Goal: Feedback & Contribution: Leave review/rating

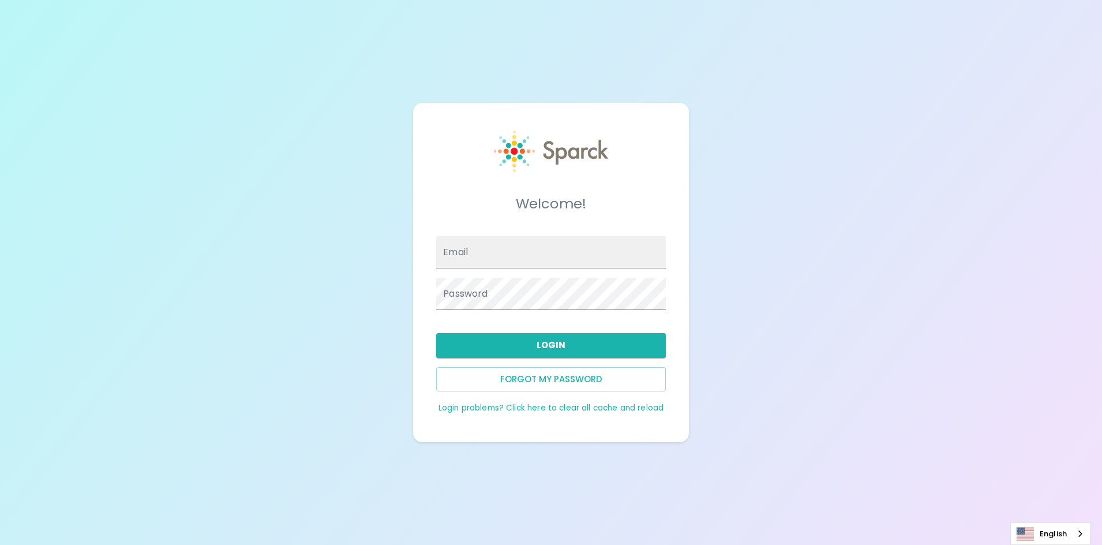
type input "[PERSON_NAME][EMAIL_ADDRESS][PERSON_NAME][DOMAIN_NAME]"
click at [488, 246] on input "Email" at bounding box center [551, 252] width 230 height 32
type input "[PERSON_NAME][EMAIL_ADDRESS][PERSON_NAME][DOMAIN_NAME]"
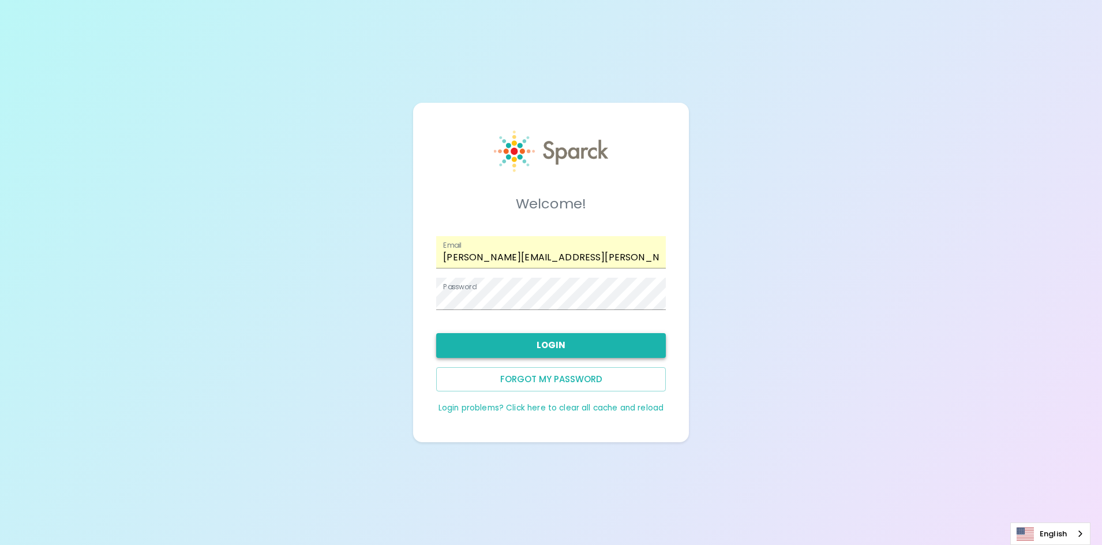
click at [496, 339] on button "Login" at bounding box center [551, 345] width 230 height 24
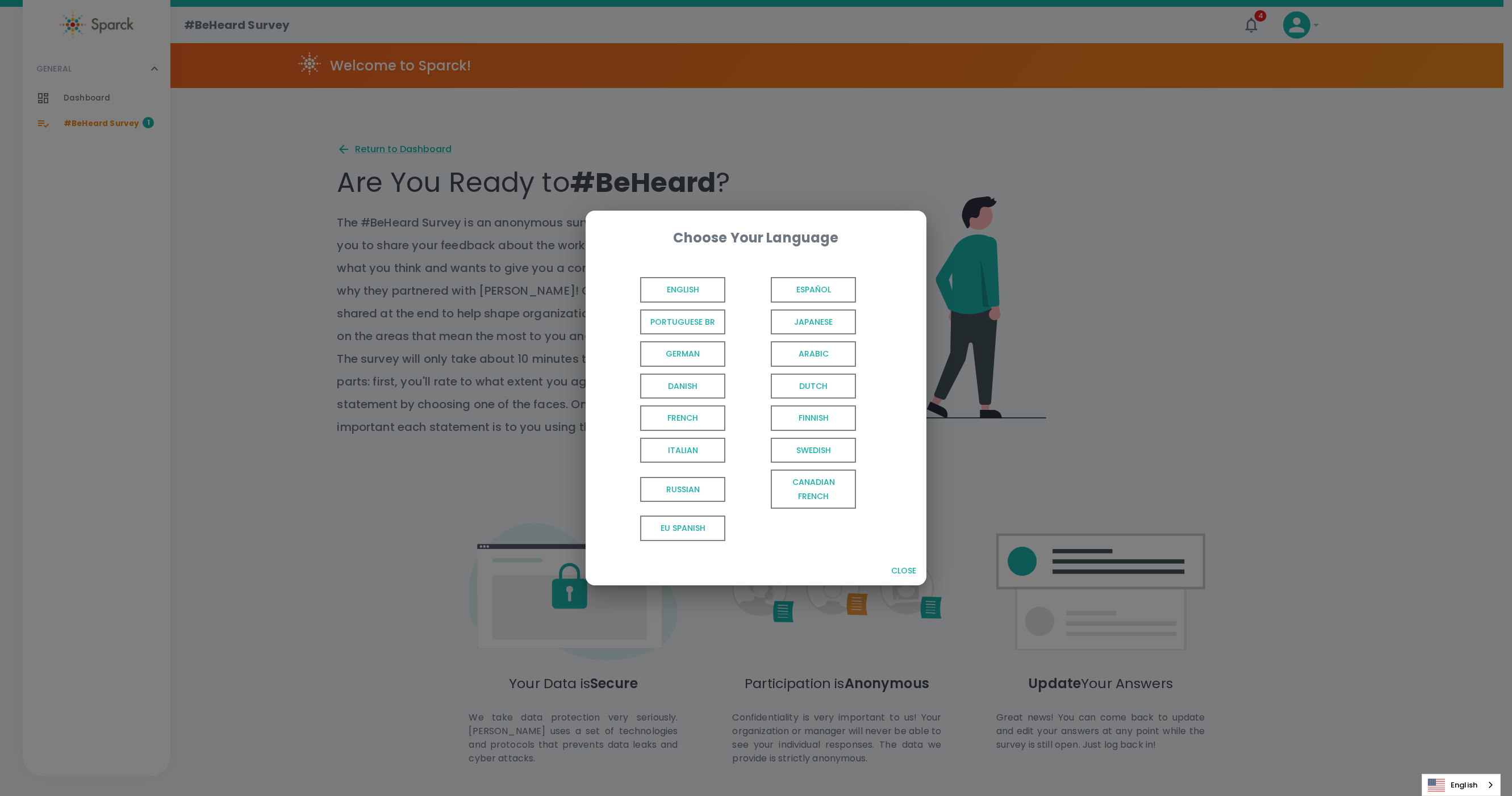
click at [664, 286] on span "English" at bounding box center [682, 290] width 86 height 26
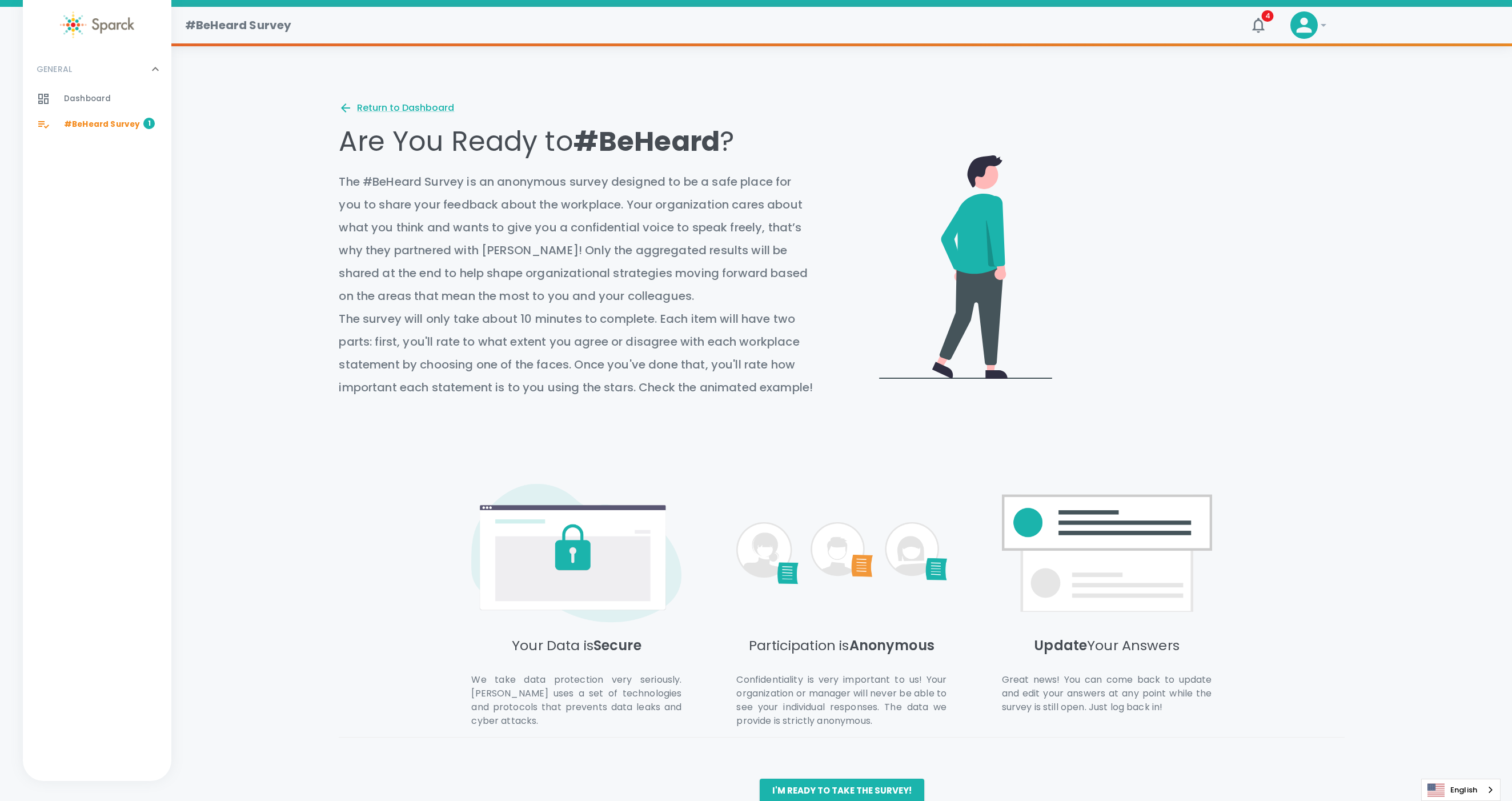
scroll to position [83, 0]
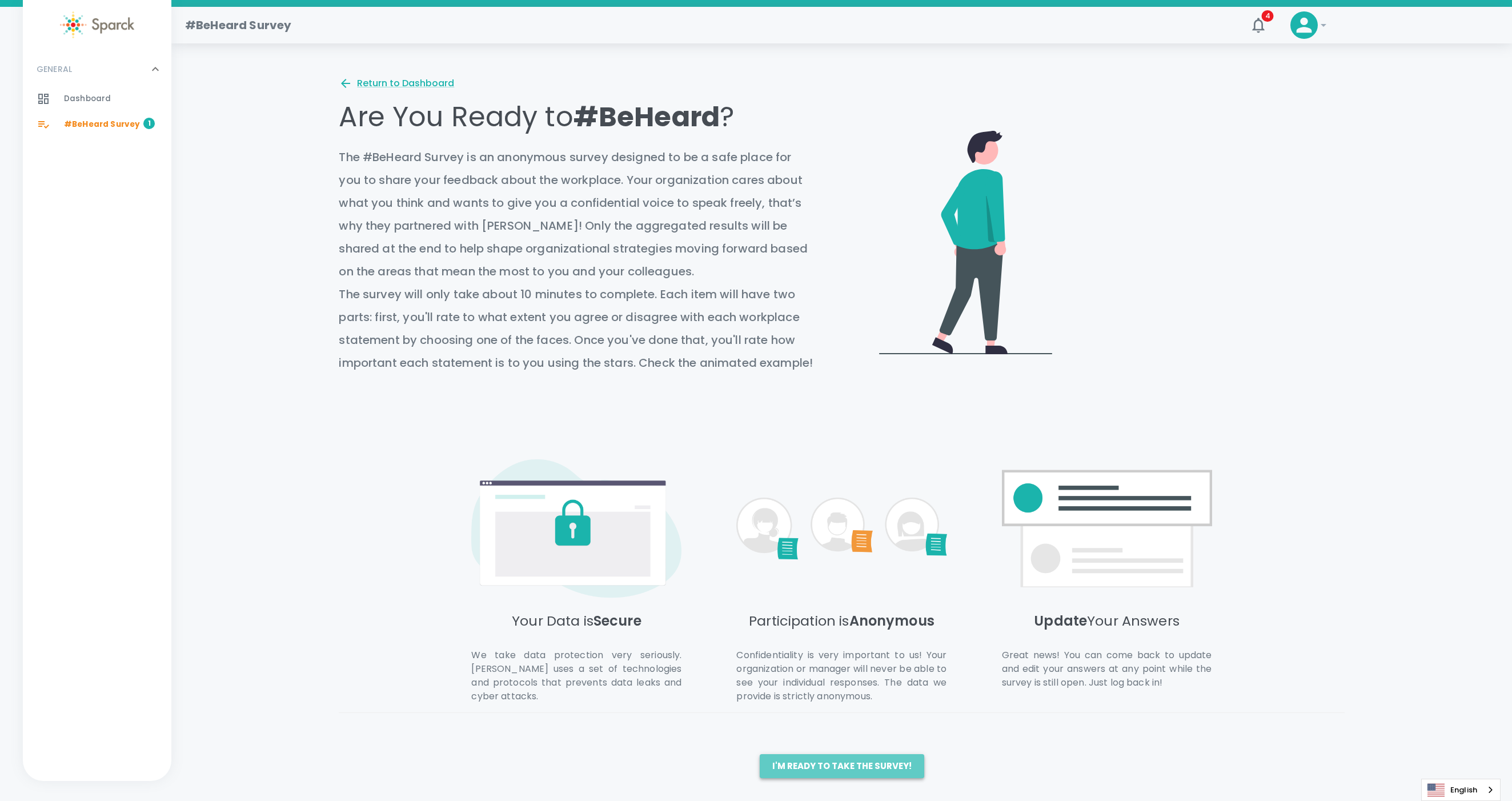
click at [876, 539] on button "I'm ready to take the survey!" at bounding box center [842, 766] width 164 height 24
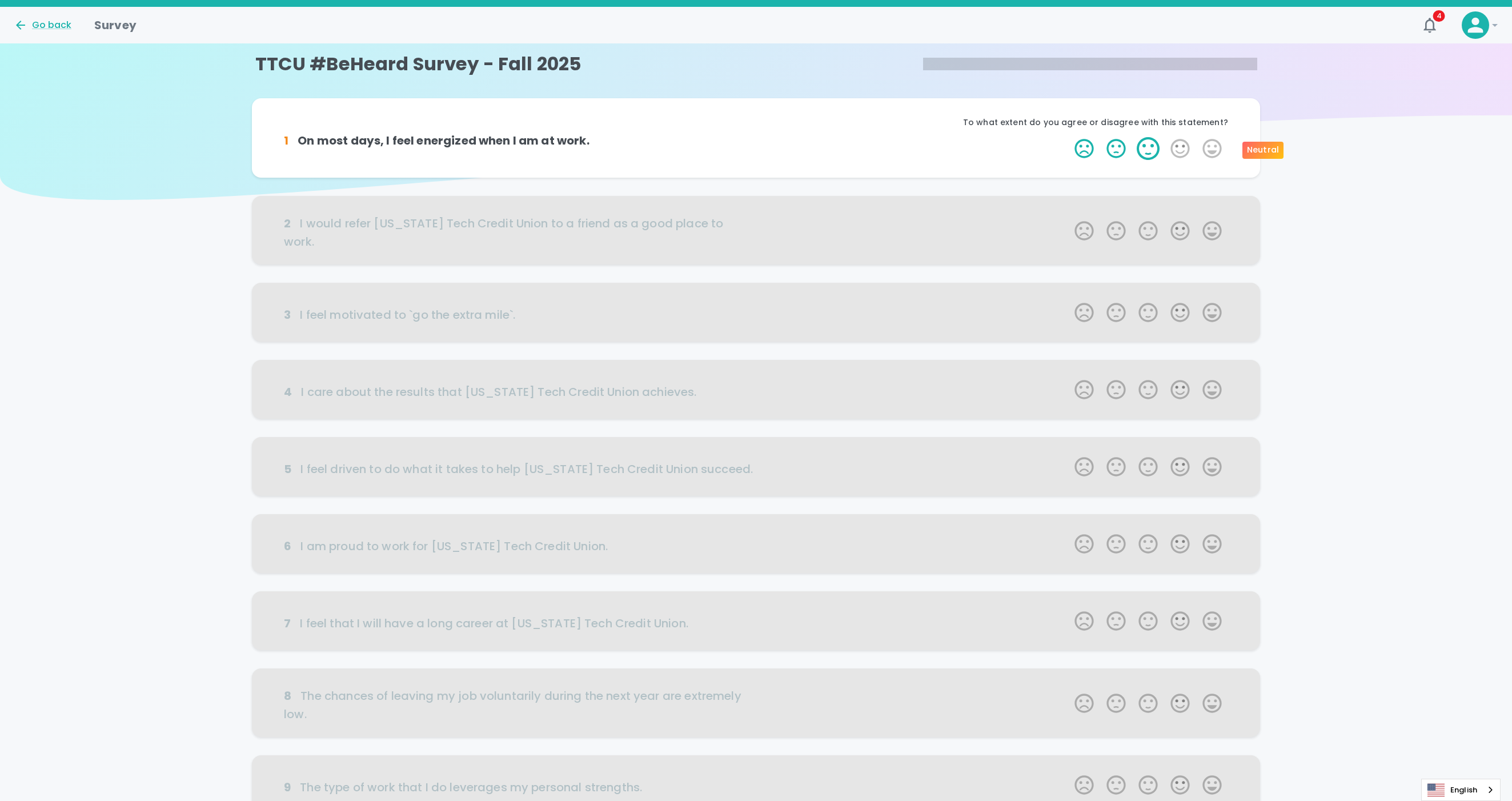
click at [1090, 148] on label "3 Stars" at bounding box center [1148, 149] width 32 height 23
click at [1068, 138] on input "3 Stars" at bounding box center [1068, 137] width 1 height 1
click at [1090, 155] on label "4 Stars" at bounding box center [1180, 149] width 32 height 23
click at [1068, 138] on input "4 Stars" at bounding box center [1068, 137] width 1 height 1
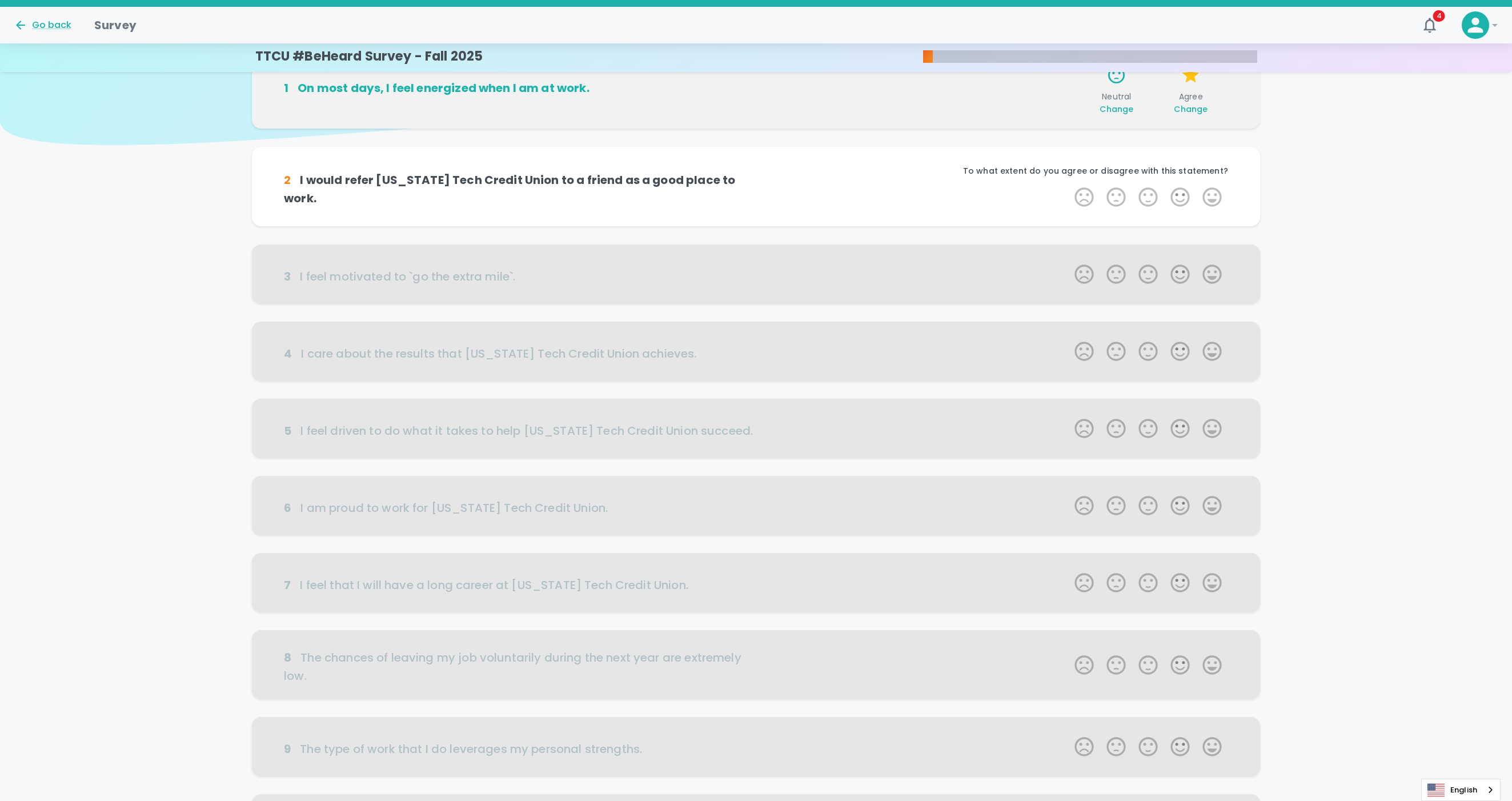
scroll to position [101, 0]
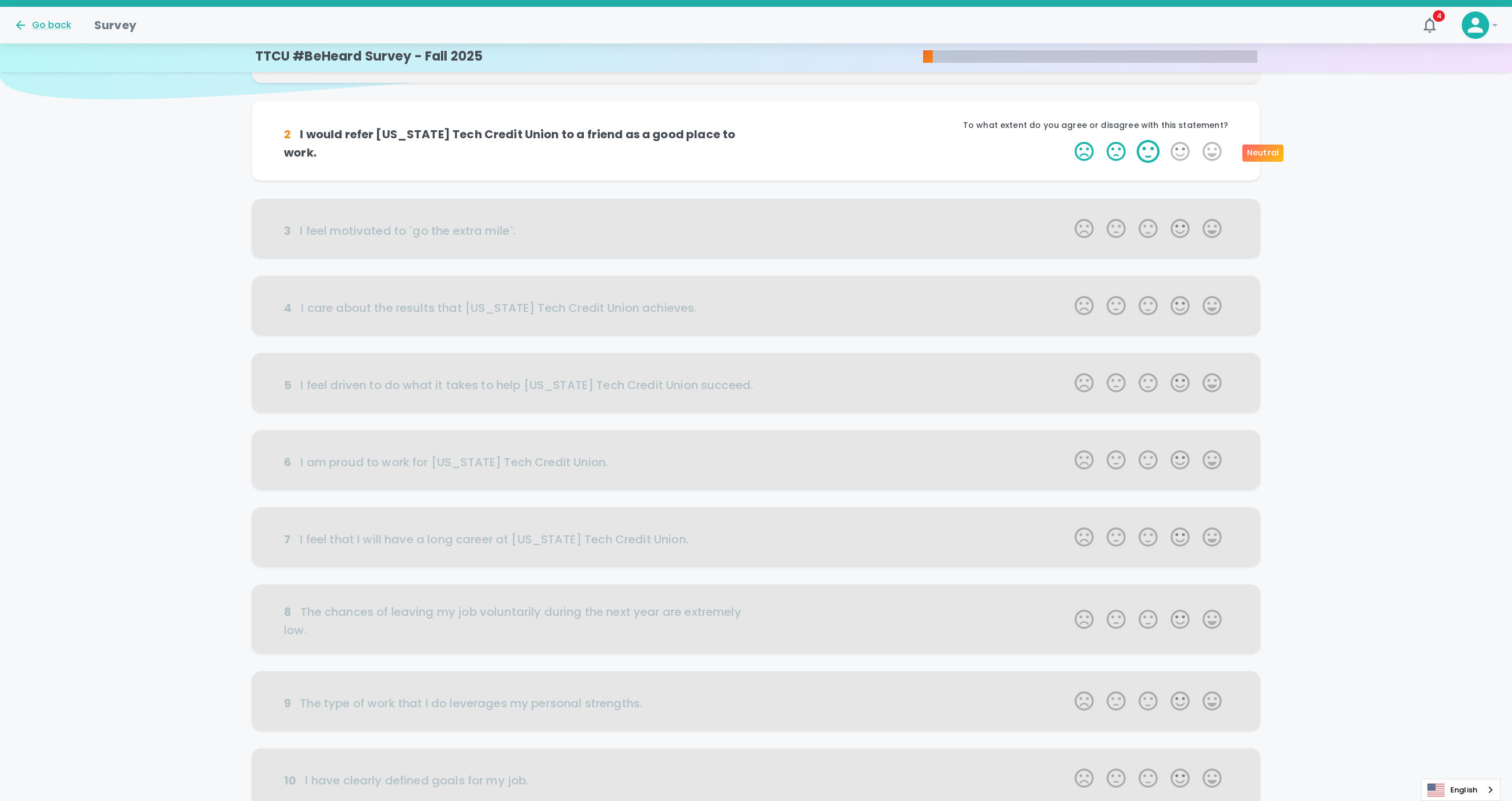
click at [1090, 156] on label "3 Stars" at bounding box center [1148, 150] width 32 height 23
click at [1068, 140] on input "3 Stars" at bounding box center [1068, 140] width 1 height 1
click at [1089, 157] on label "1 Star" at bounding box center [1084, 150] width 32 height 23
click at [1068, 140] on input "1 Star" at bounding box center [1068, 140] width 1 height 1
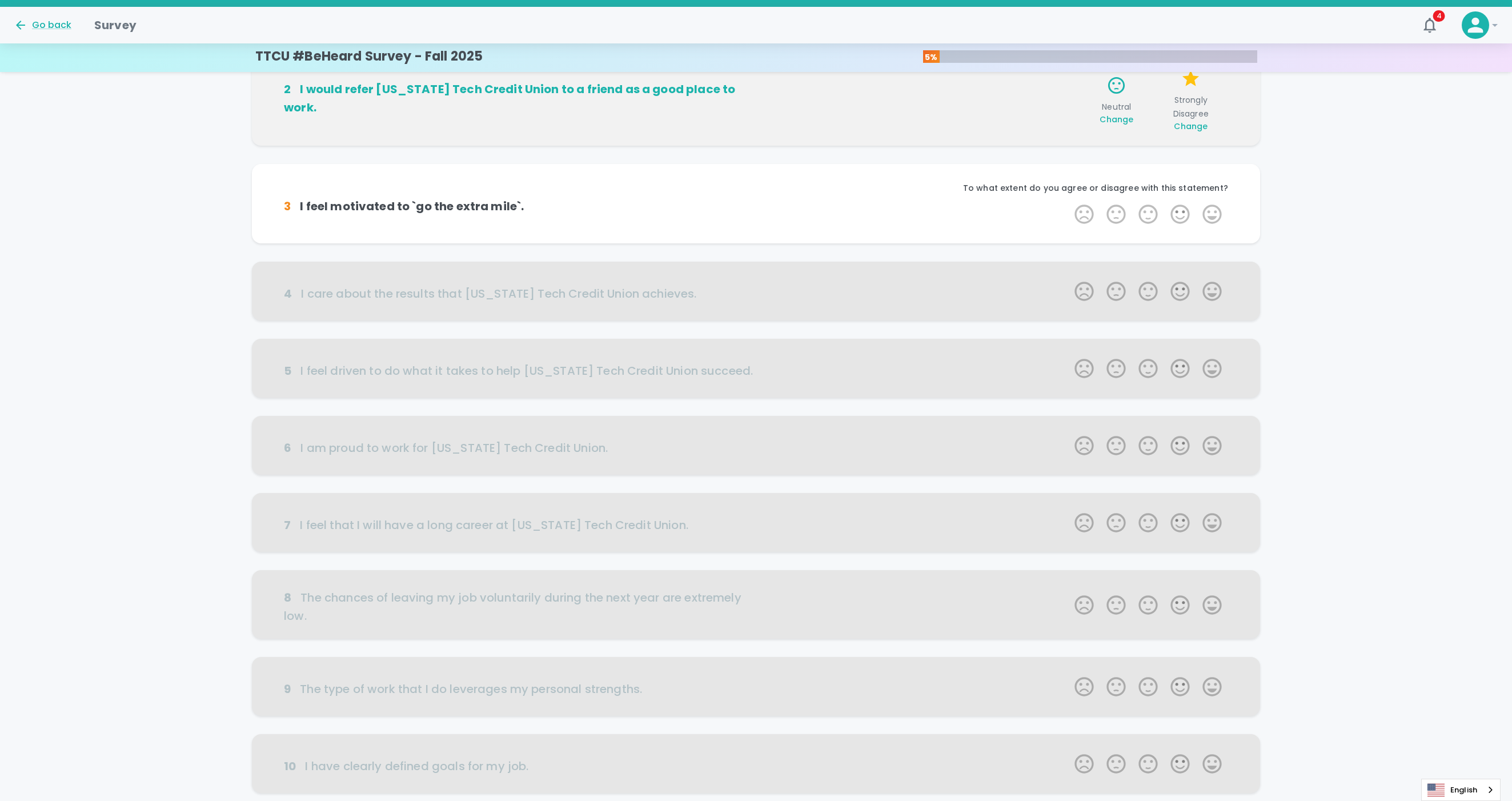
scroll to position [201, 0]
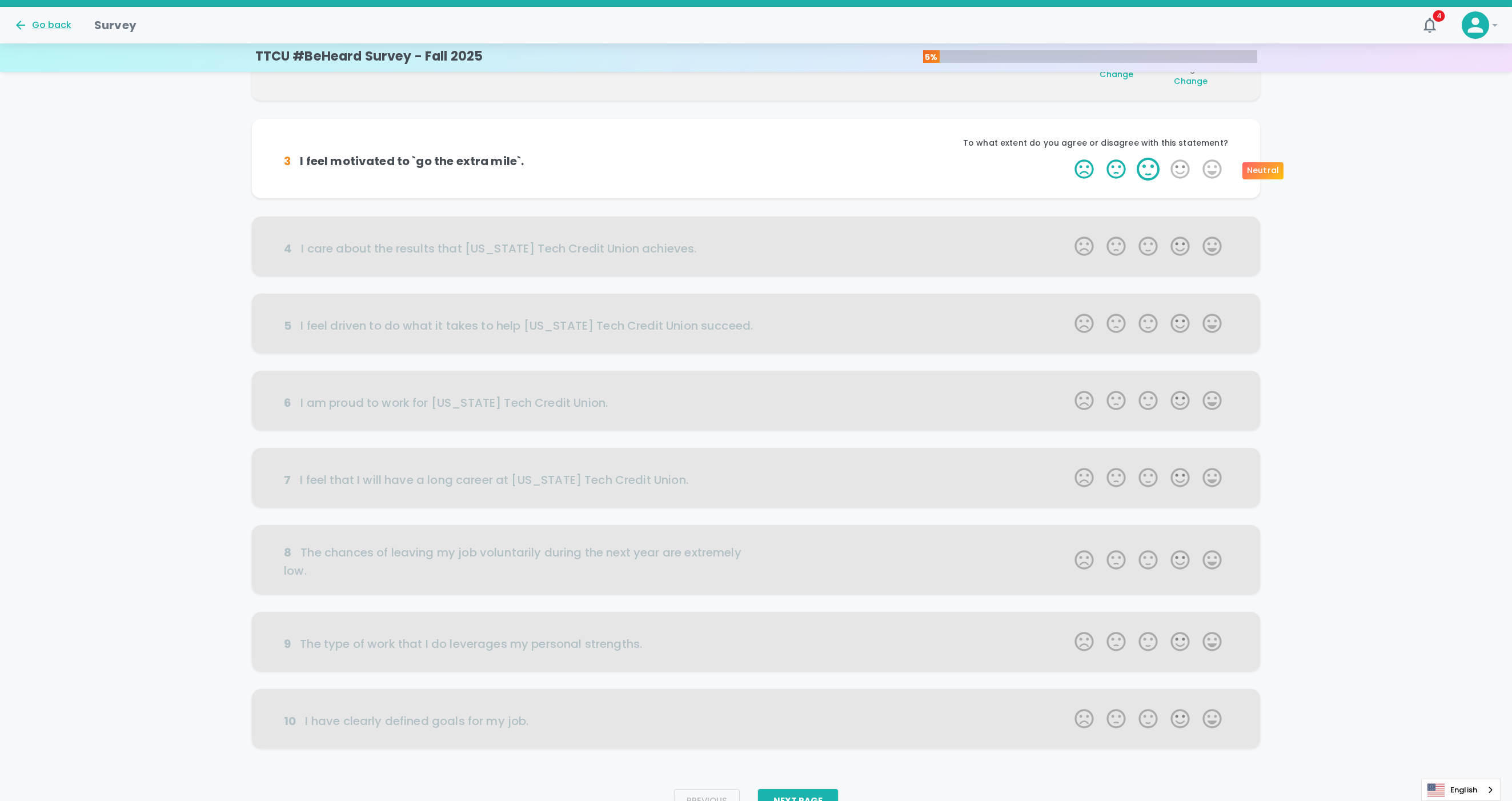
click at [1090, 171] on label "3 Stars" at bounding box center [1148, 168] width 32 height 23
click at [1068, 157] on input "3 Stars" at bounding box center [1068, 157] width 1 height 1
click at [1090, 171] on label "3 Stars" at bounding box center [1148, 168] width 32 height 23
click at [1068, 157] on input "3 Stars" at bounding box center [1068, 157] width 1 height 1
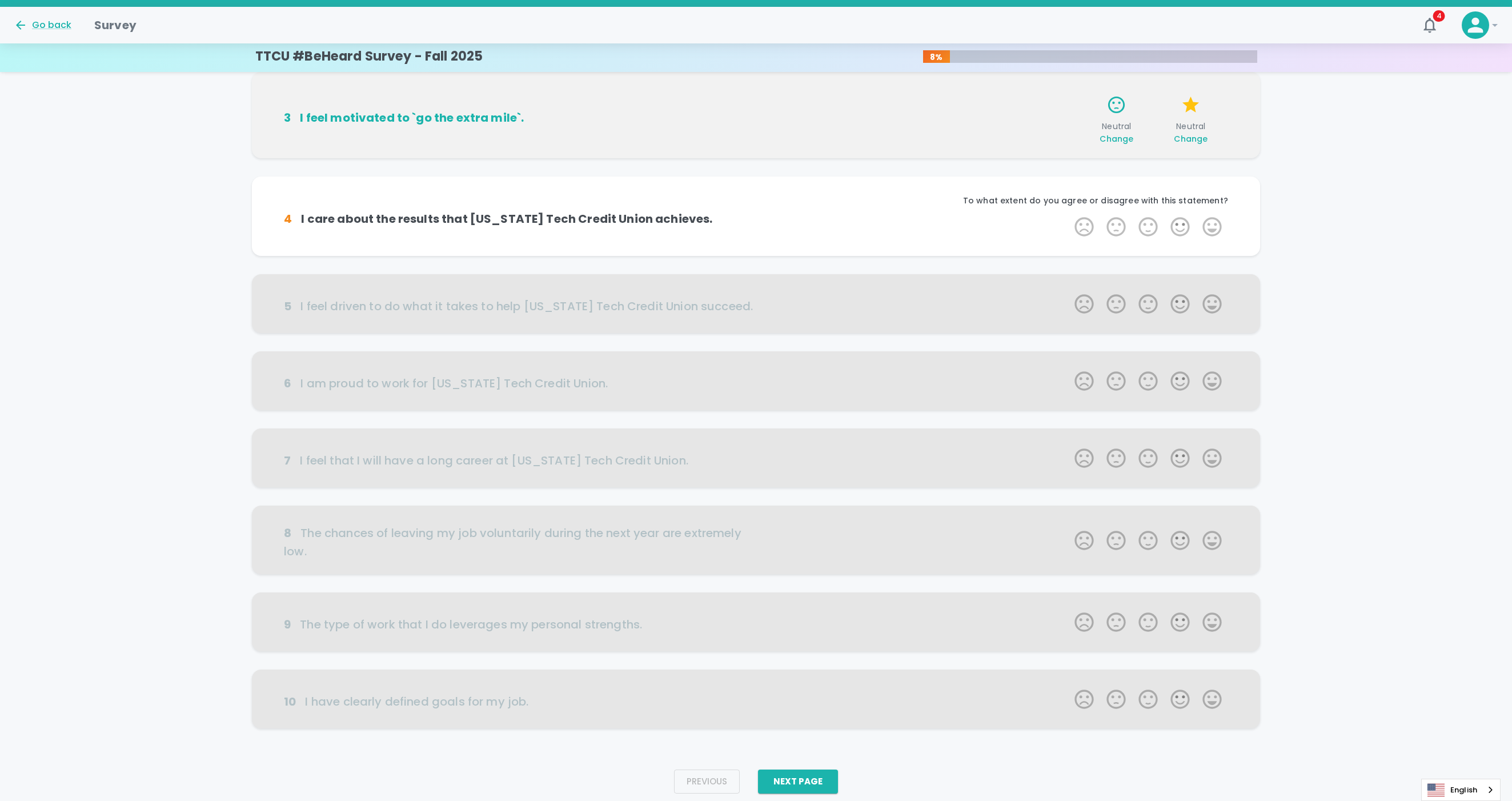
scroll to position [258, 0]
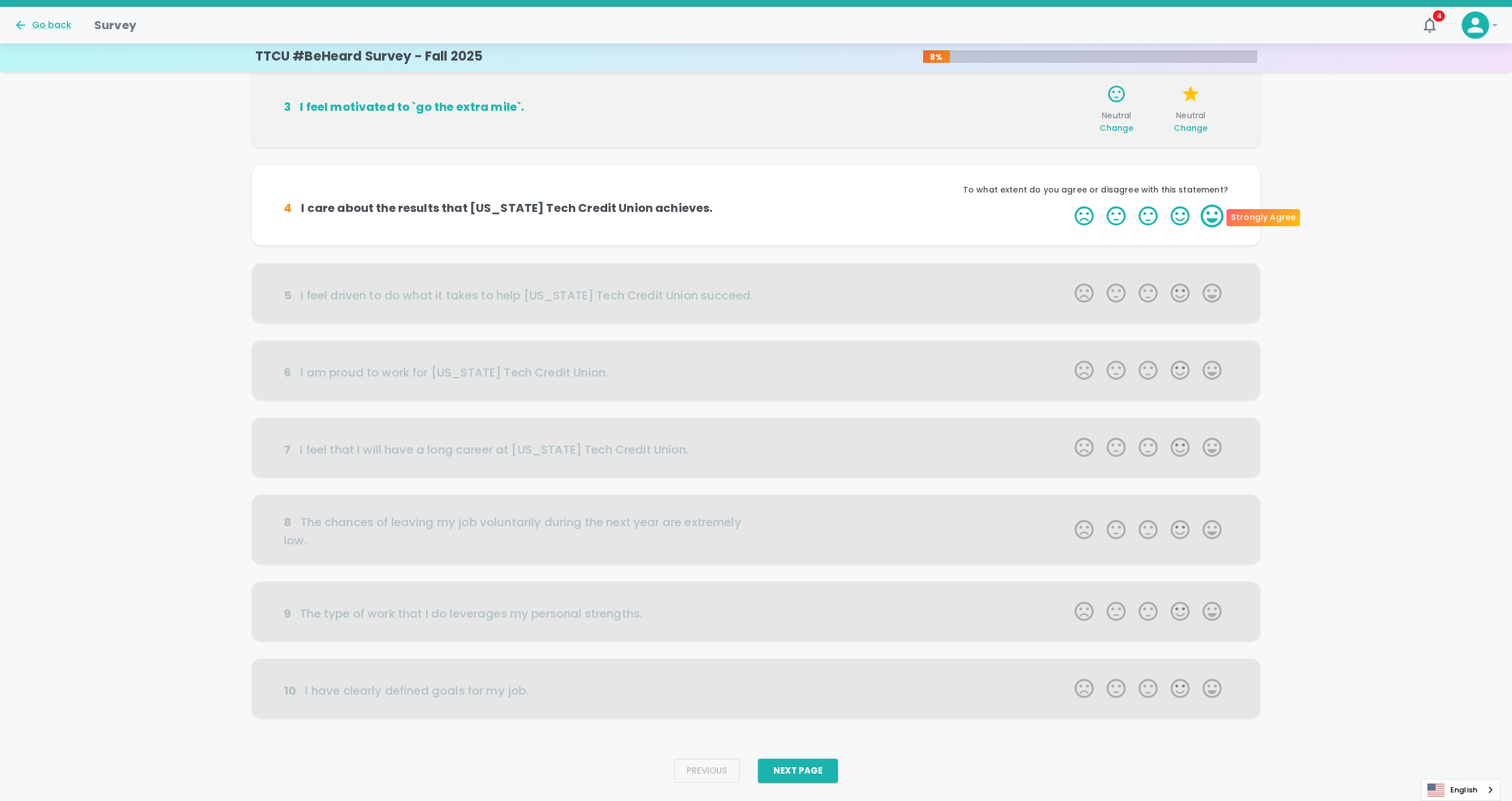
click at [1090, 214] on label "5 Stars" at bounding box center [1212, 216] width 32 height 23
click at [1068, 205] on input "5 Stars" at bounding box center [1068, 204] width 1 height 1
click at [1090, 220] on label "4 Stars" at bounding box center [1180, 216] width 32 height 23
click at [1068, 205] on input "4 Stars" at bounding box center [1068, 204] width 1 height 1
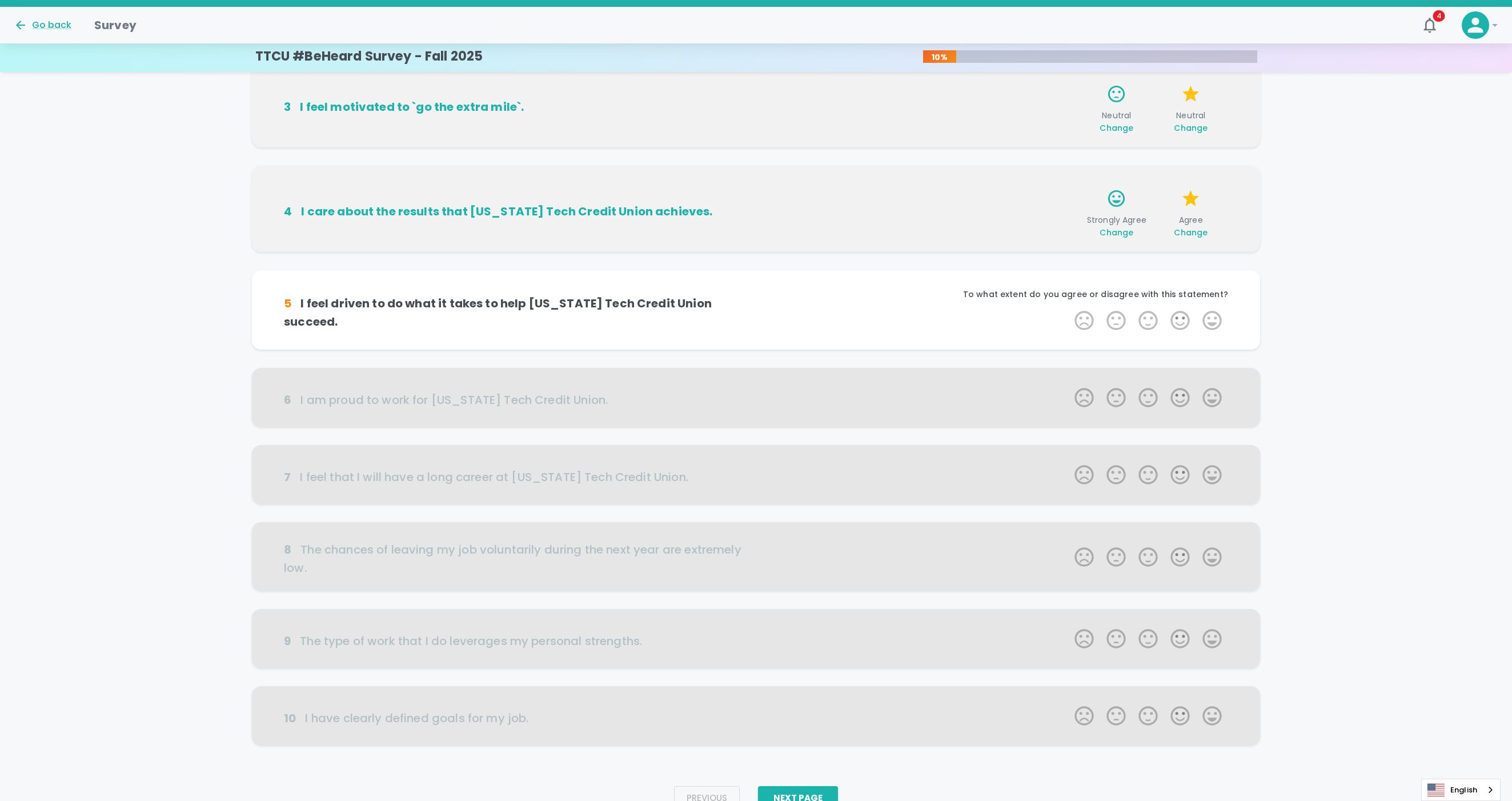
scroll to position [286, 0]
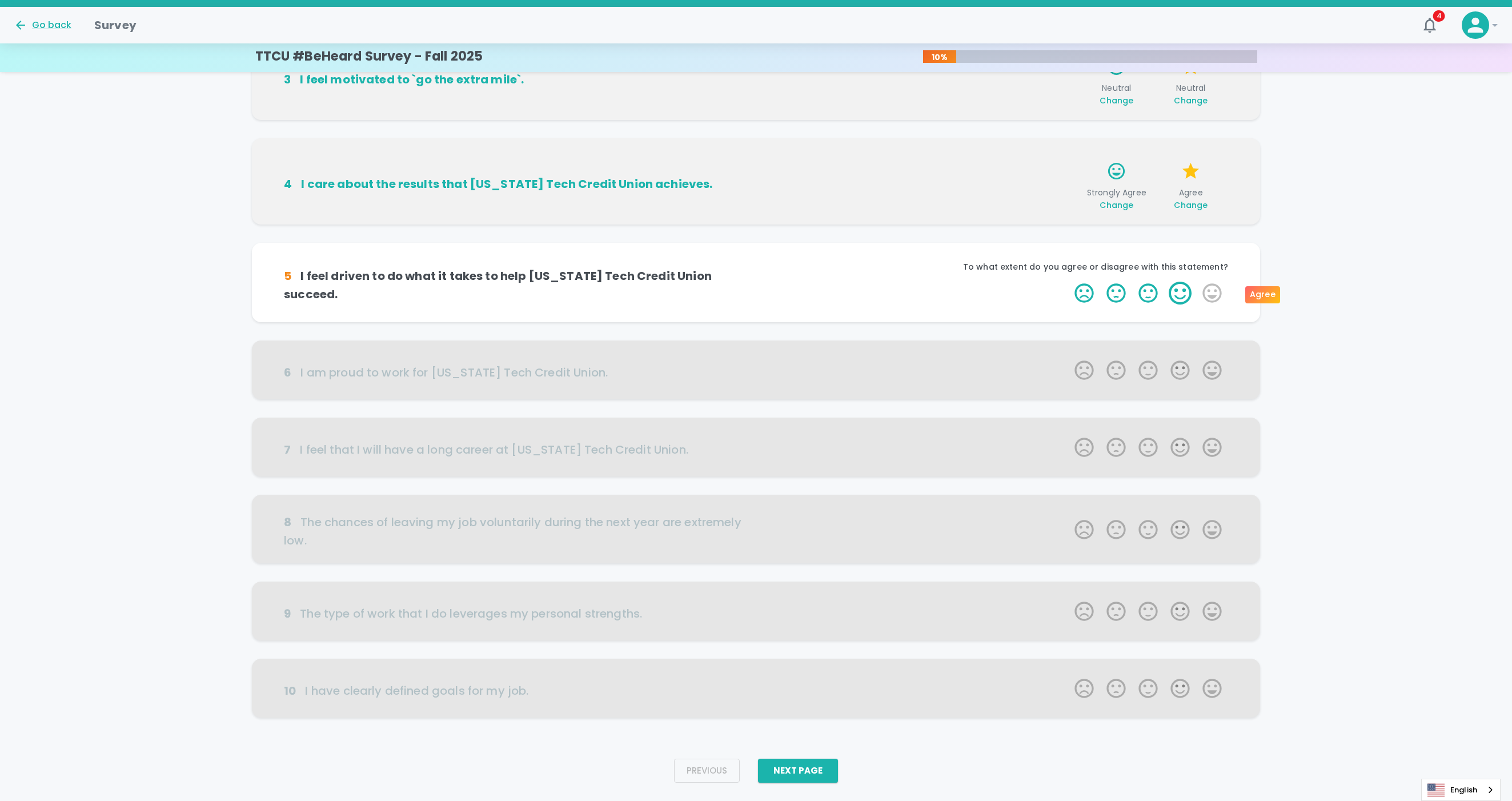
click at [1090, 302] on label "4 Stars" at bounding box center [1180, 293] width 32 height 23
click at [1068, 282] on input "4 Stars" at bounding box center [1068, 281] width 1 height 1
click at [1090, 302] on label "4 Stars" at bounding box center [1180, 293] width 32 height 23
click at [1068, 282] on input "4 Stars" at bounding box center [1068, 281] width 1 height 1
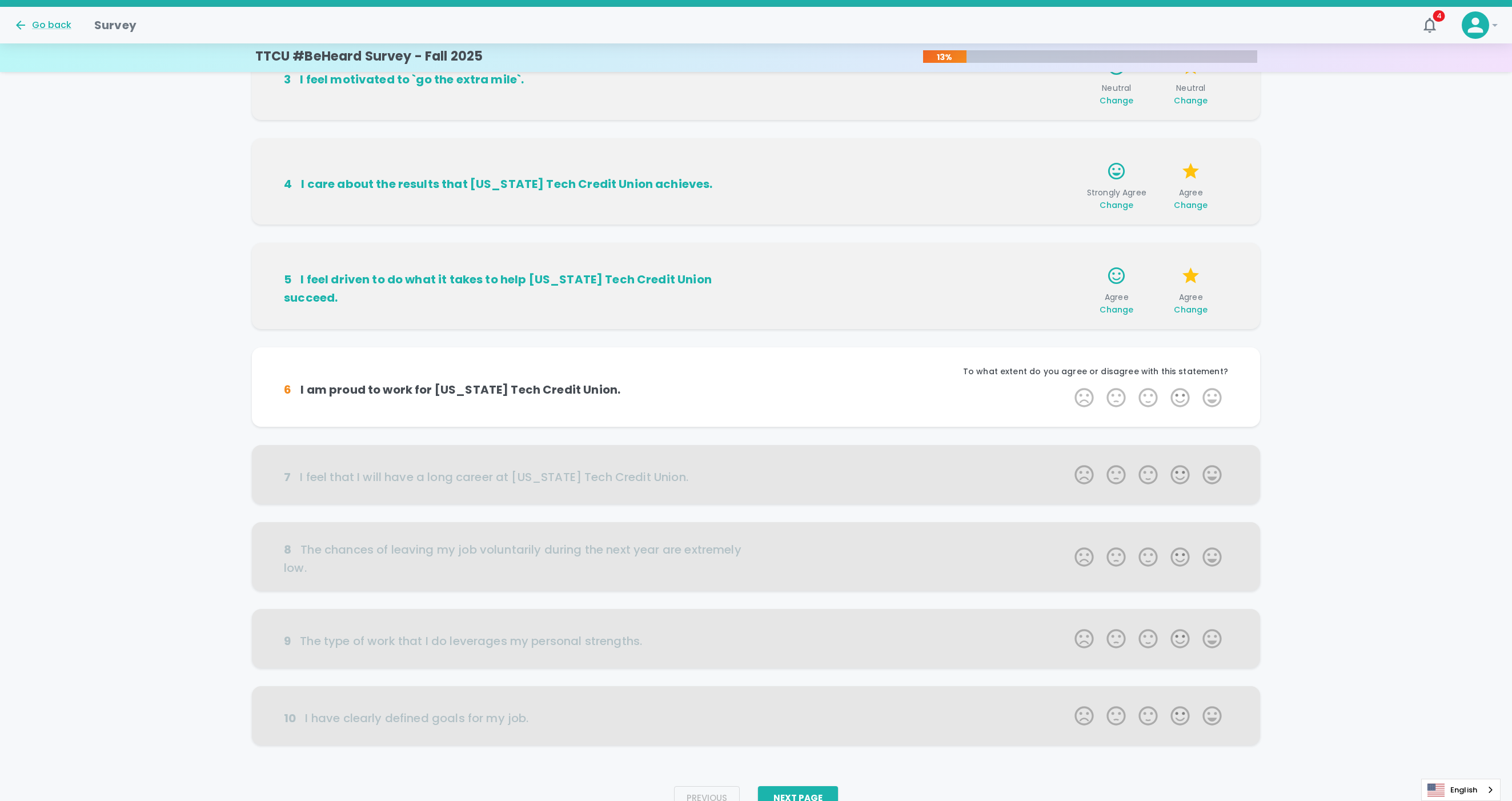
scroll to position [314, 0]
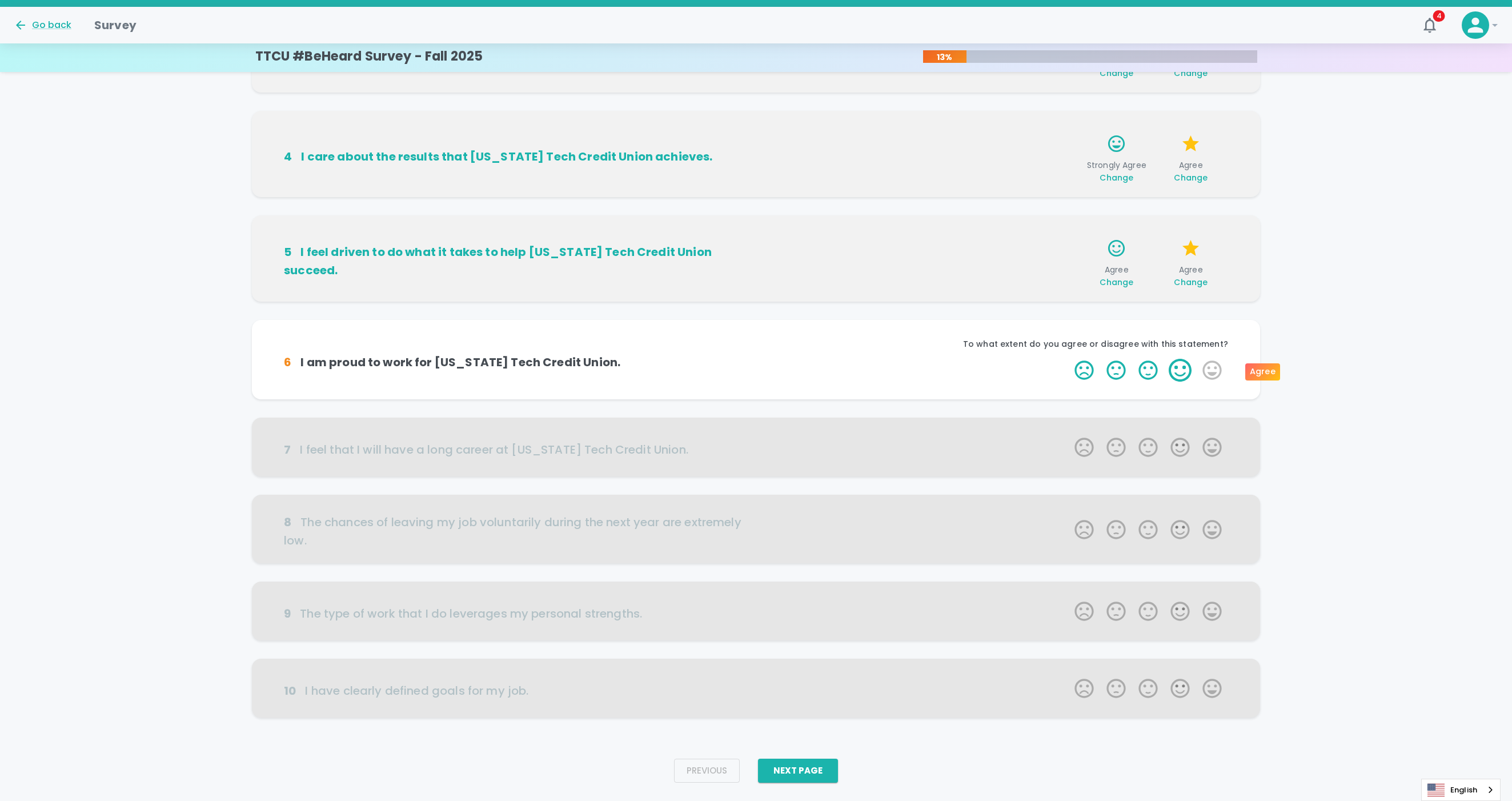
click at [1090, 361] on label "4 Stars" at bounding box center [1180, 369] width 32 height 23
click at [1068, 358] on input "4 Stars" at bounding box center [1068, 358] width 1 height 1
click at [1090, 368] on label "3 Stars" at bounding box center [1148, 369] width 32 height 23
click at [1068, 358] on input "3 Stars" at bounding box center [1068, 358] width 1 height 1
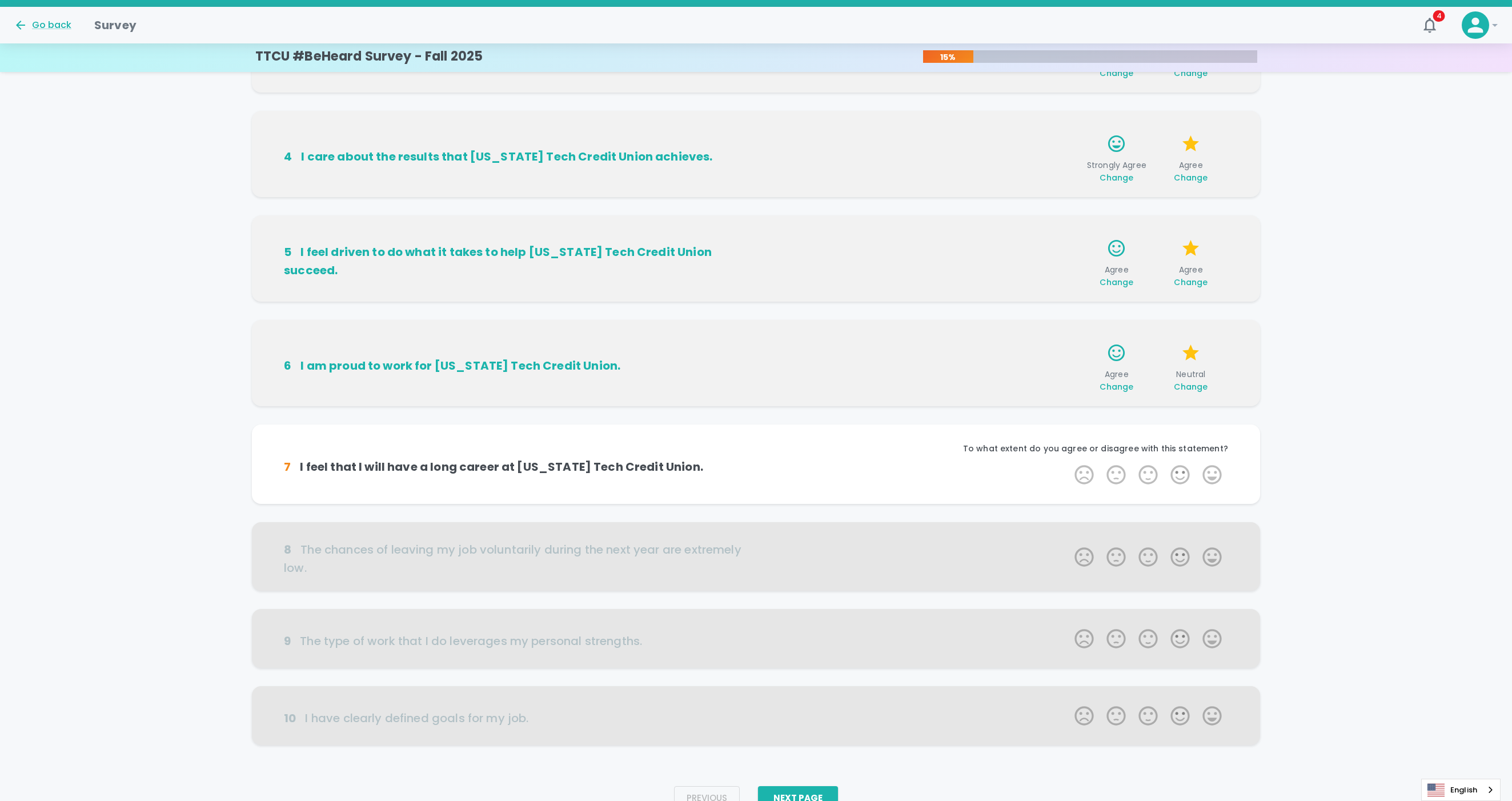
scroll to position [342, 0]
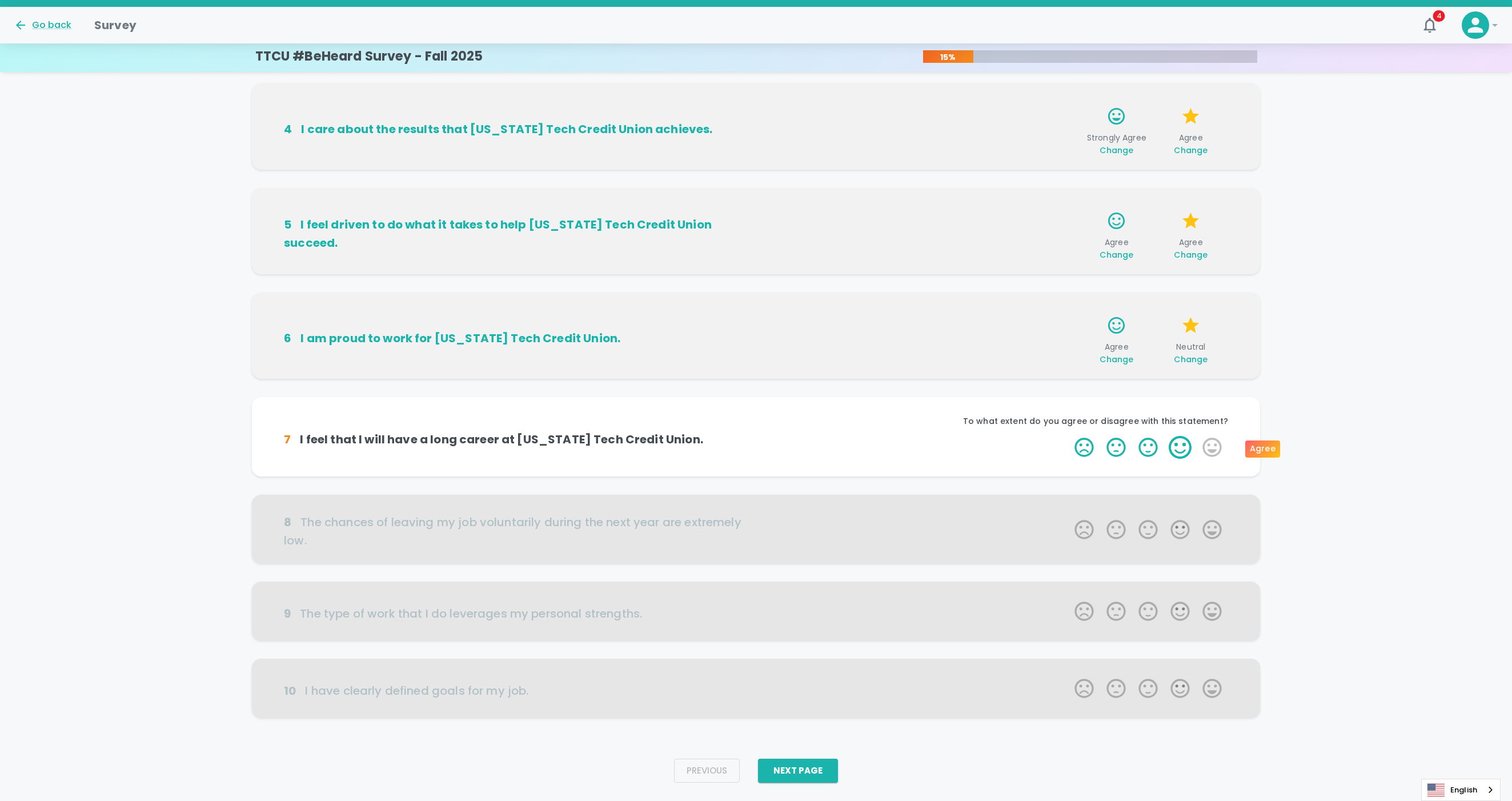
click at [1090, 443] on label "4 Stars" at bounding box center [1180, 447] width 32 height 23
click at [1068, 436] on input "4 Stars" at bounding box center [1068, 436] width 1 height 1
click at [1090, 452] on label "3 Stars" at bounding box center [1148, 447] width 32 height 23
click at [1068, 436] on input "3 Stars" at bounding box center [1068, 436] width 1 height 1
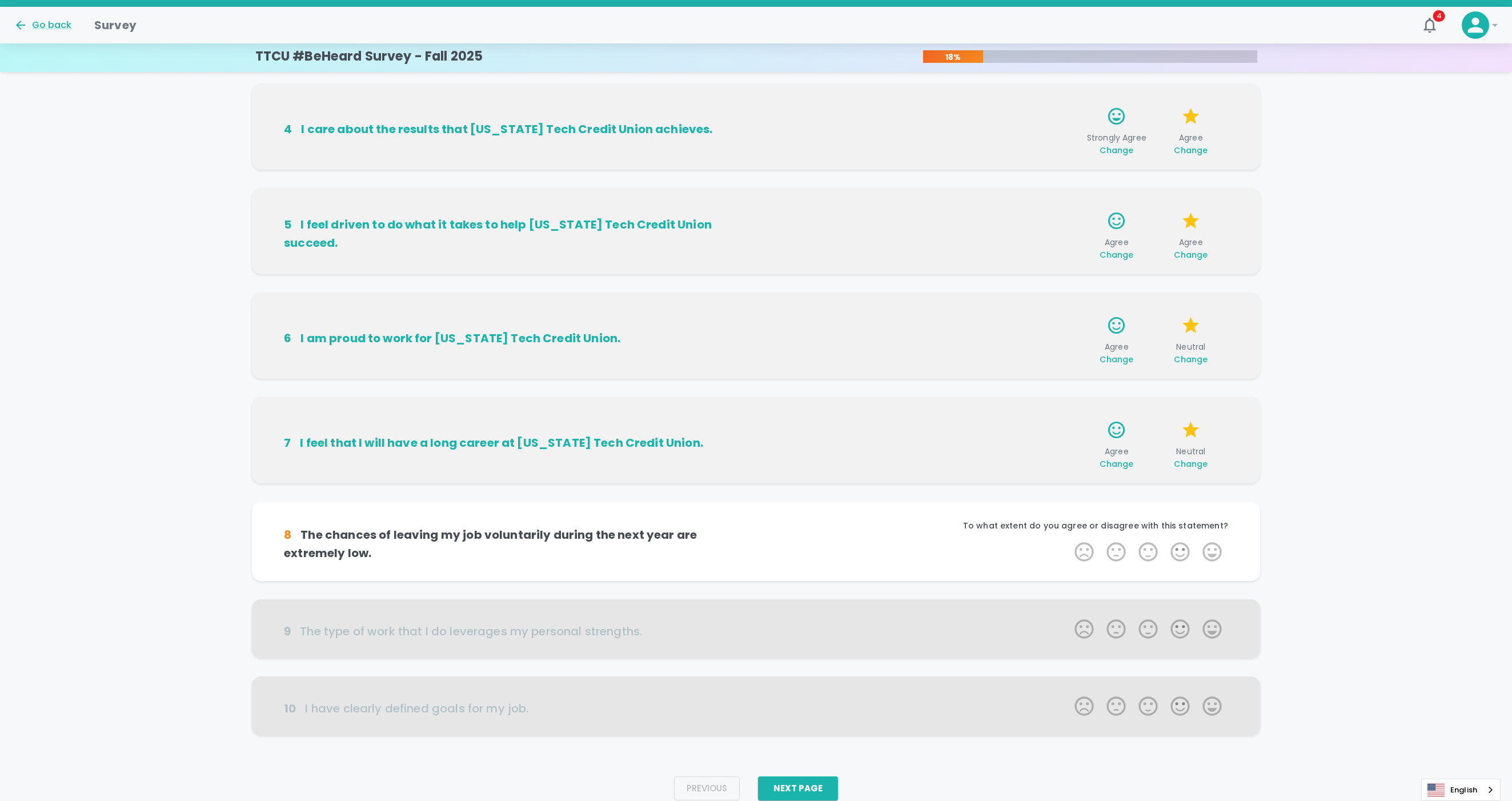
scroll to position [368, 0]
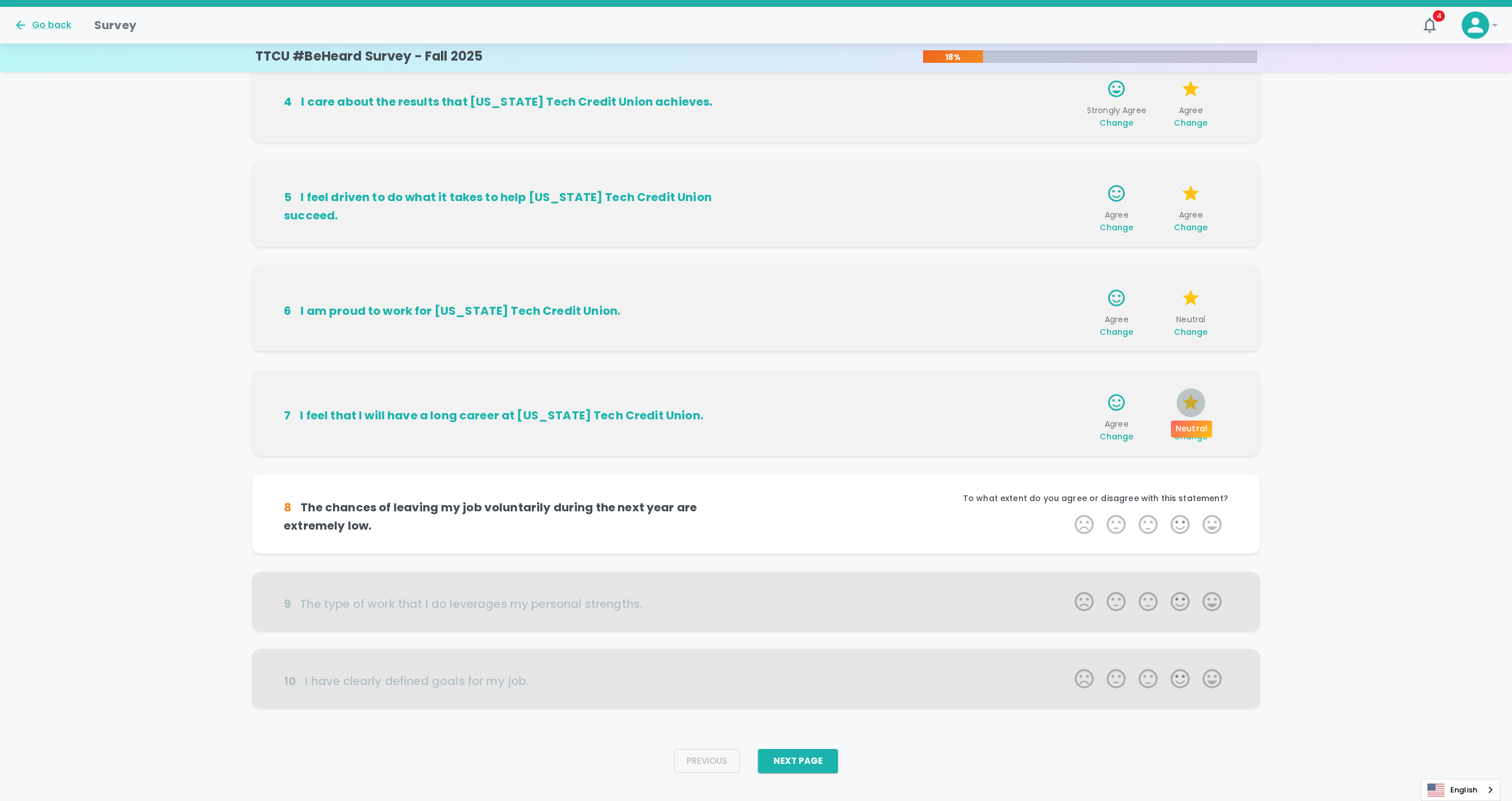
click at [1090, 406] on icon "button" at bounding box center [1190, 402] width 17 height 16
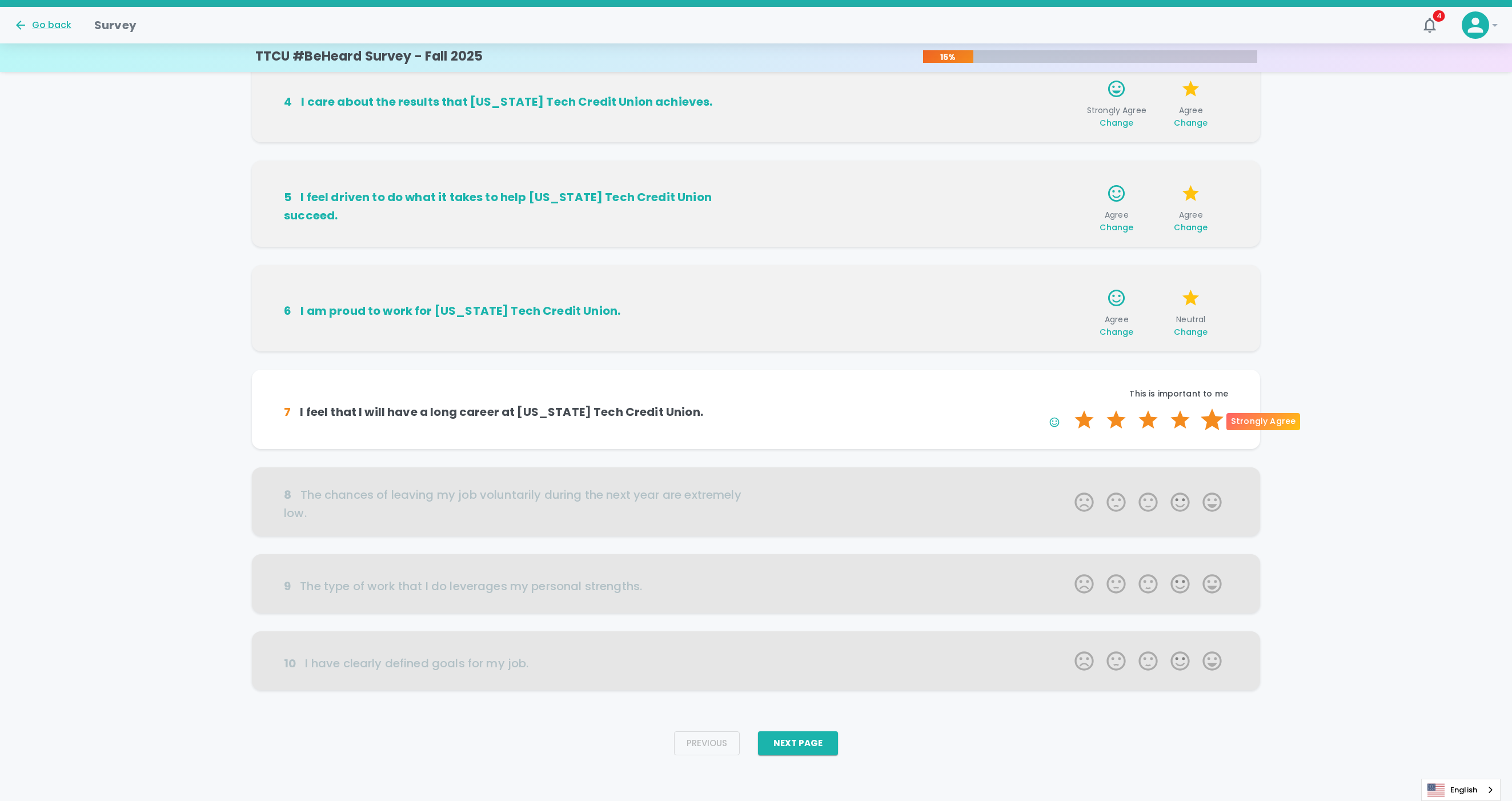
click at [1090, 419] on label "5 Stars" at bounding box center [1212, 420] width 32 height 23
click at [1068, 409] on input "5 Stars" at bounding box center [1068, 408] width 1 height 1
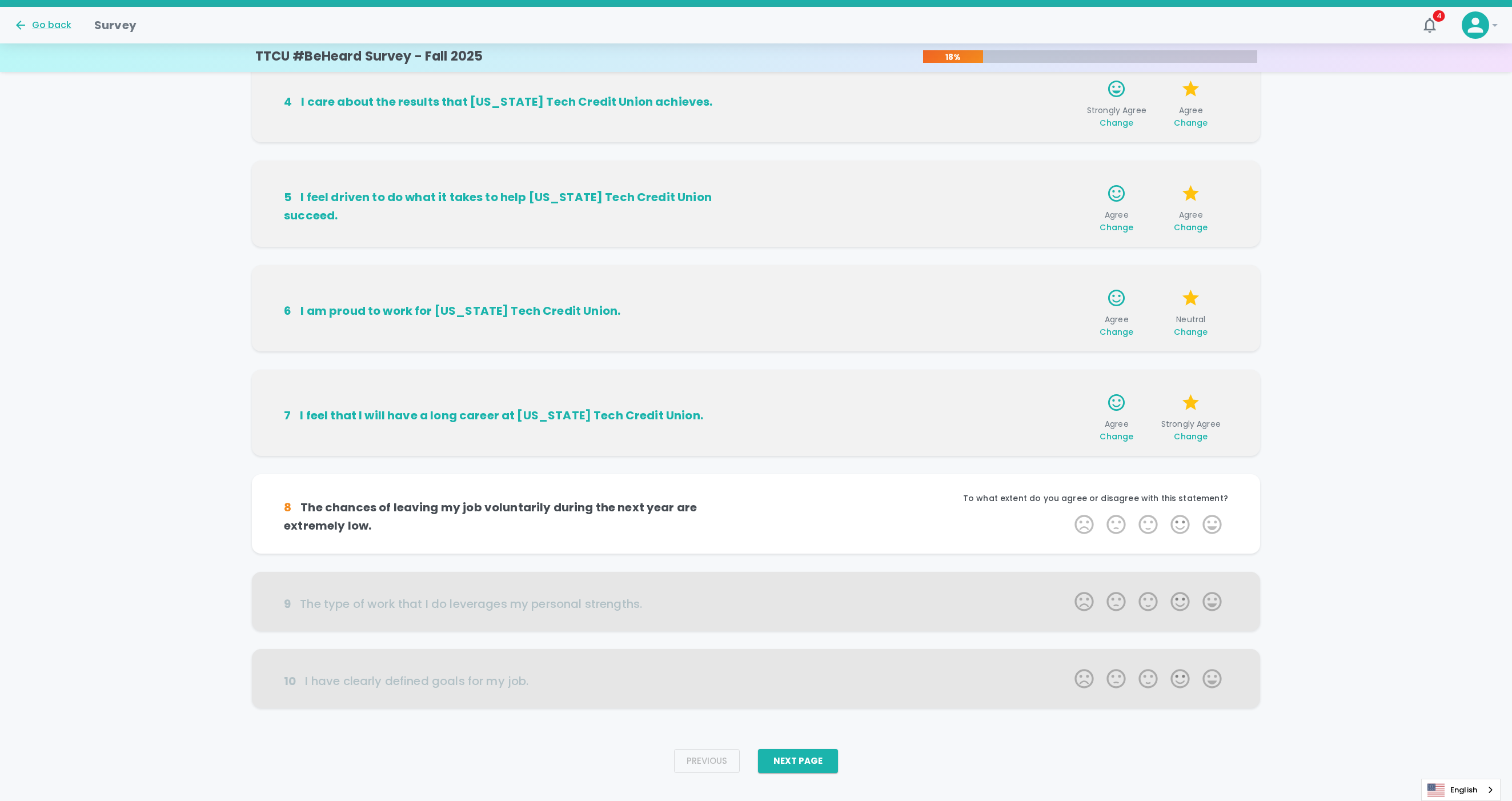
scroll to position [386, 0]
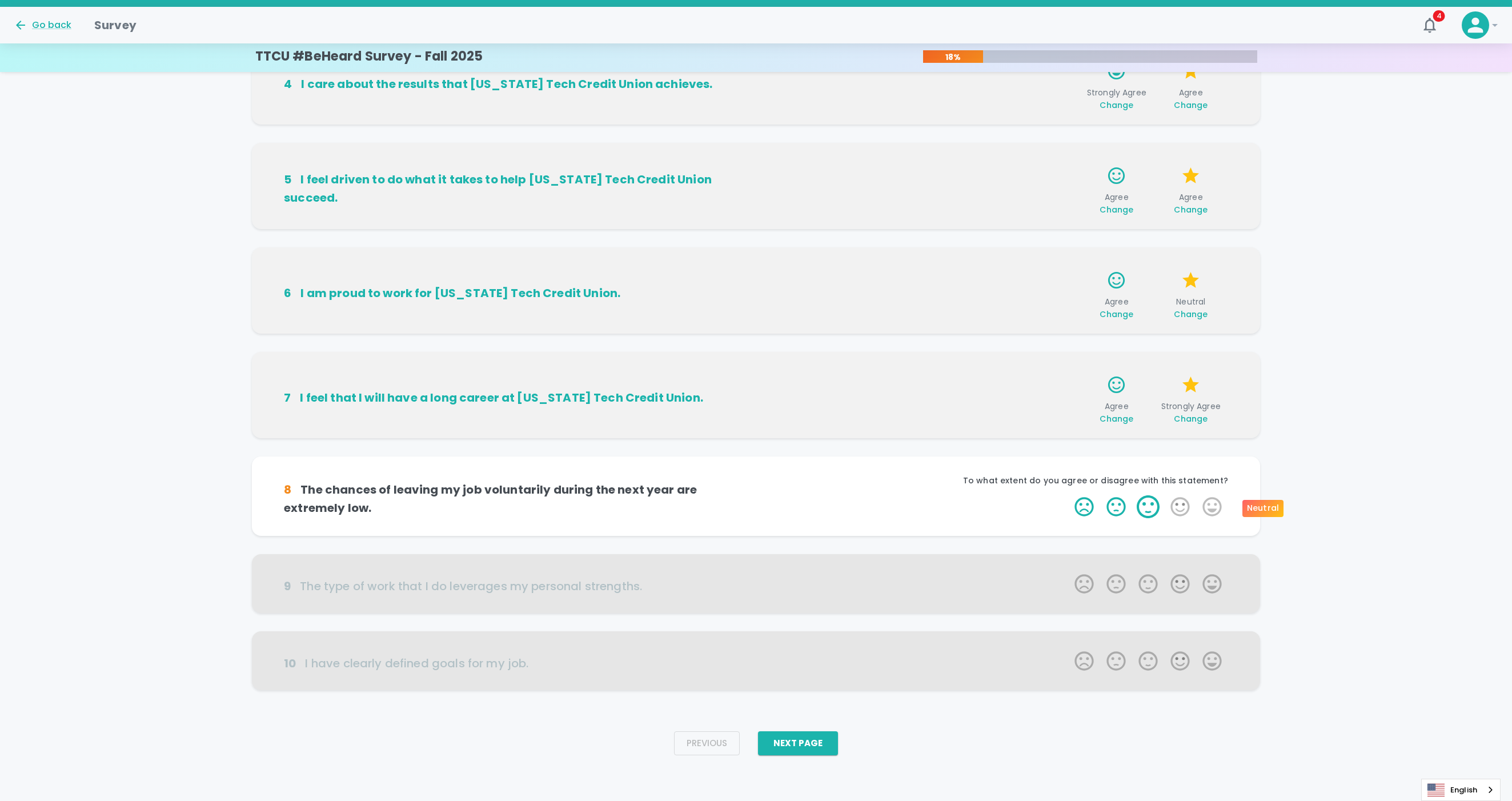
click at [1090, 512] on label "3 Stars" at bounding box center [1148, 506] width 32 height 23
click at [1068, 495] on input "3 Stars" at bounding box center [1068, 495] width 1 height 1
click at [1056, 509] on icon "button" at bounding box center [1055, 509] width 12 height 12
click at [1090, 507] on label "4 Stars" at bounding box center [1180, 506] width 32 height 23
click at [1068, 495] on input "4 Stars" at bounding box center [1068, 495] width 1 height 1
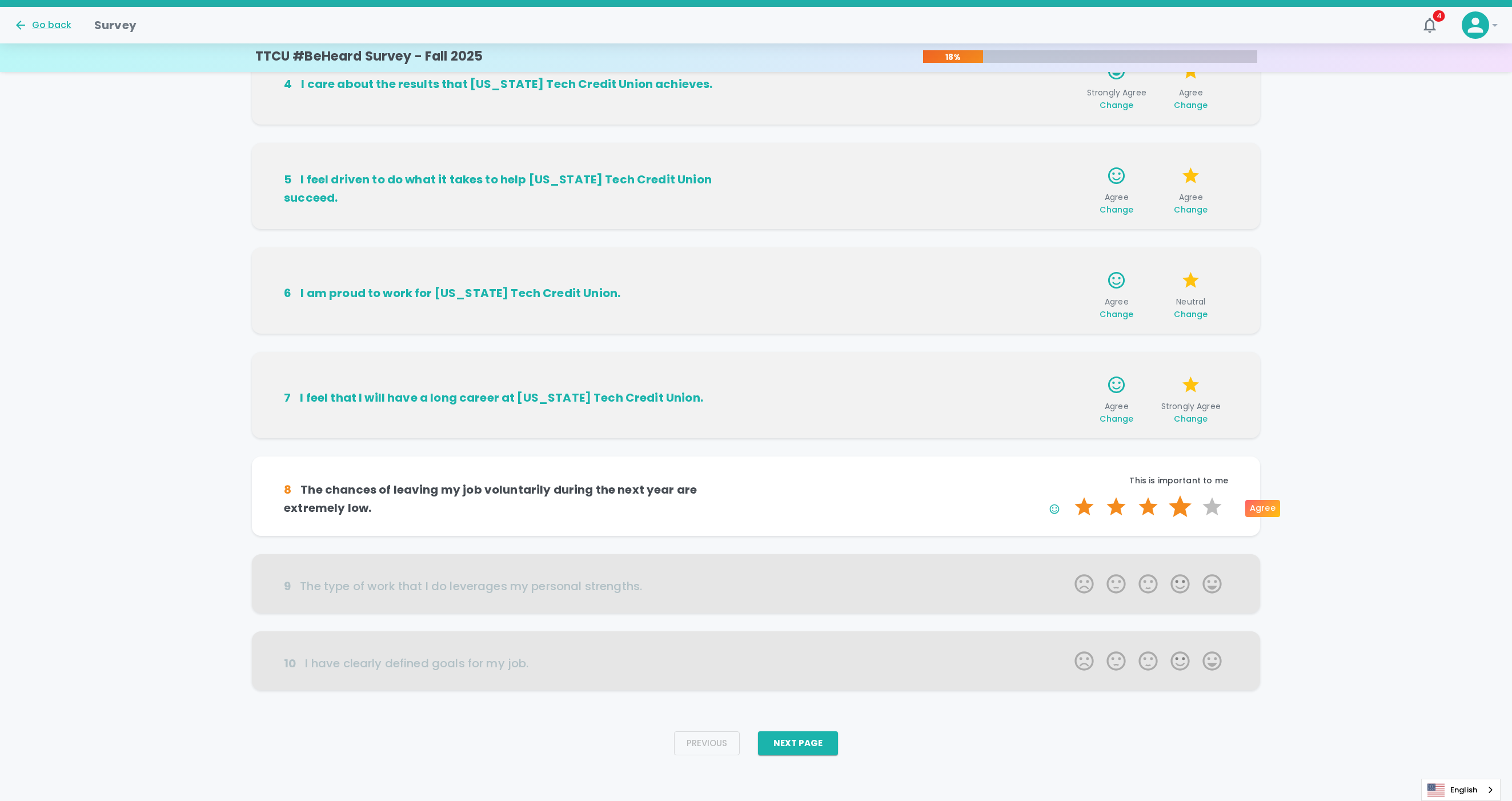
click at [1090, 510] on label "4 Stars" at bounding box center [1180, 506] width 32 height 23
click at [1068, 495] on input "4 Stars" at bounding box center [1068, 495] width 1 height 1
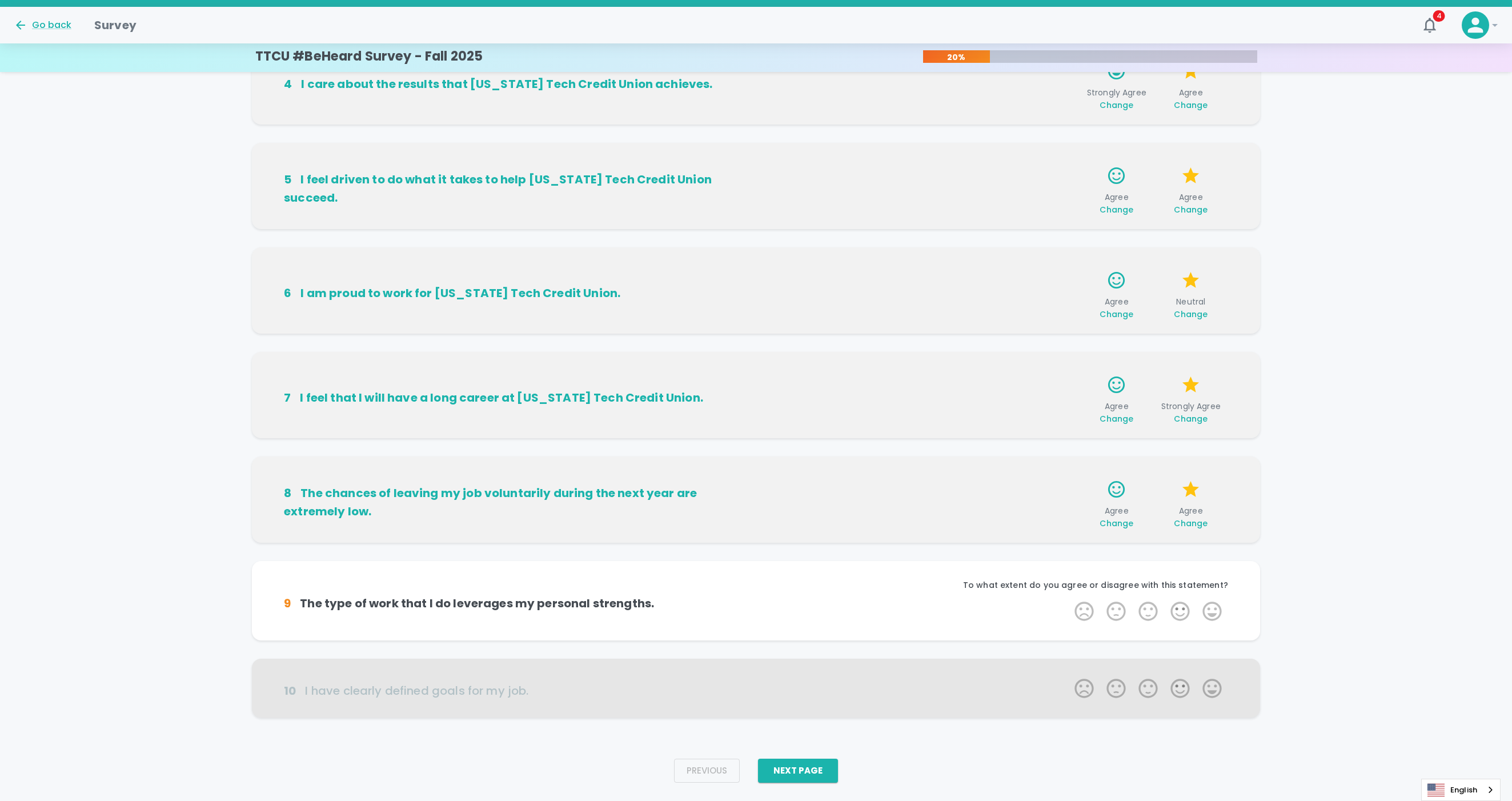
scroll to position [414, 0]
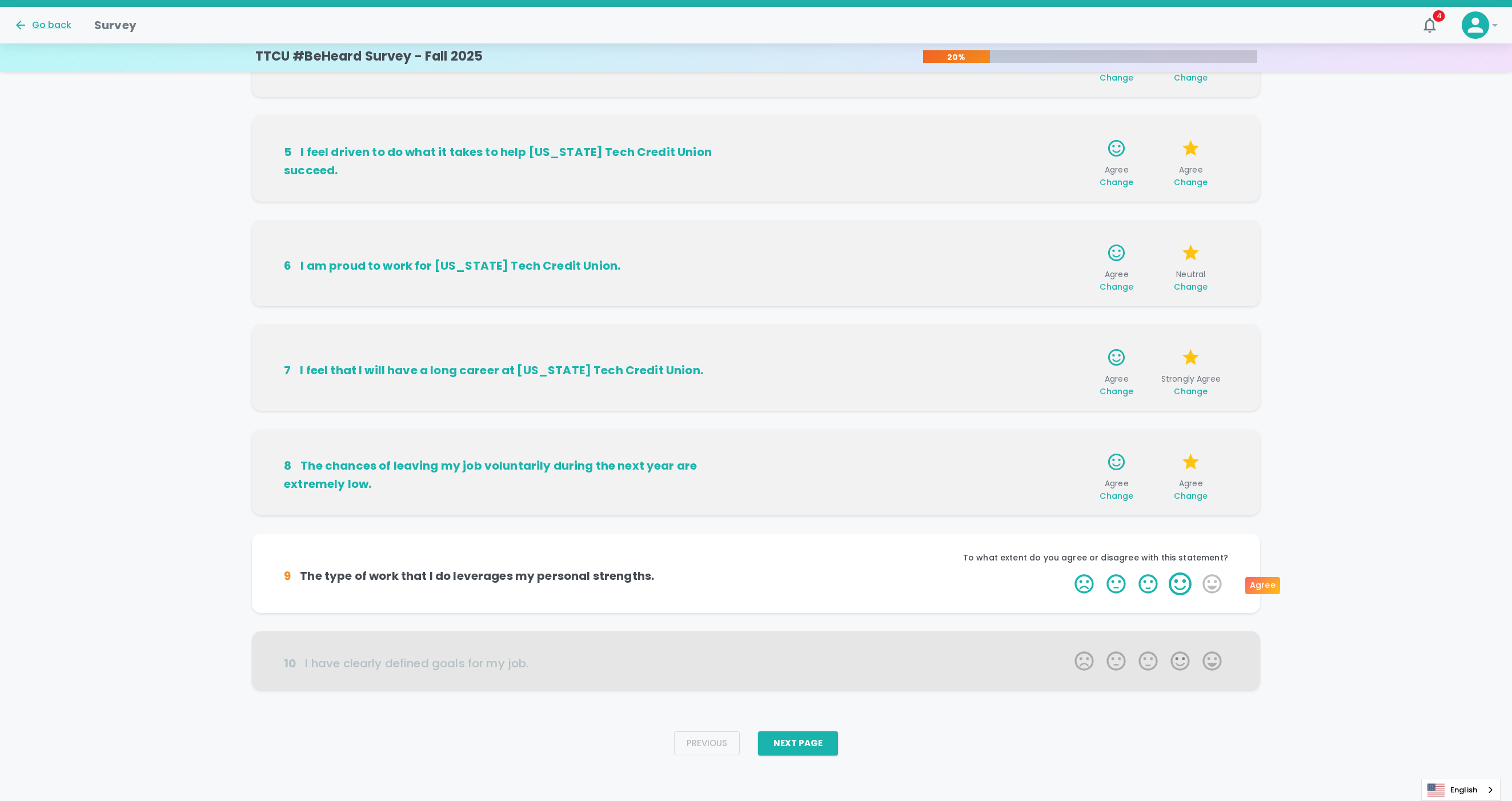
click at [1090, 539] on label "4 Stars" at bounding box center [1180, 583] width 32 height 23
click at [1068, 539] on input "4 Stars" at bounding box center [1068, 572] width 1 height 1
click at [1090, 539] on label "5 Stars" at bounding box center [1212, 583] width 32 height 23
click at [1068, 539] on input "5 Stars" at bounding box center [1068, 572] width 1 height 1
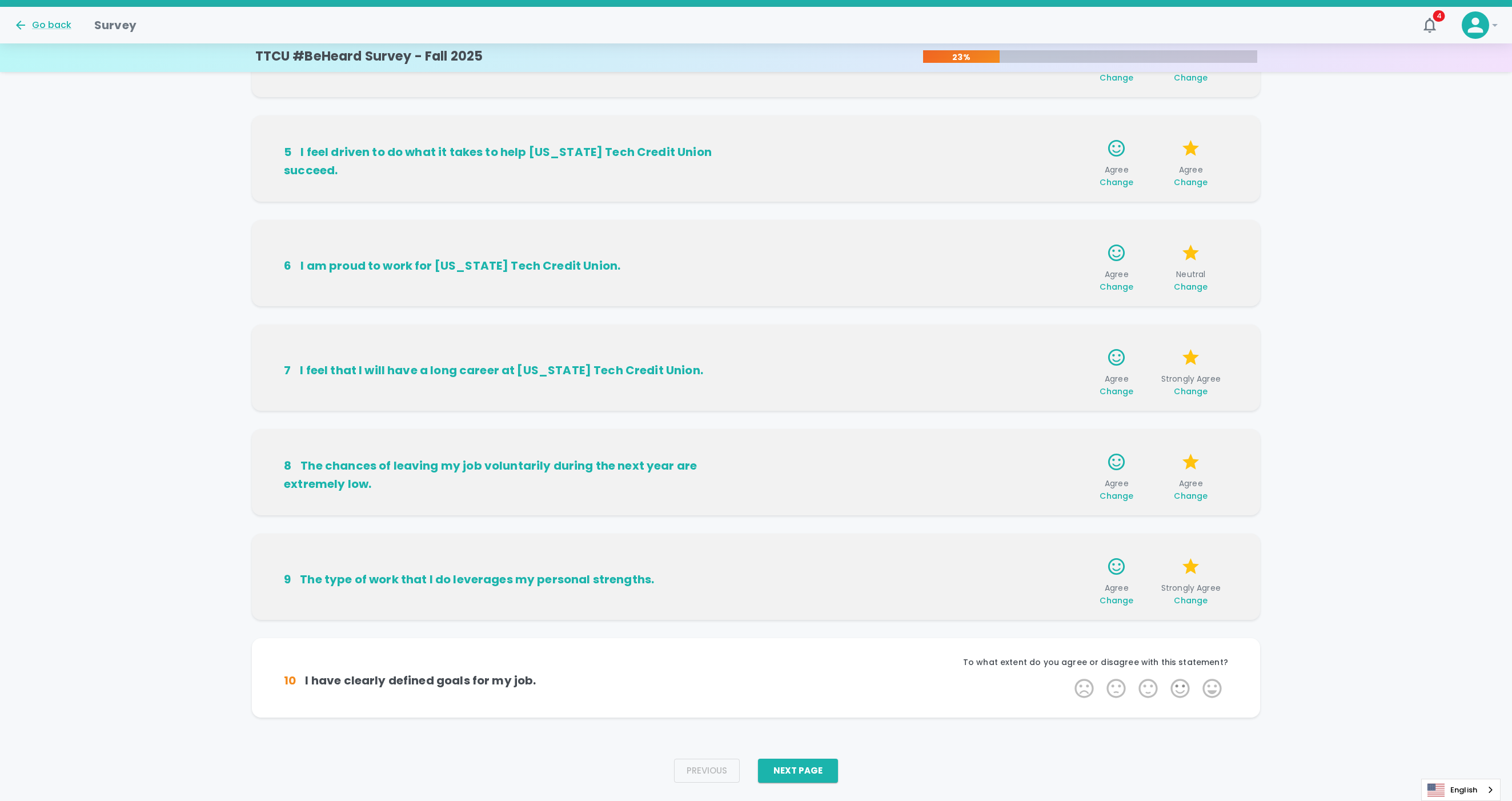
scroll to position [442, 0]
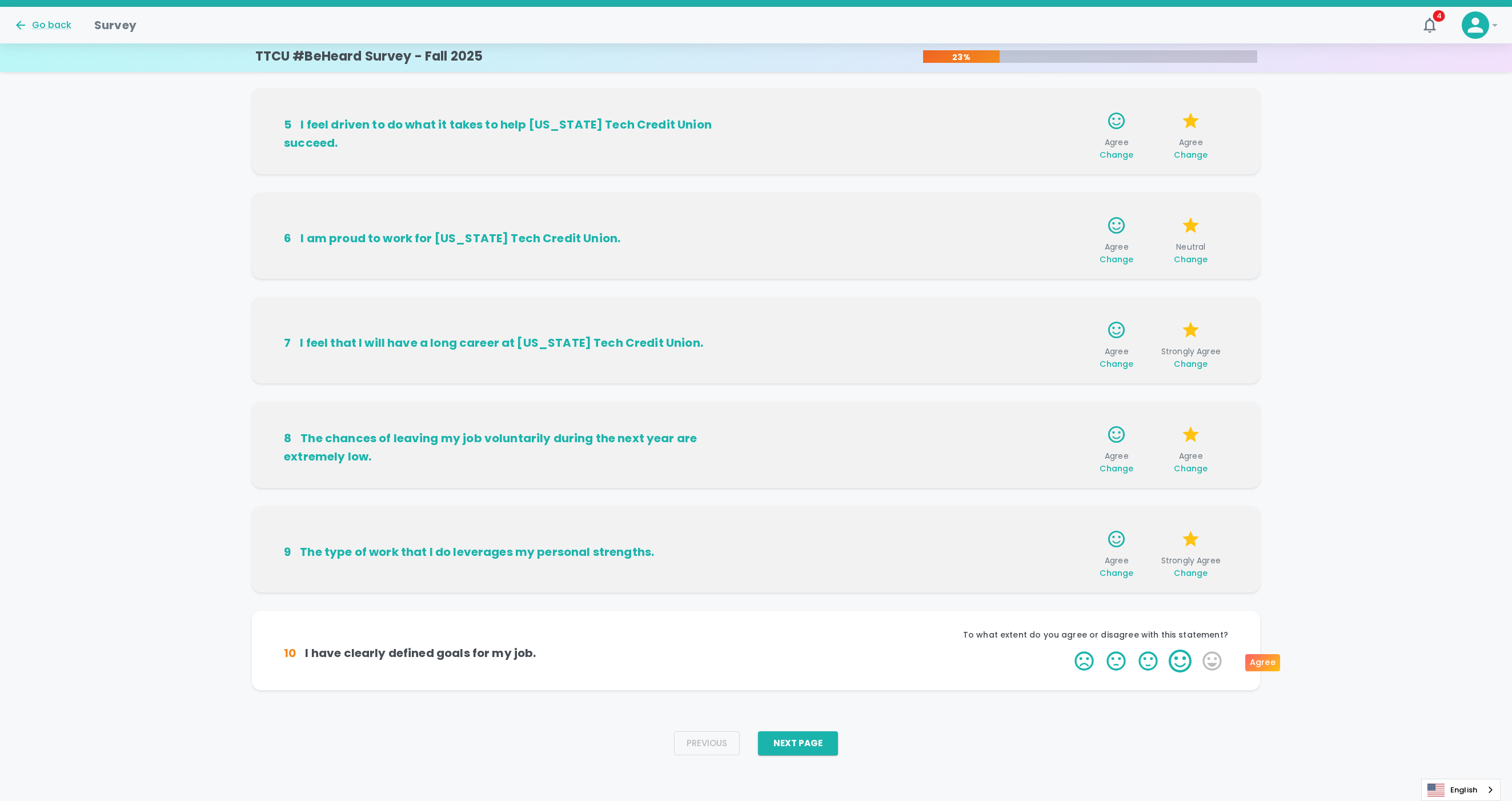
click at [1090, 539] on label "4 Stars" at bounding box center [1180, 660] width 32 height 23
click at [1068, 539] on input "4 Stars" at bounding box center [1068, 650] width 1 height 1
click at [1090, 539] on label "5 Stars" at bounding box center [1212, 660] width 32 height 23
click at [1068, 539] on input "5 Stars" at bounding box center [1068, 650] width 1 height 1
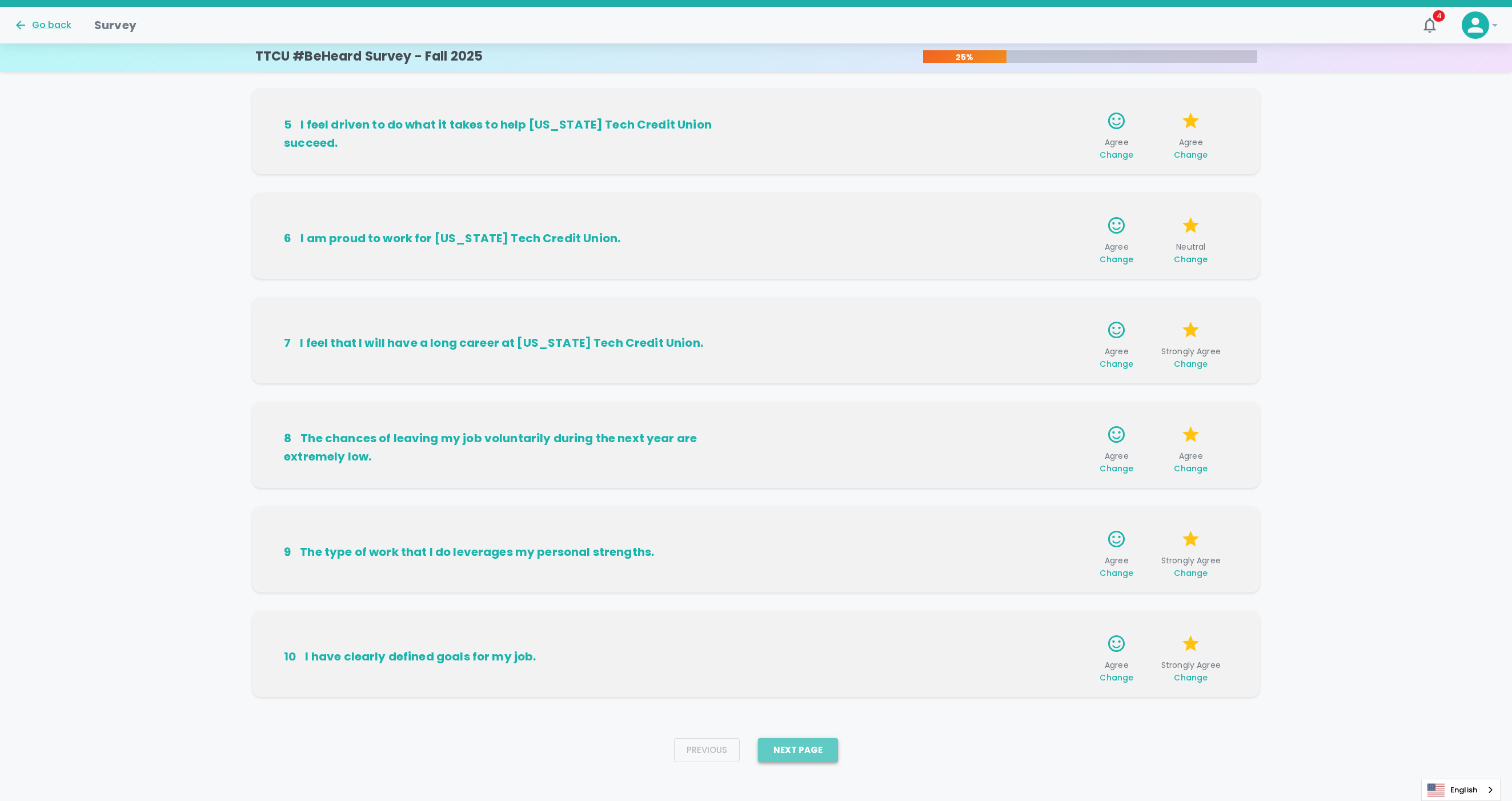
click at [819, 539] on button "Next Page" at bounding box center [798, 751] width 80 height 24
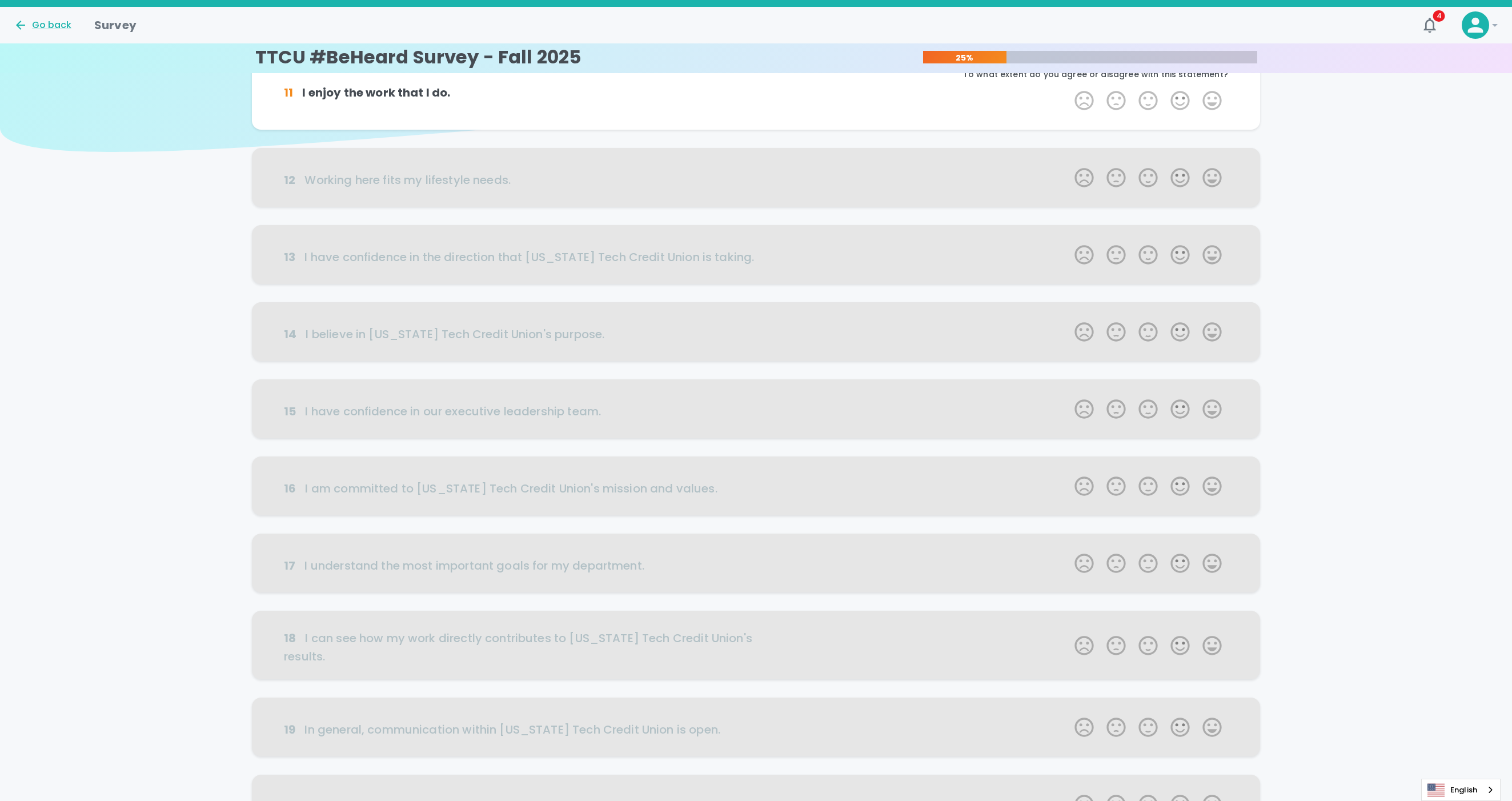
scroll to position [0, 0]
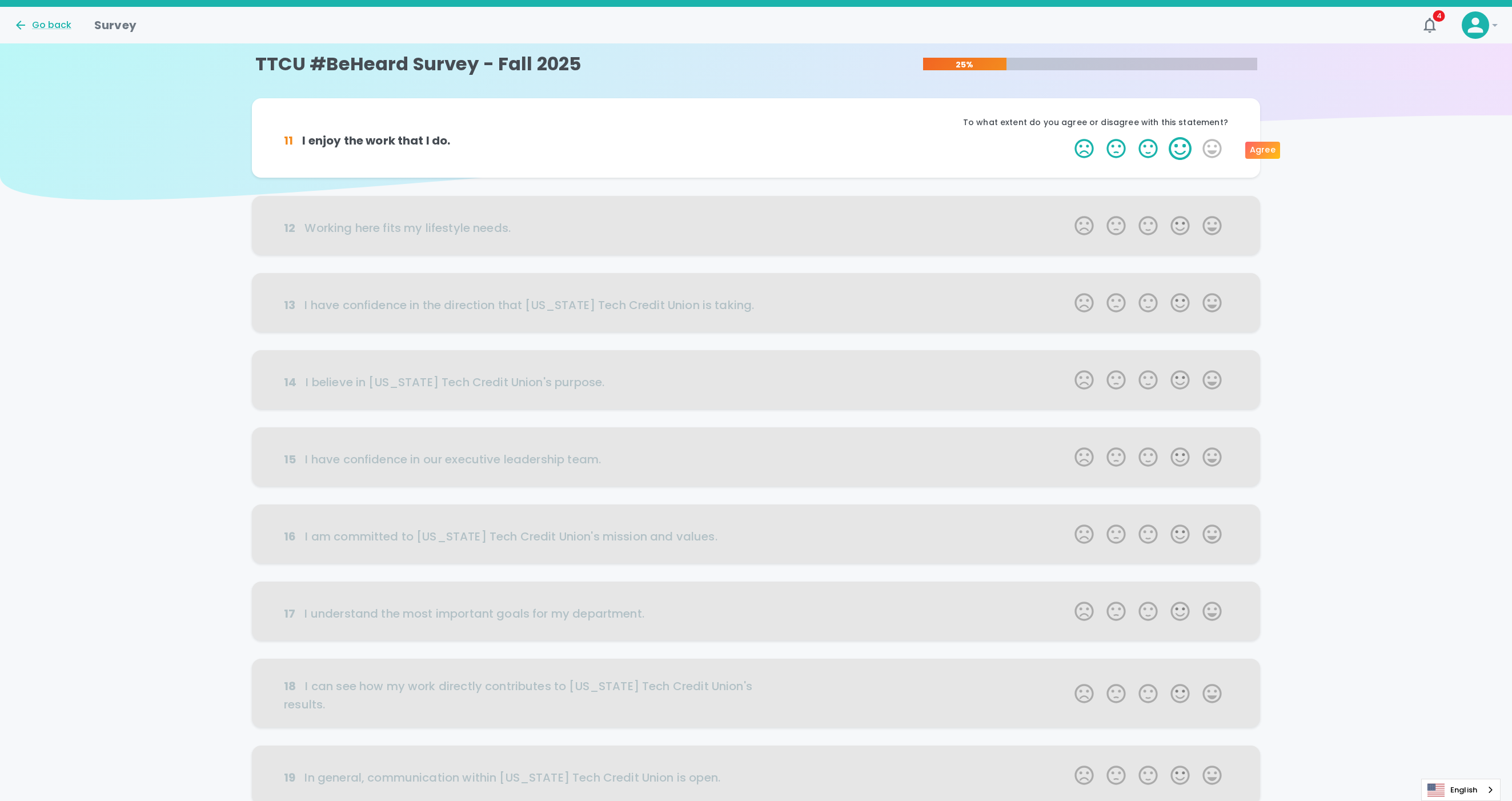
click at [1090, 150] on label "4 Stars" at bounding box center [1180, 149] width 32 height 23
click at [1068, 138] on input "4 Stars" at bounding box center [1068, 137] width 1 height 1
click at [1090, 152] on label "4 Stars" at bounding box center [1180, 149] width 32 height 23
click at [1068, 138] on input "4 Stars" at bounding box center [1068, 137] width 1 height 1
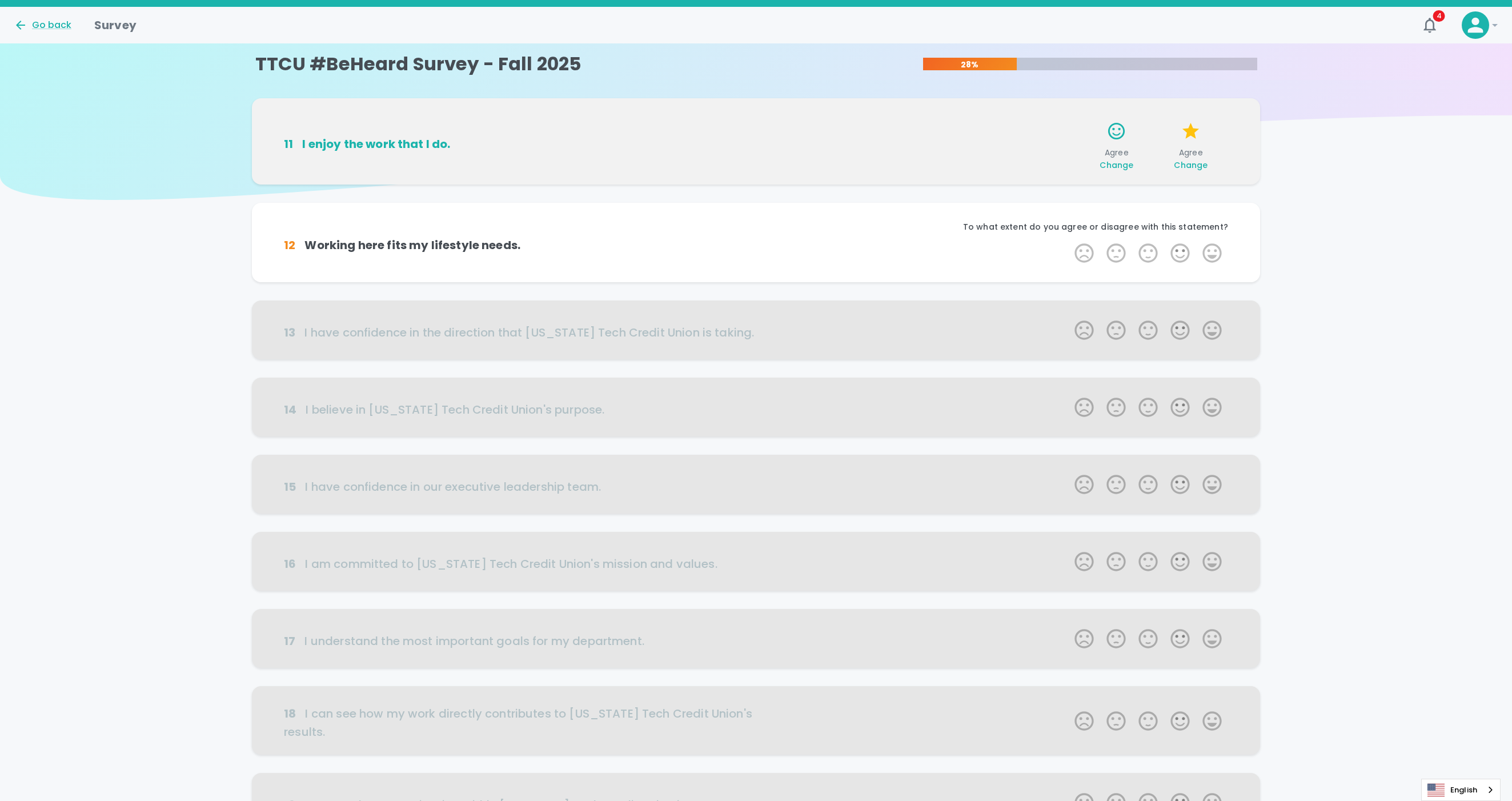
scroll to position [101, 0]
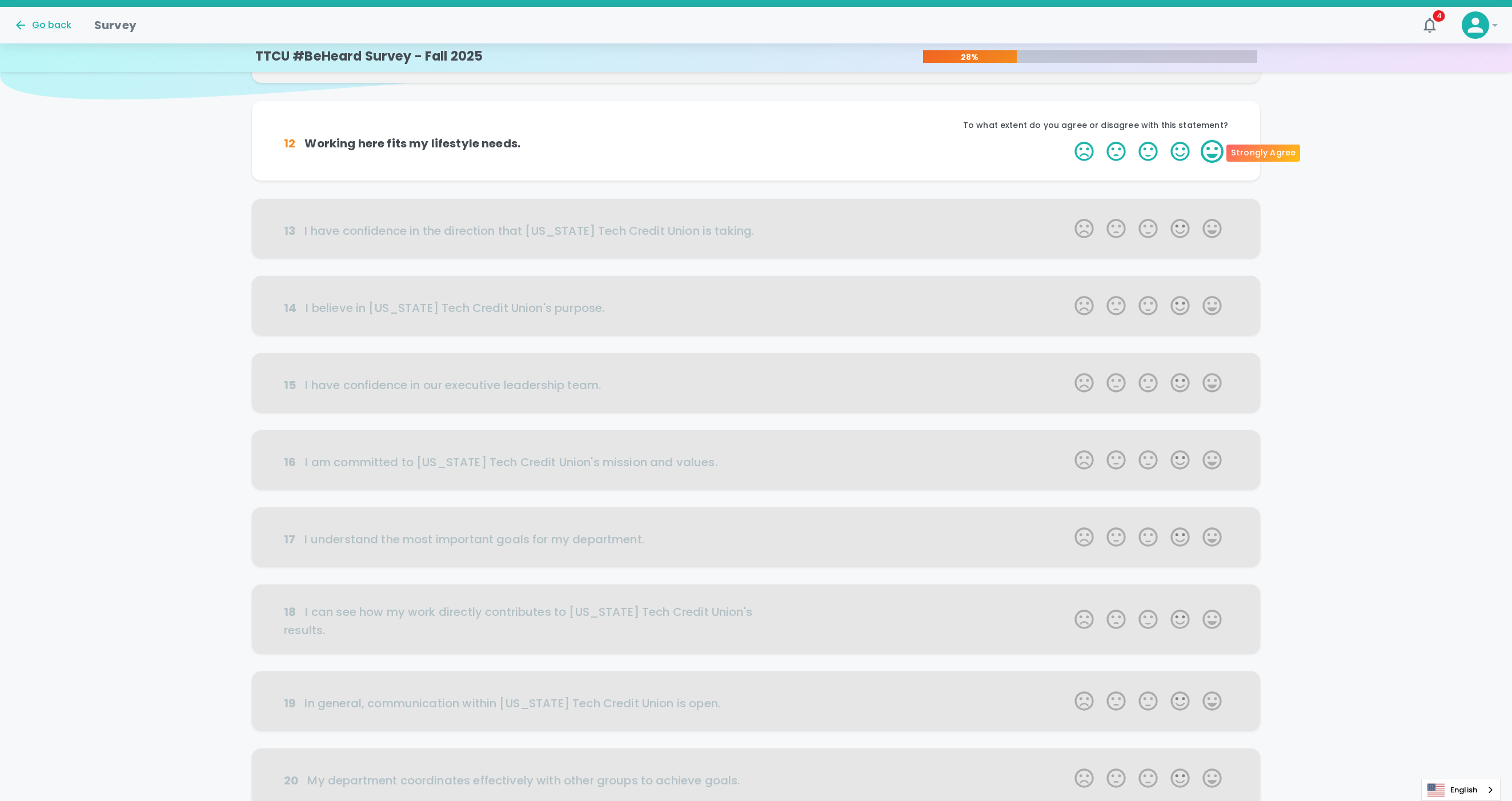
click at [1090, 150] on label "5 Stars" at bounding box center [1212, 150] width 32 height 23
click at [1068, 140] on input "5 Stars" at bounding box center [1068, 140] width 1 height 1
click at [1090, 154] on label "5 Stars" at bounding box center [1212, 150] width 32 height 23
click at [1068, 140] on input "5 Stars" at bounding box center [1068, 140] width 1 height 1
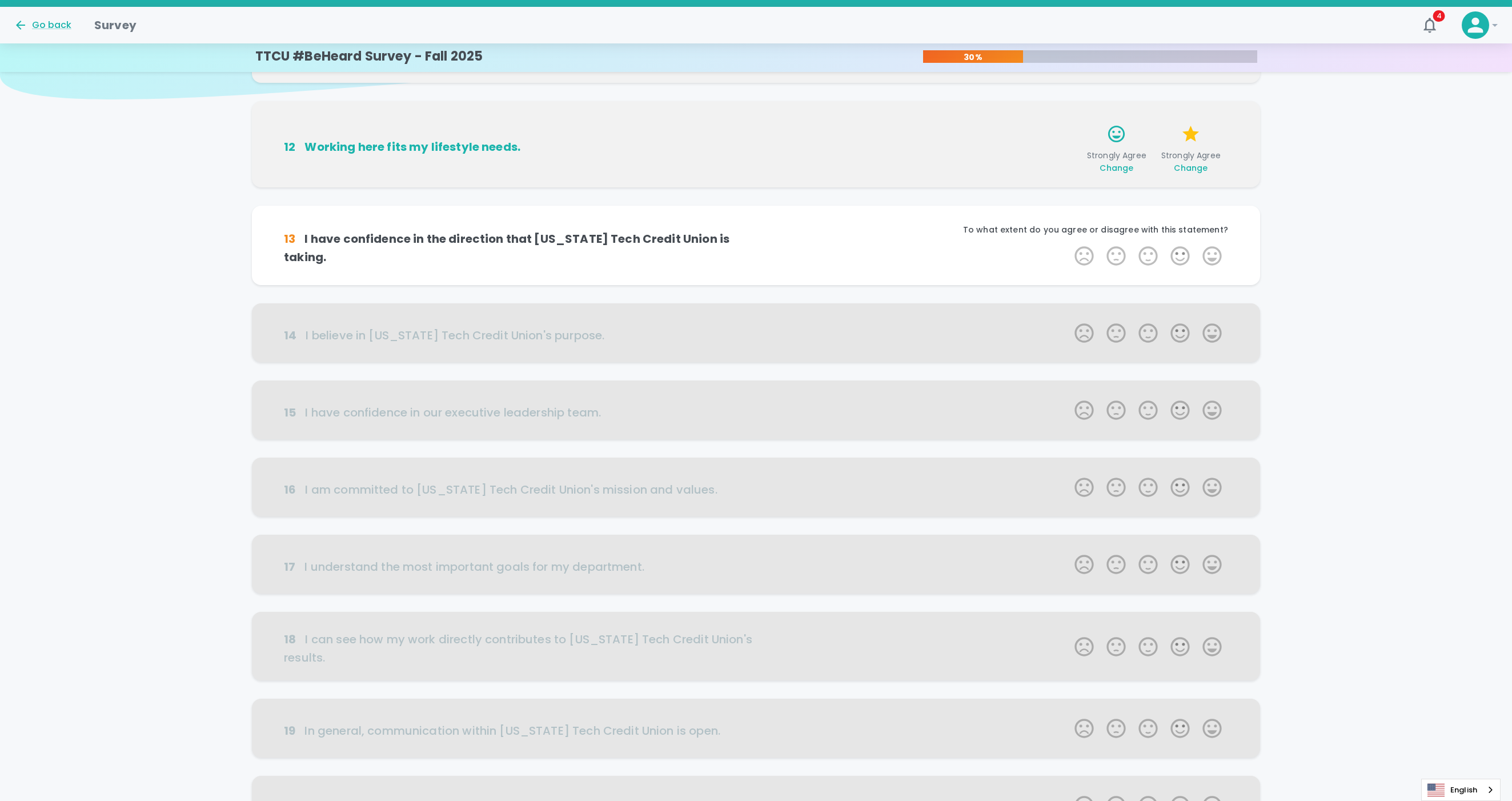
scroll to position [201, 0]
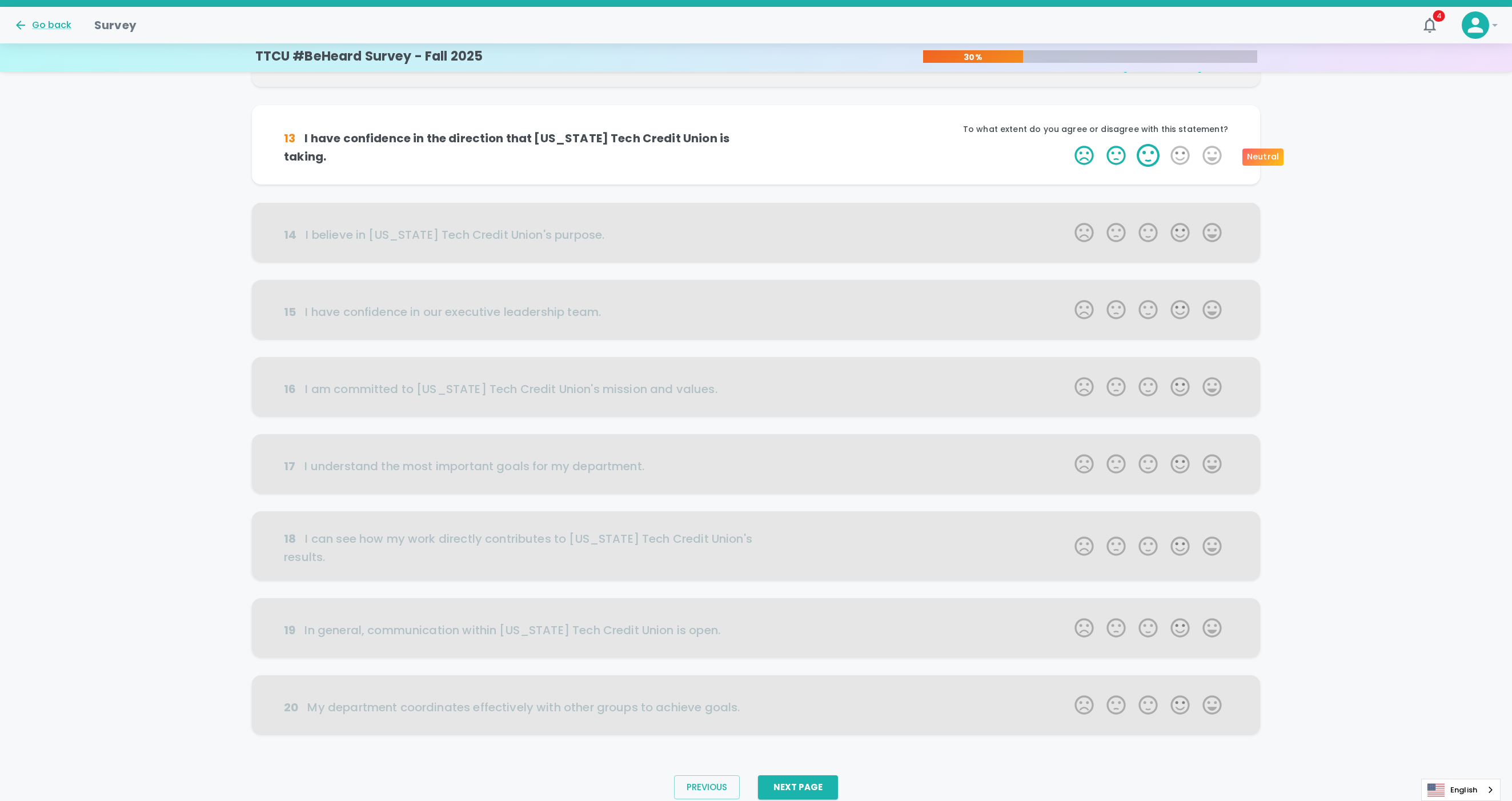
click at [1090, 156] on label "3 Stars" at bounding box center [1148, 154] width 32 height 23
click at [1068, 144] on input "3 Stars" at bounding box center [1068, 144] width 1 height 1
click at [1090, 157] on label "4 Stars" at bounding box center [1180, 154] width 32 height 23
click at [1068, 144] on input "4 Stars" at bounding box center [1068, 144] width 1 height 1
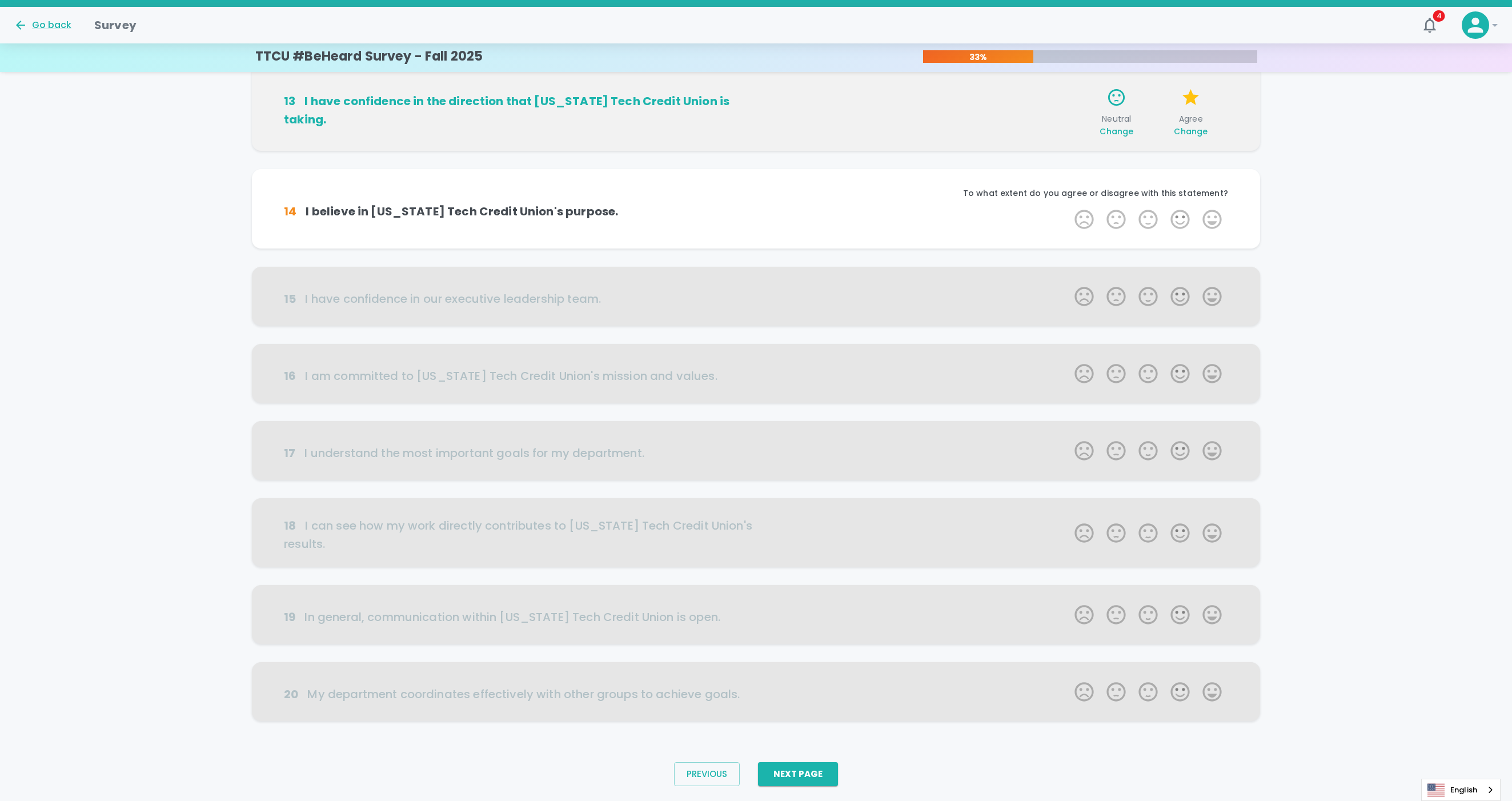
scroll to position [246, 0]
click at [1090, 221] on label "4 Stars" at bounding box center [1180, 216] width 32 height 23
click at [1068, 205] on input "4 Stars" at bounding box center [1068, 204] width 1 height 1
click at [1090, 219] on label "5 Stars" at bounding box center [1212, 216] width 32 height 23
click at [1068, 205] on input "5 Stars" at bounding box center [1068, 204] width 1 height 1
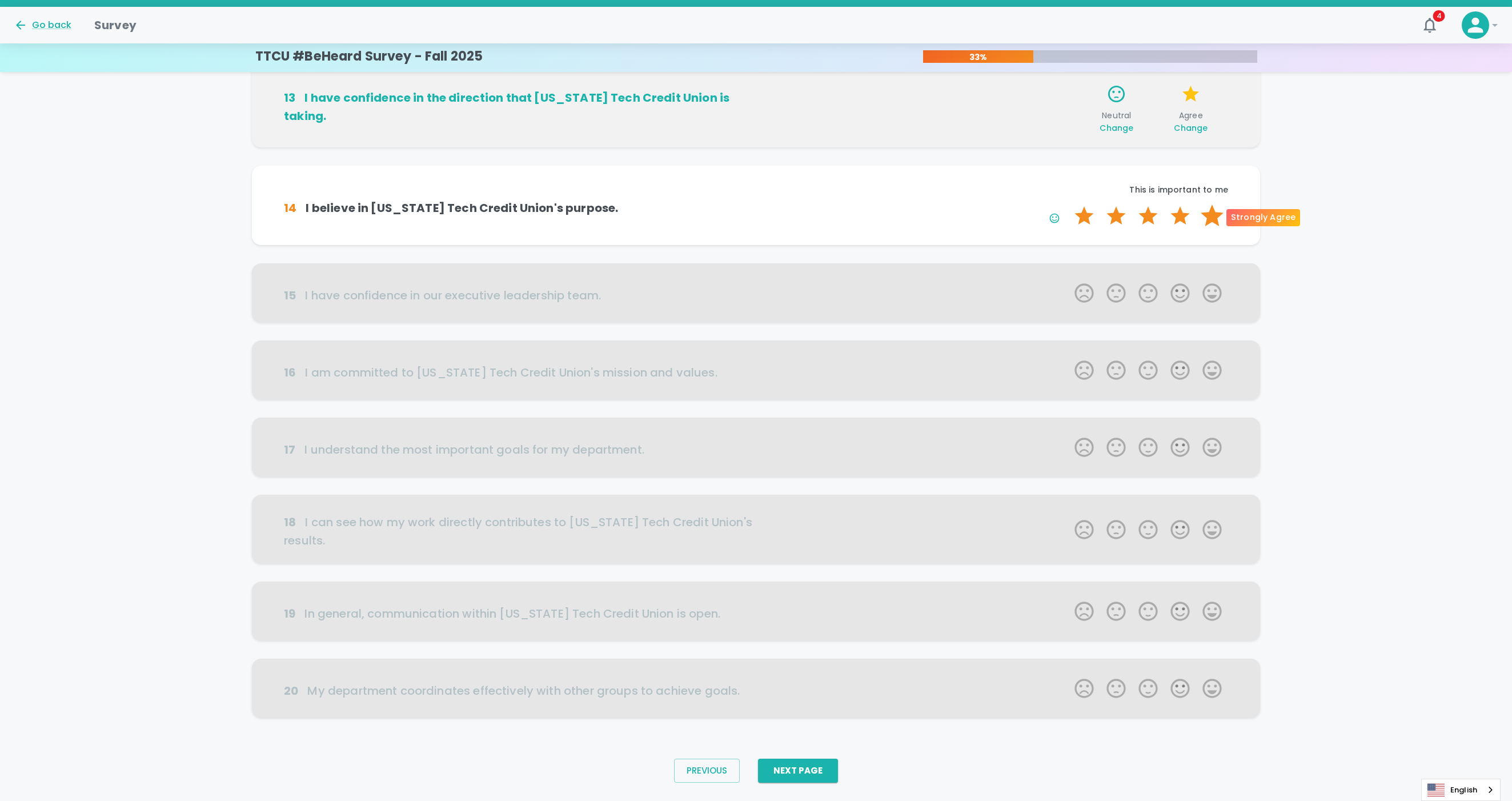
scroll to position [272, 0]
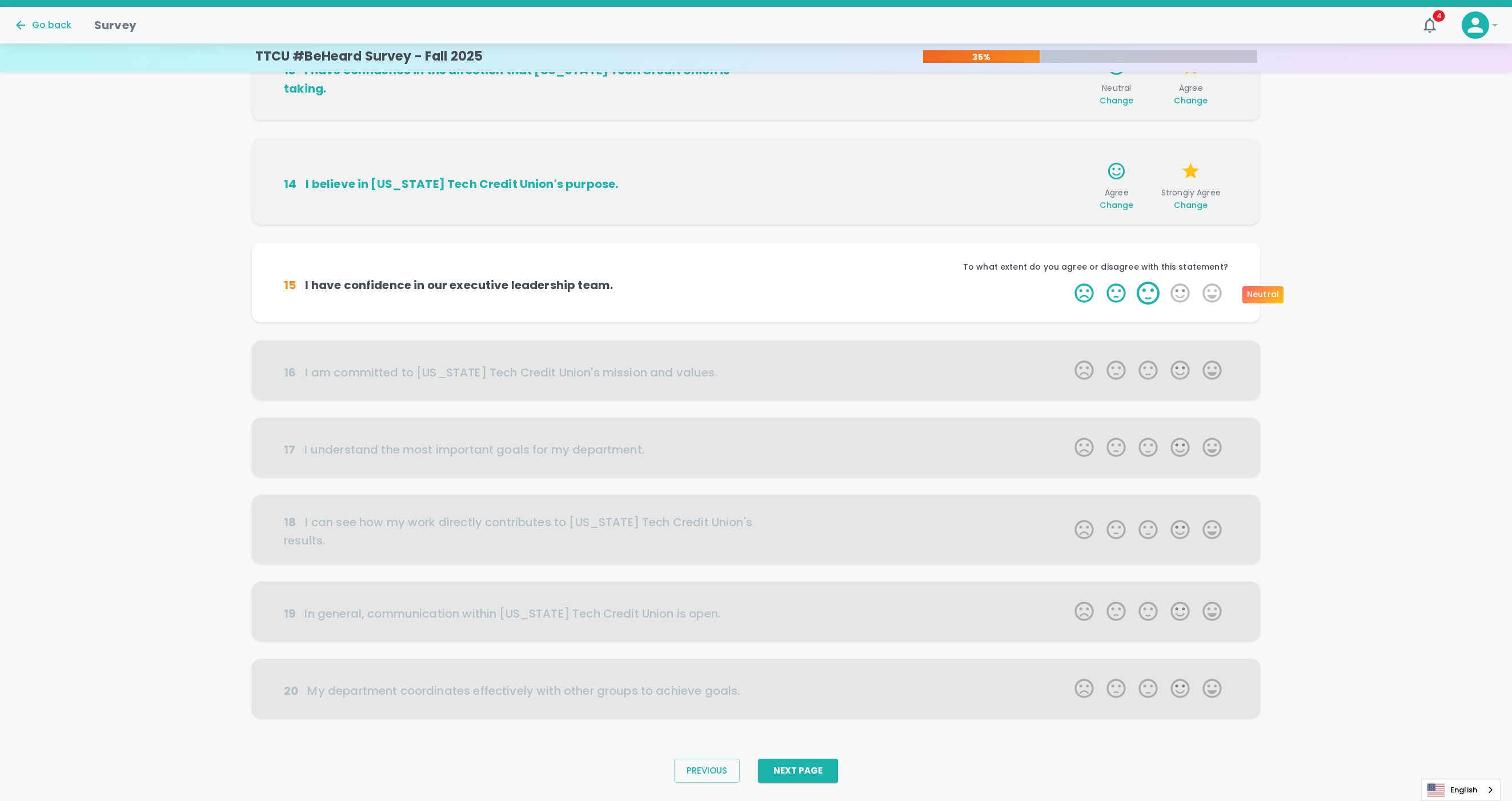
click at [1090, 292] on label "3 Stars" at bounding box center [1148, 293] width 32 height 23
click at [1068, 282] on input "3 Stars" at bounding box center [1068, 281] width 1 height 1
click at [1090, 290] on label "4 Stars" at bounding box center [1180, 293] width 32 height 23
click at [1068, 282] on input "4 Stars" at bounding box center [1068, 281] width 1 height 1
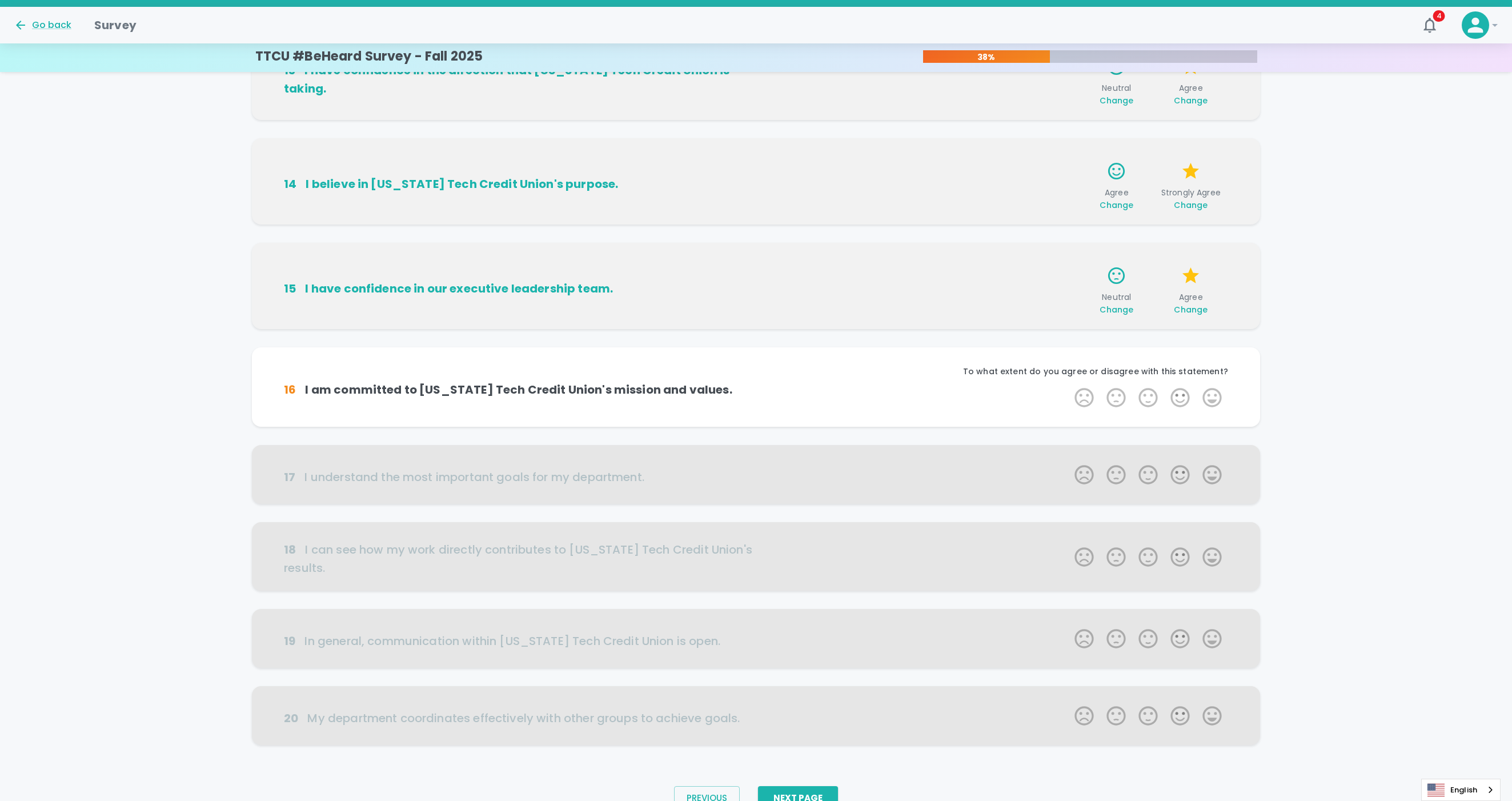
scroll to position [300, 0]
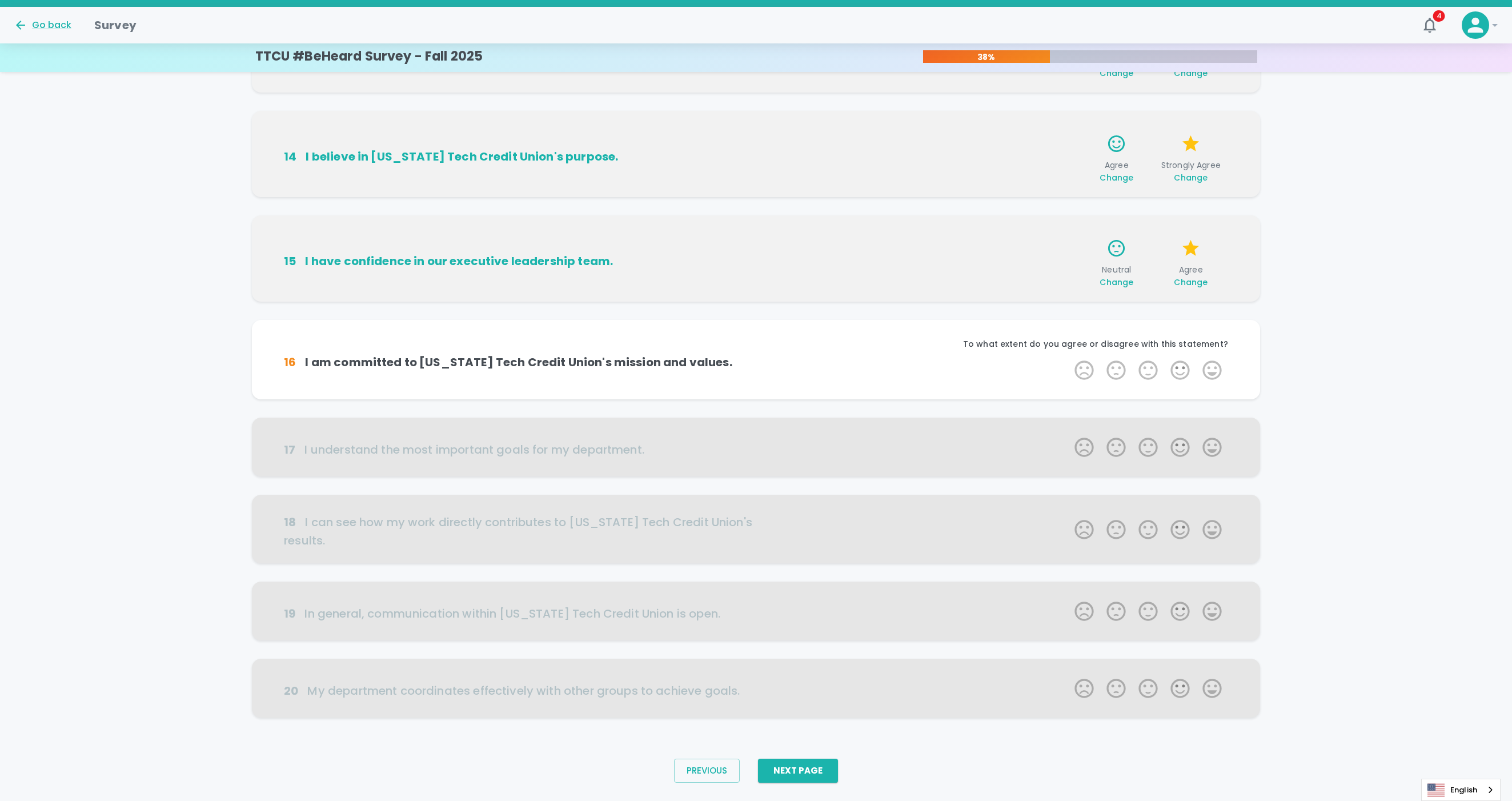
click at [1090, 283] on span "Change" at bounding box center [1116, 282] width 34 height 12
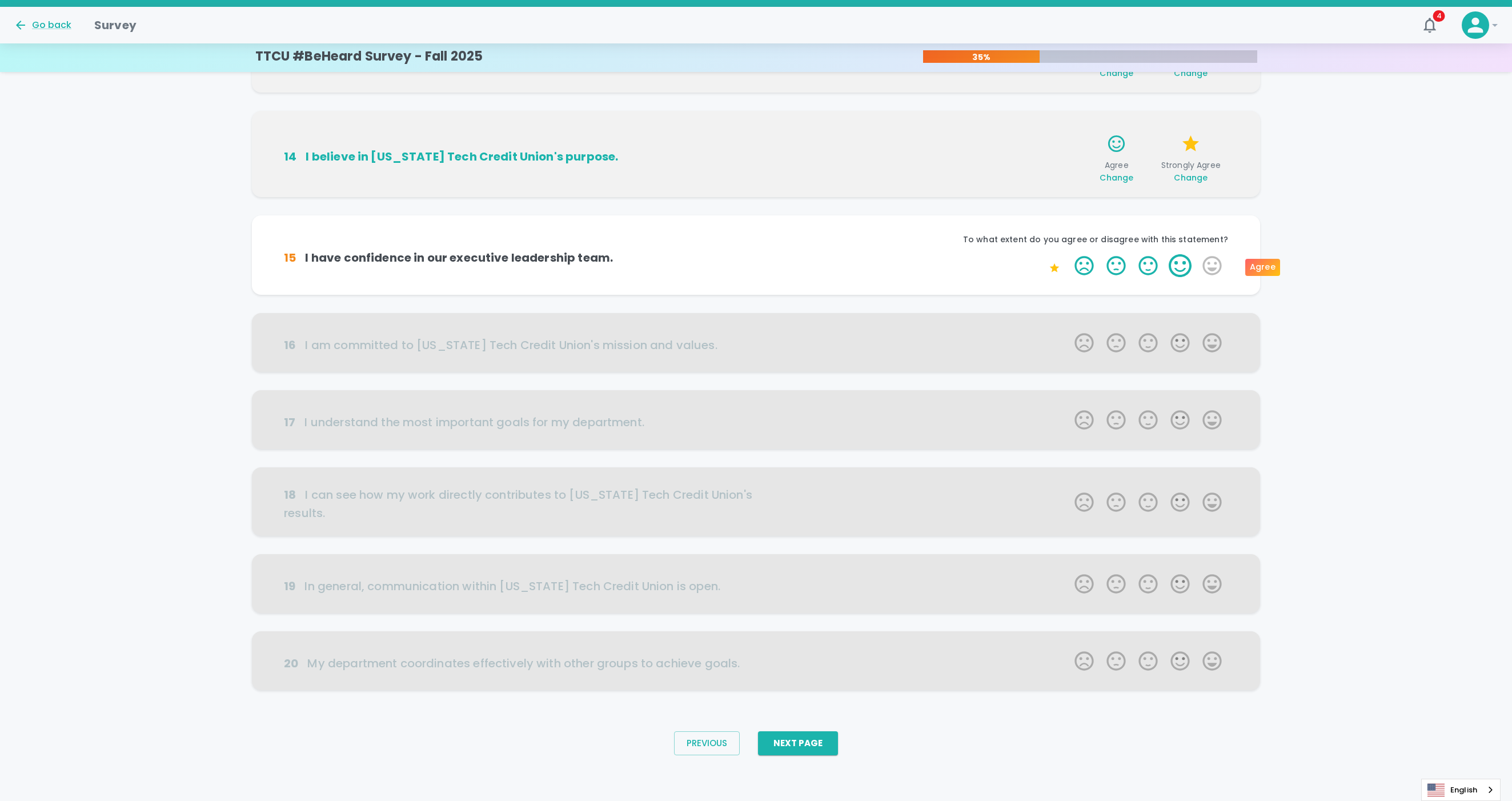
click at [1090, 268] on label "4 Stars" at bounding box center [1180, 265] width 32 height 23
click at [1068, 254] on input "4 Stars" at bounding box center [1068, 253] width 1 height 1
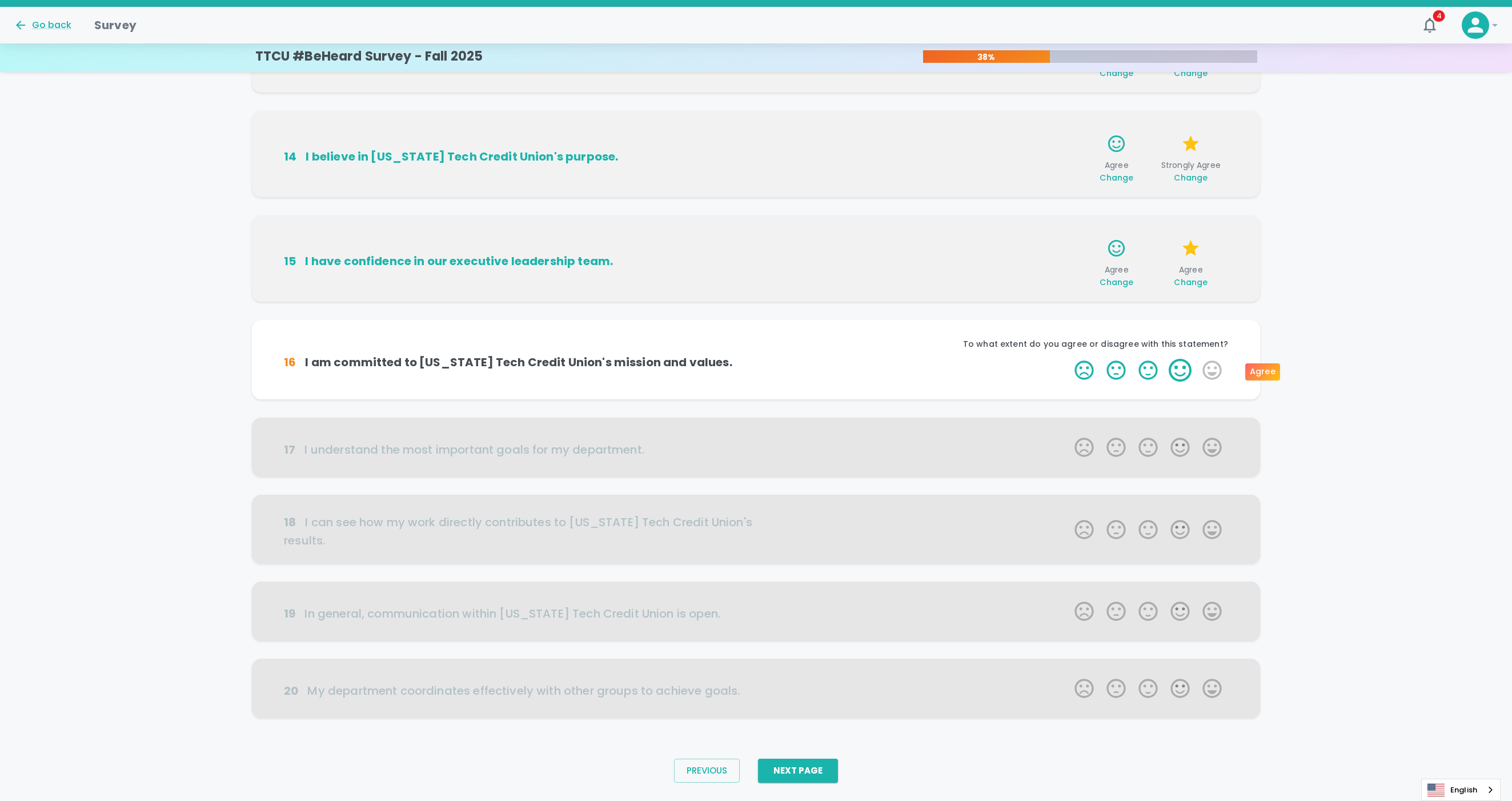
click at [1090, 368] on label "4 Stars" at bounding box center [1180, 369] width 32 height 23
click at [1068, 358] on input "4 Stars" at bounding box center [1068, 358] width 1 height 1
click at [1090, 369] on label "4 Stars" at bounding box center [1180, 369] width 32 height 23
click at [1068, 358] on input "4 Stars" at bounding box center [1068, 358] width 1 height 1
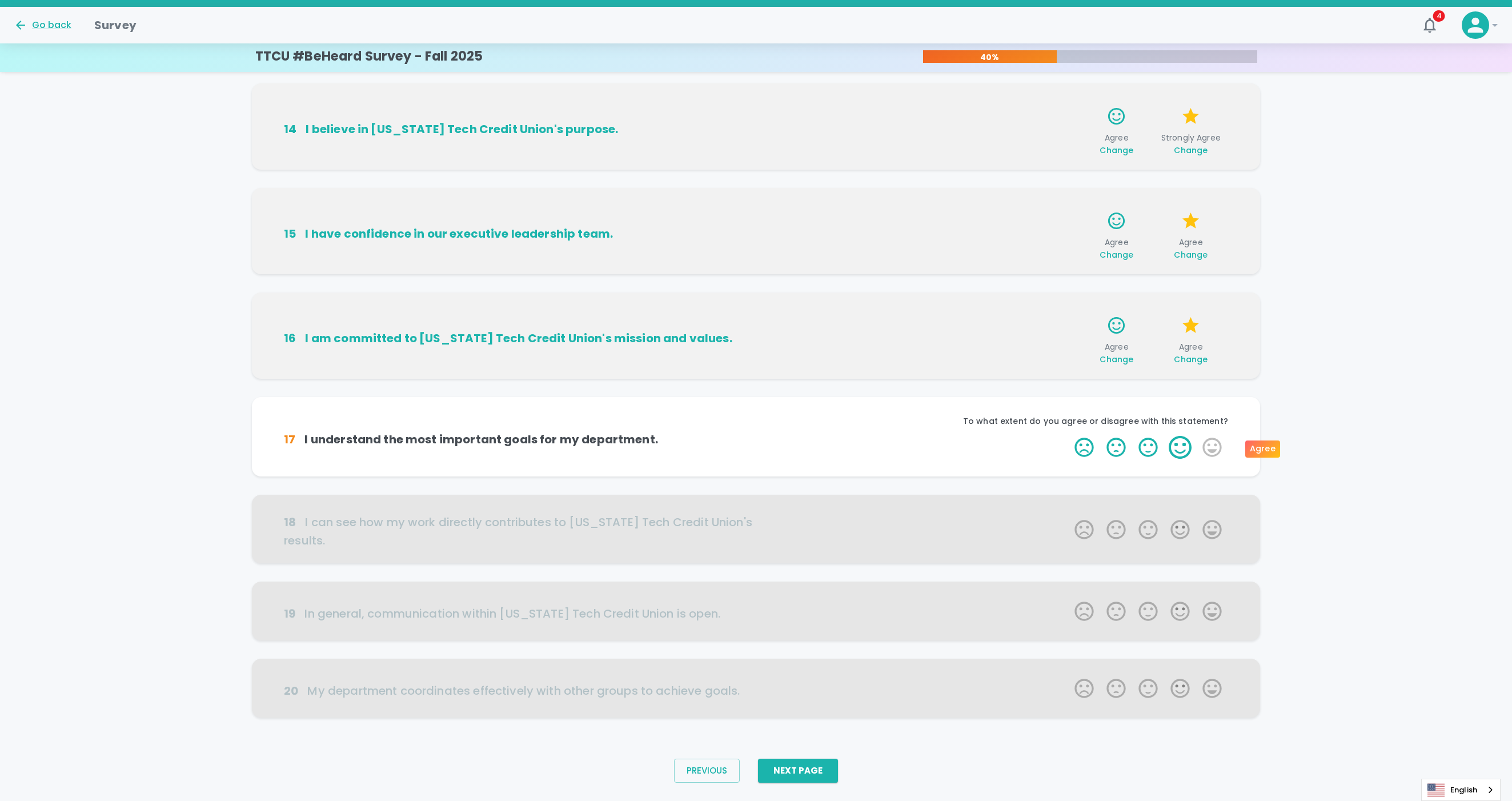
click at [1090, 450] on label "4 Stars" at bounding box center [1180, 447] width 32 height 23
click at [1068, 436] on input "4 Stars" at bounding box center [1068, 436] width 1 height 1
click at [1090, 449] on label "4 Stars" at bounding box center [1180, 447] width 32 height 23
click at [1068, 436] on input "4 Stars" at bounding box center [1068, 436] width 1 height 1
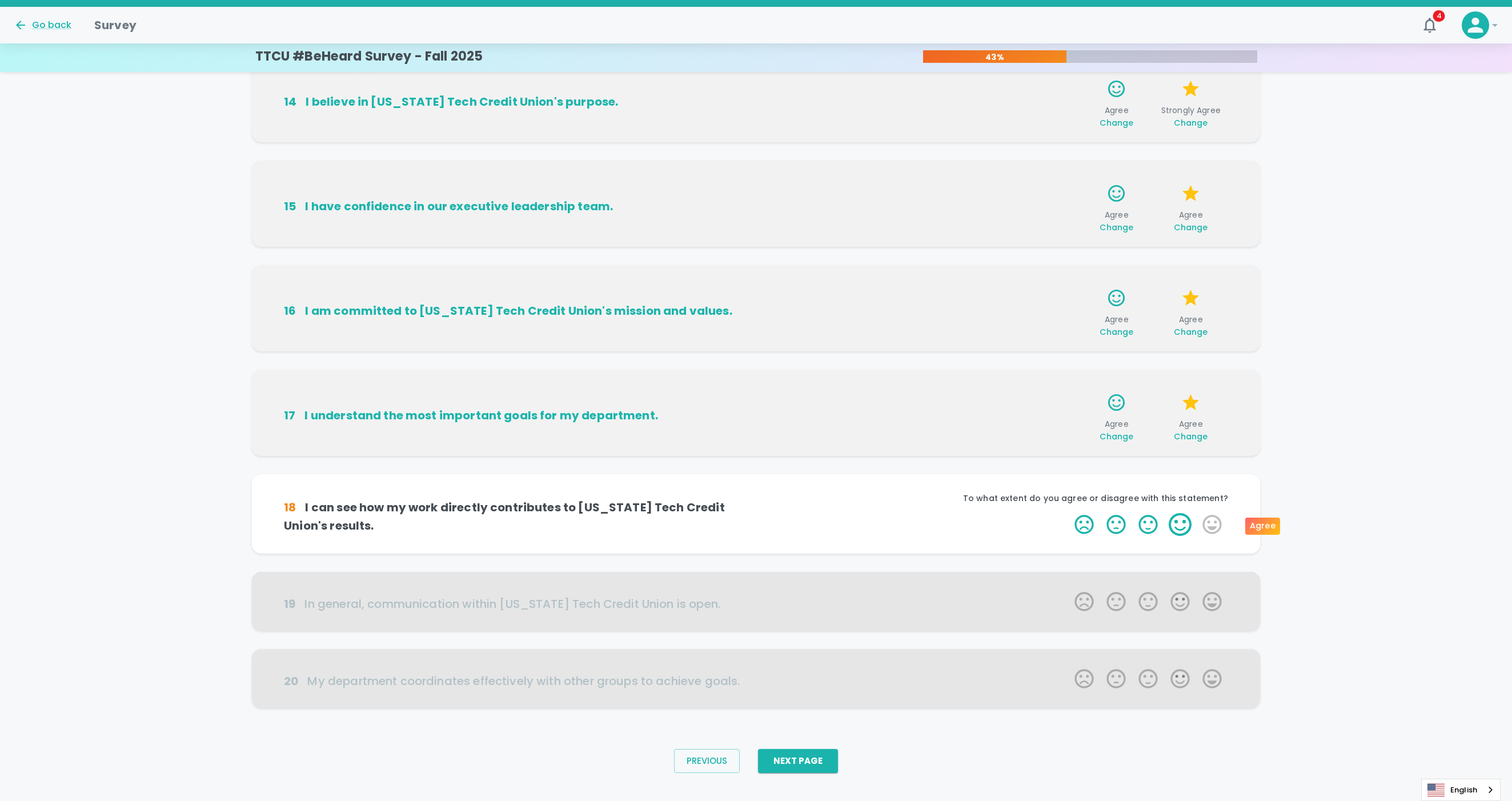
click at [1090, 516] on label "4 Stars" at bounding box center [1180, 524] width 32 height 23
click at [1068, 513] on input "4 Stars" at bounding box center [1068, 513] width 1 height 1
click at [1090, 521] on label "4 Stars" at bounding box center [1180, 524] width 32 height 23
click at [1068, 513] on input "4 Stars" at bounding box center [1068, 513] width 1 height 1
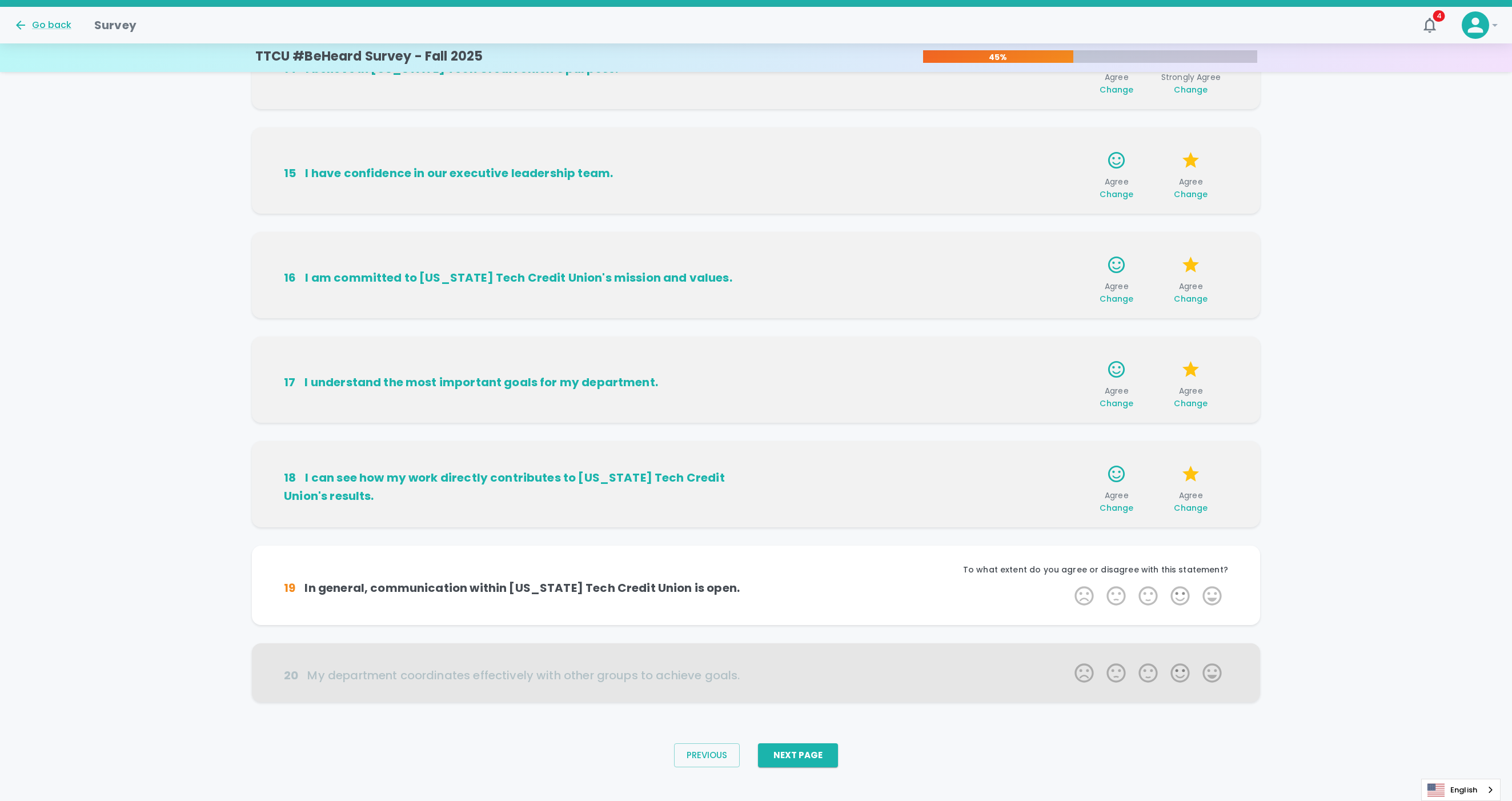
scroll to position [400, 0]
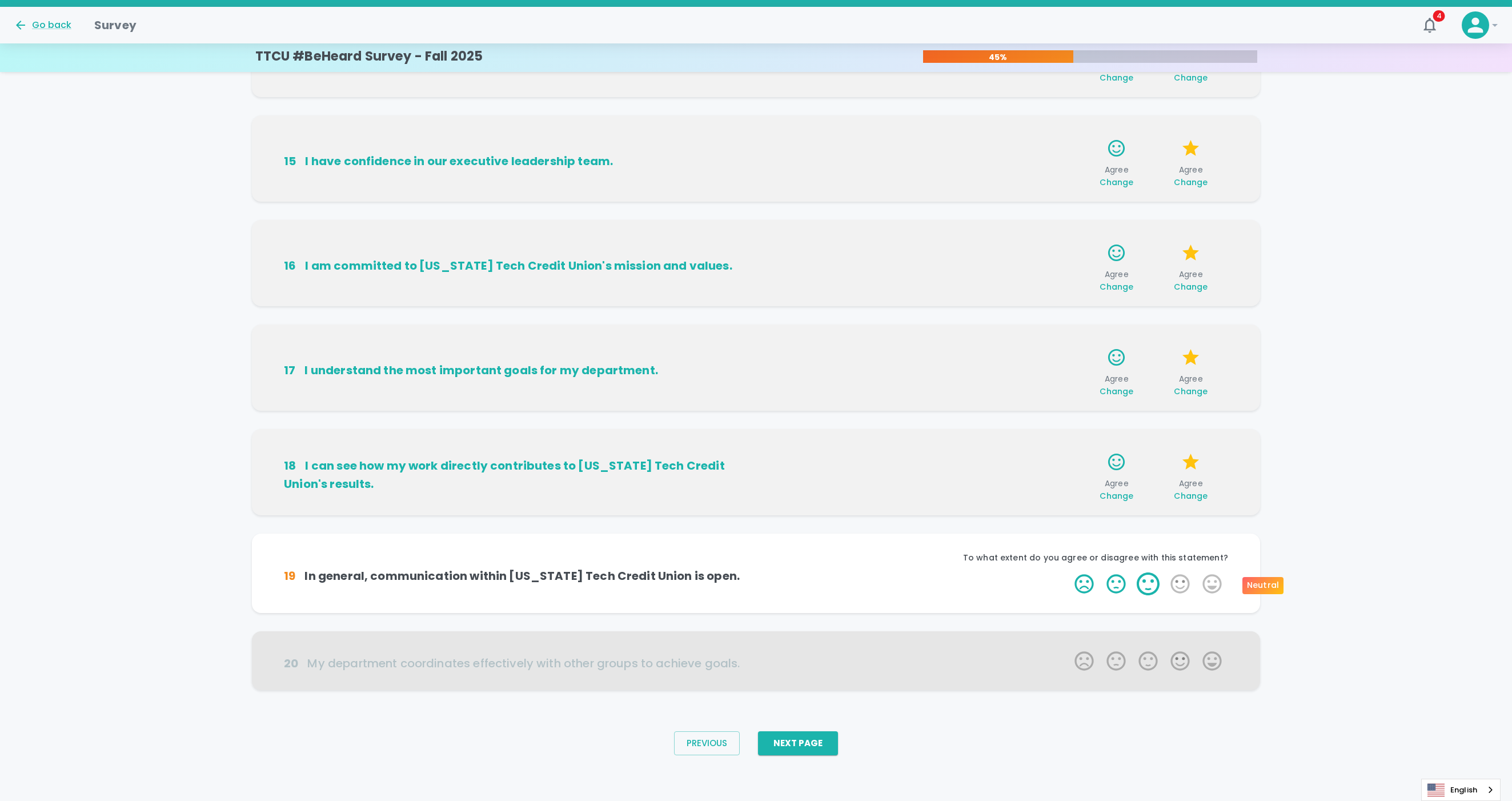
click at [1090, 539] on label "3 Stars" at bounding box center [1148, 583] width 32 height 23
click at [1068, 539] on input "3 Stars" at bounding box center [1068, 572] width 1 height 1
click at [1090, 539] on label "3 Stars" at bounding box center [1148, 583] width 32 height 23
click at [1068, 539] on input "3 Stars" at bounding box center [1068, 572] width 1 height 1
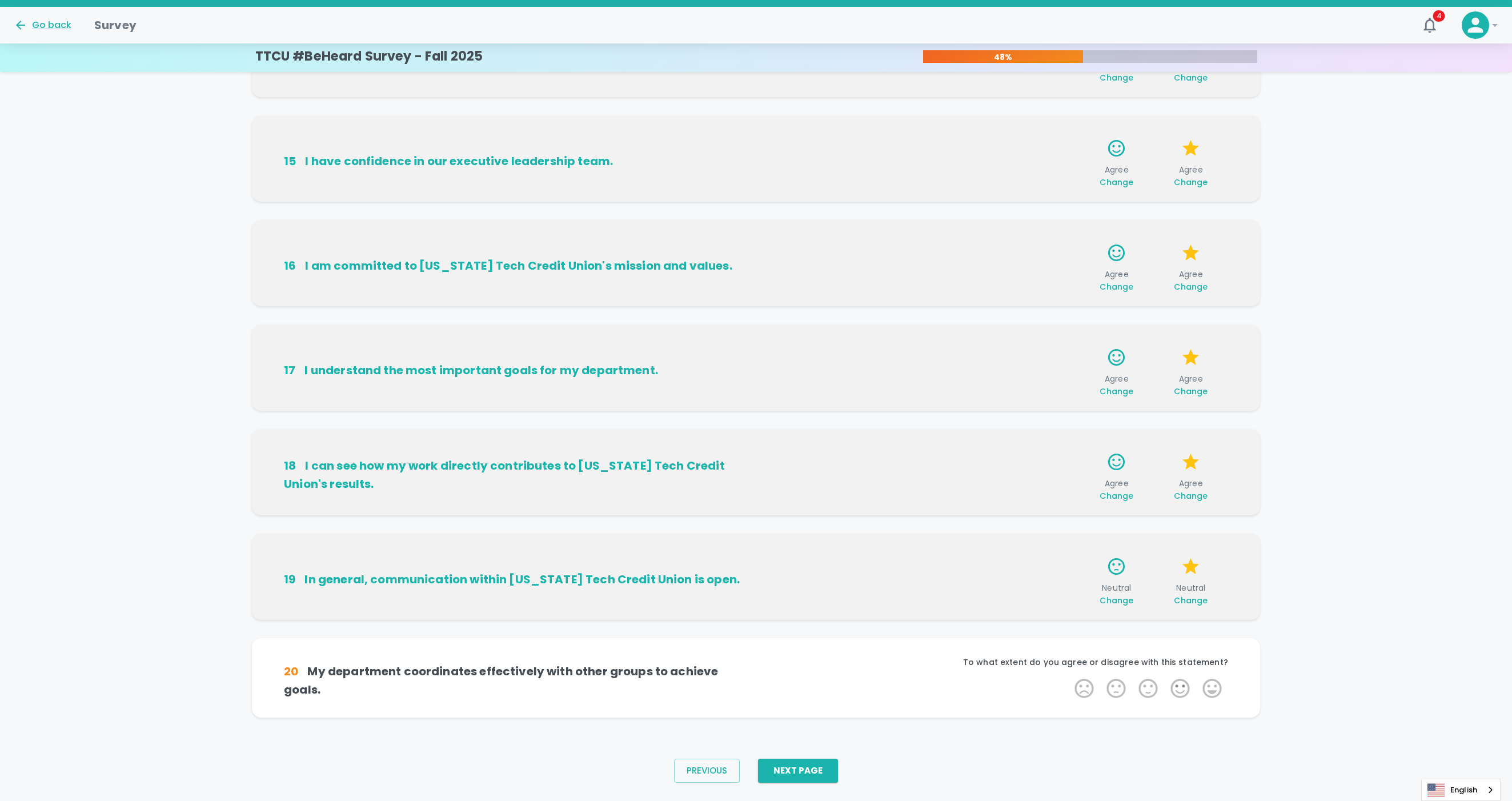
click at [1090, 539] on span "Change" at bounding box center [1190, 601] width 34 height 12
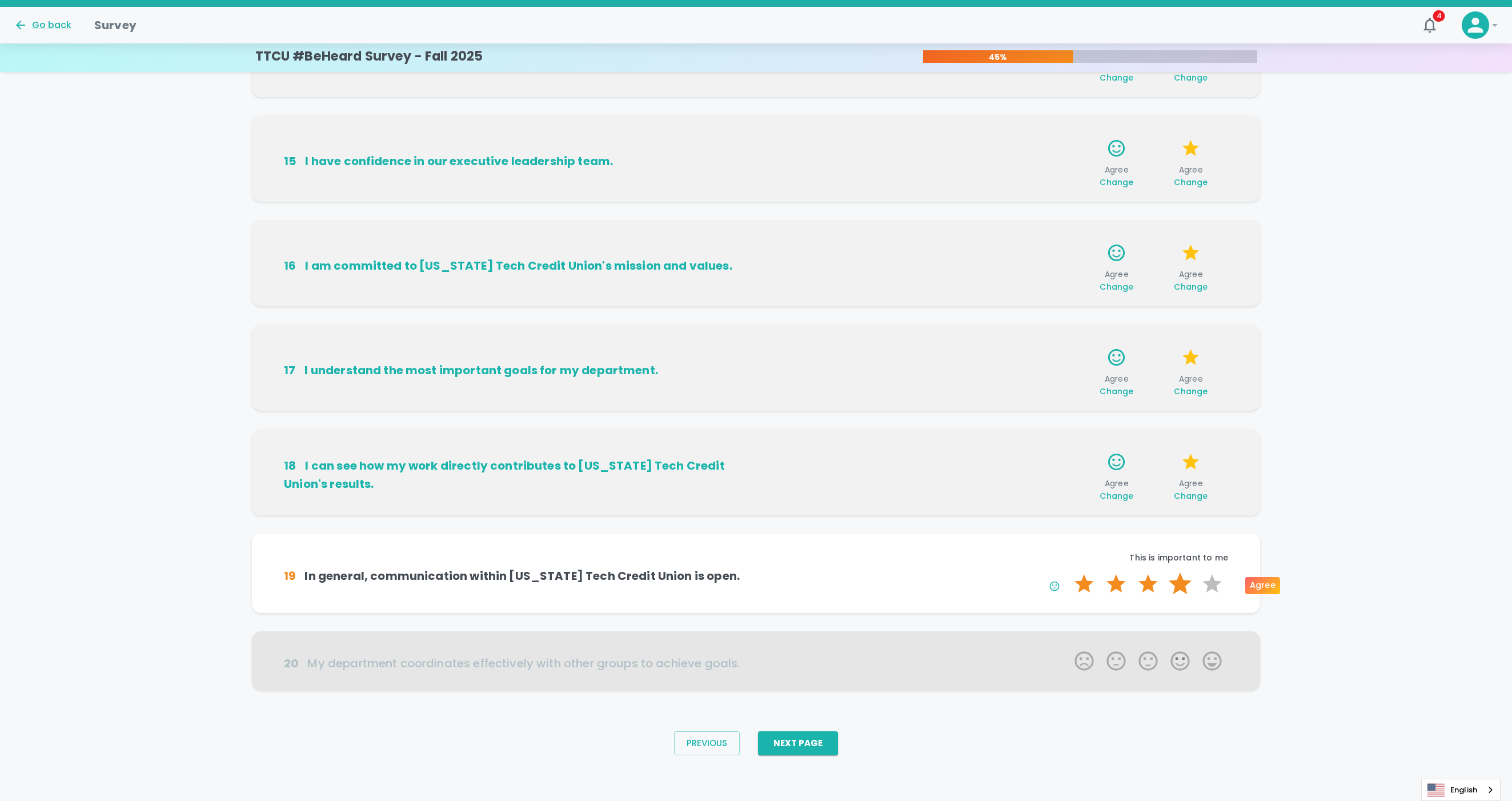
click at [1090, 539] on label "4 Stars" at bounding box center [1180, 583] width 32 height 23
click at [1068, 539] on input "4 Stars" at bounding box center [1068, 572] width 1 height 1
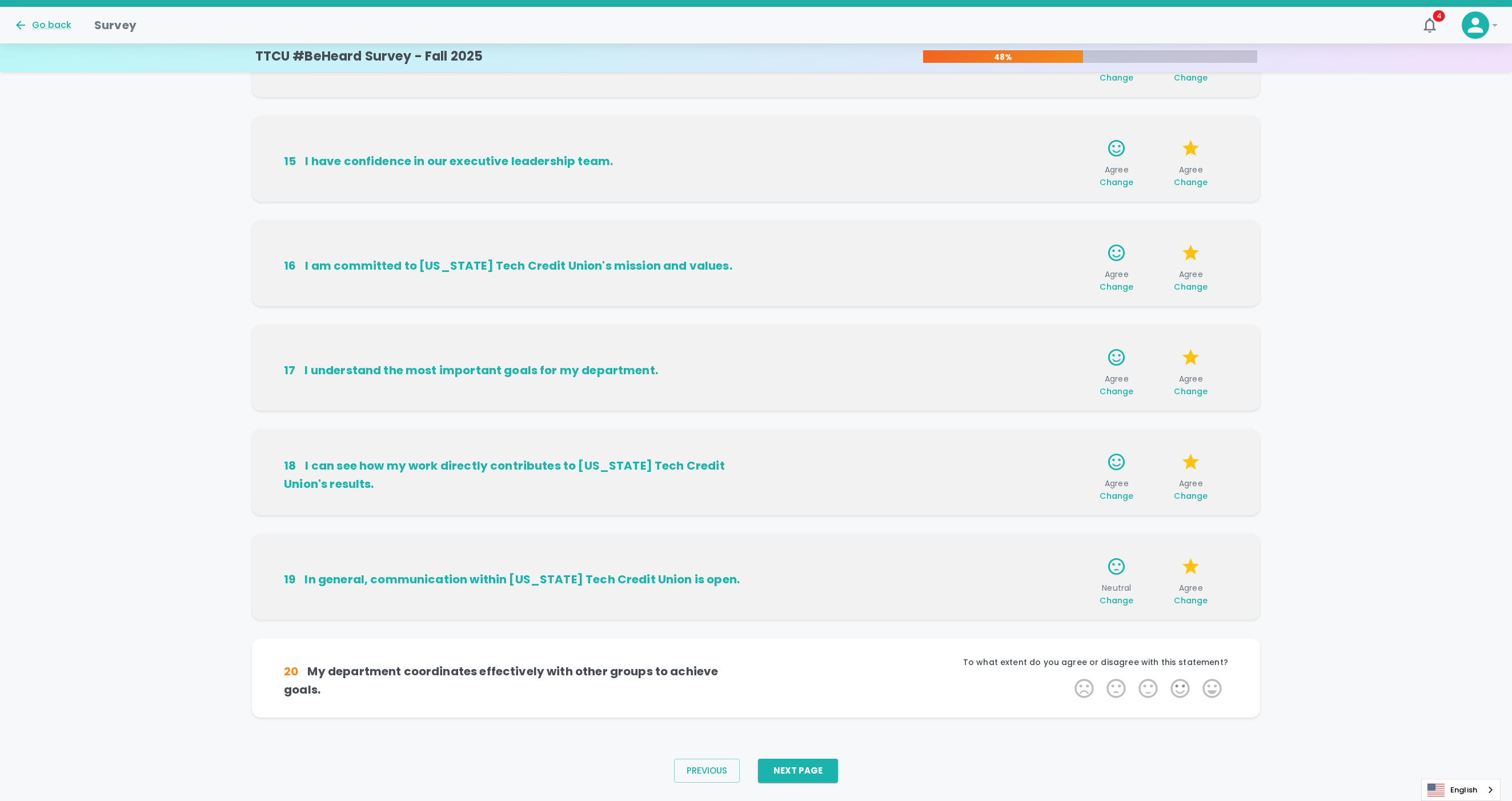
scroll to position [428, 0]
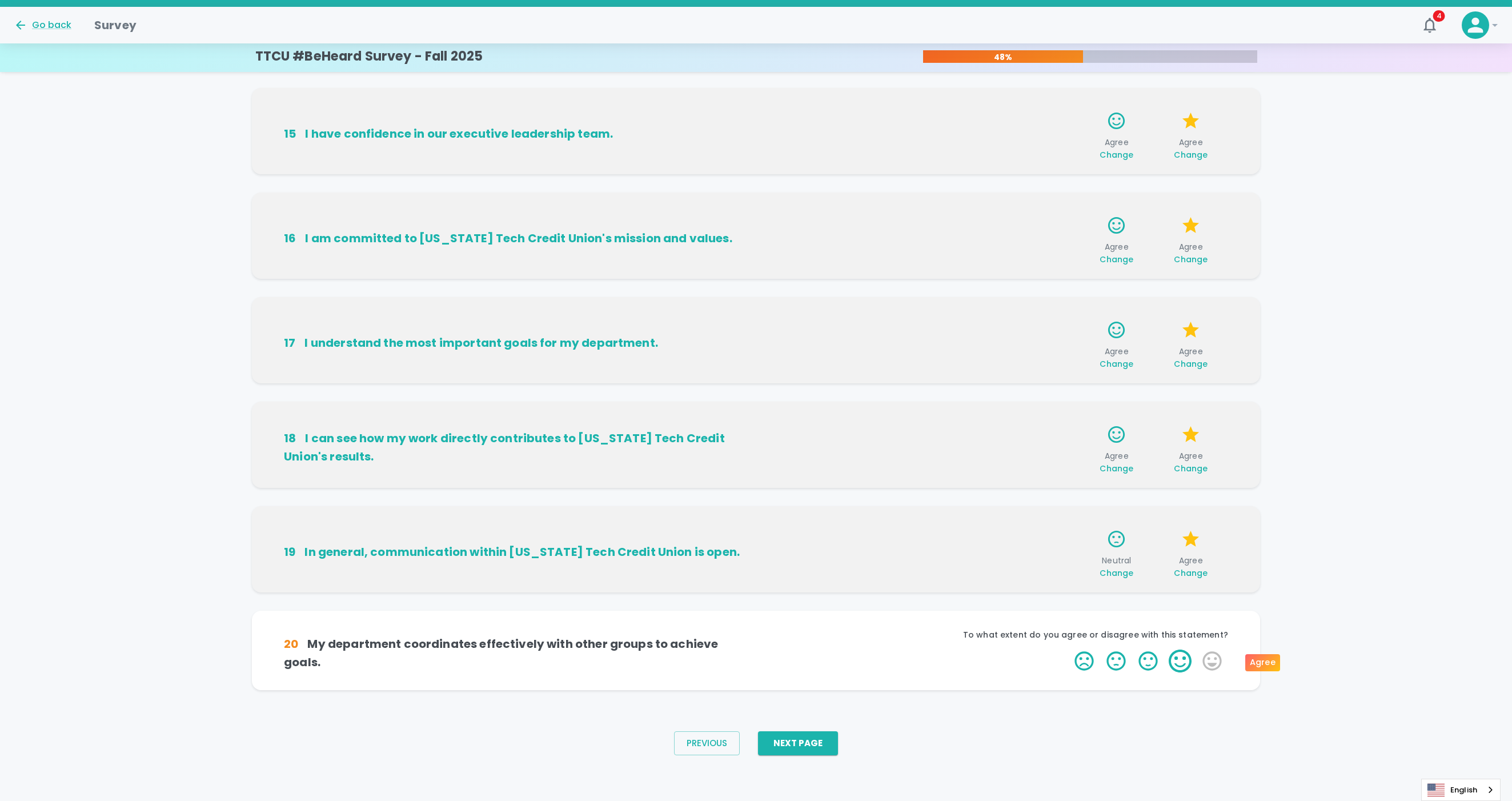
click at [1090, 539] on label "4 Stars" at bounding box center [1180, 660] width 32 height 23
click at [1068, 539] on input "4 Stars" at bounding box center [1068, 650] width 1 height 1
click at [1090, 539] on label "4 Stars" at bounding box center [1180, 660] width 32 height 23
click at [1068, 539] on input "4 Stars" at bounding box center [1068, 650] width 1 height 1
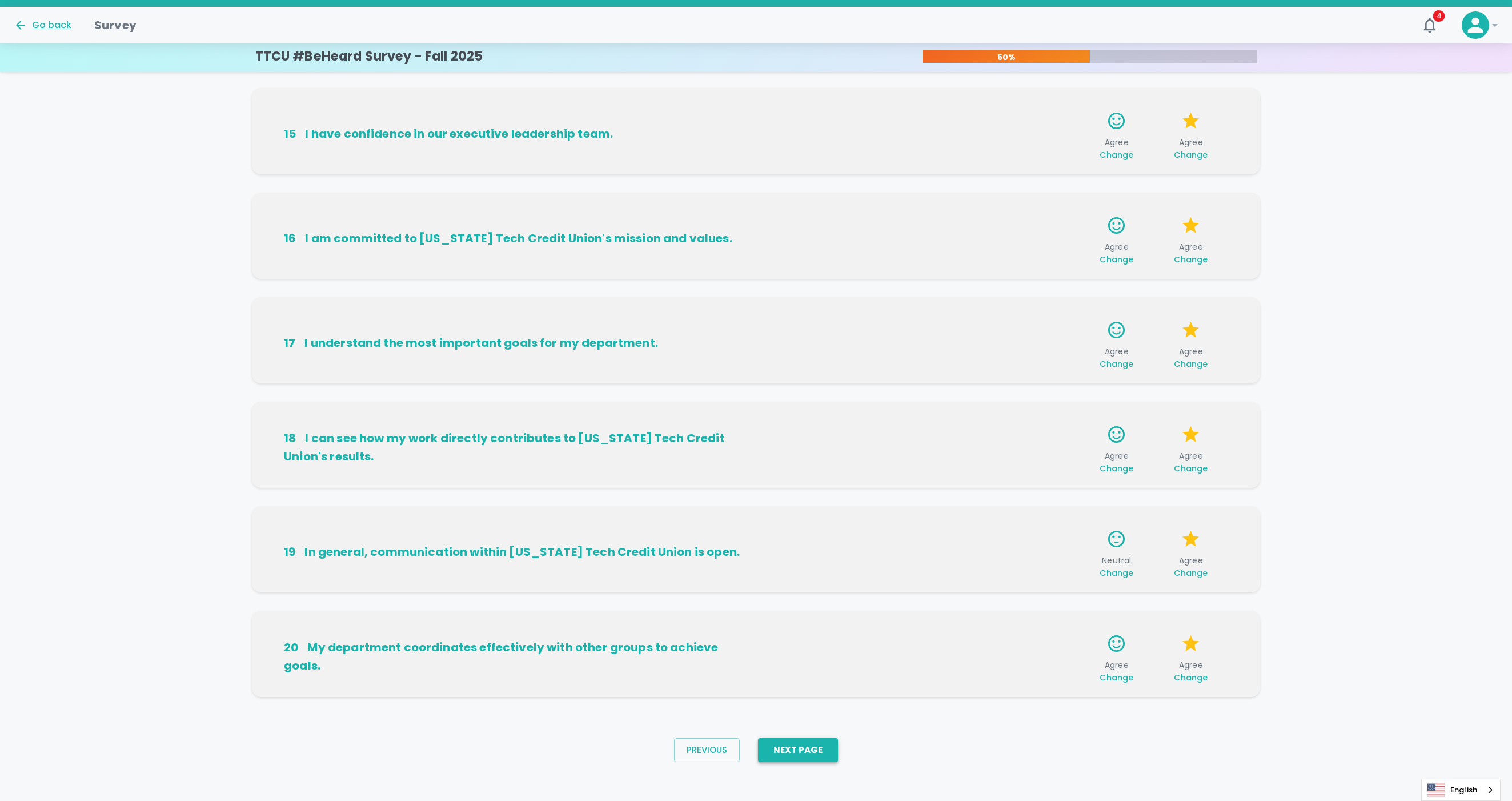
click at [821, 539] on button "Next Page" at bounding box center [798, 751] width 80 height 24
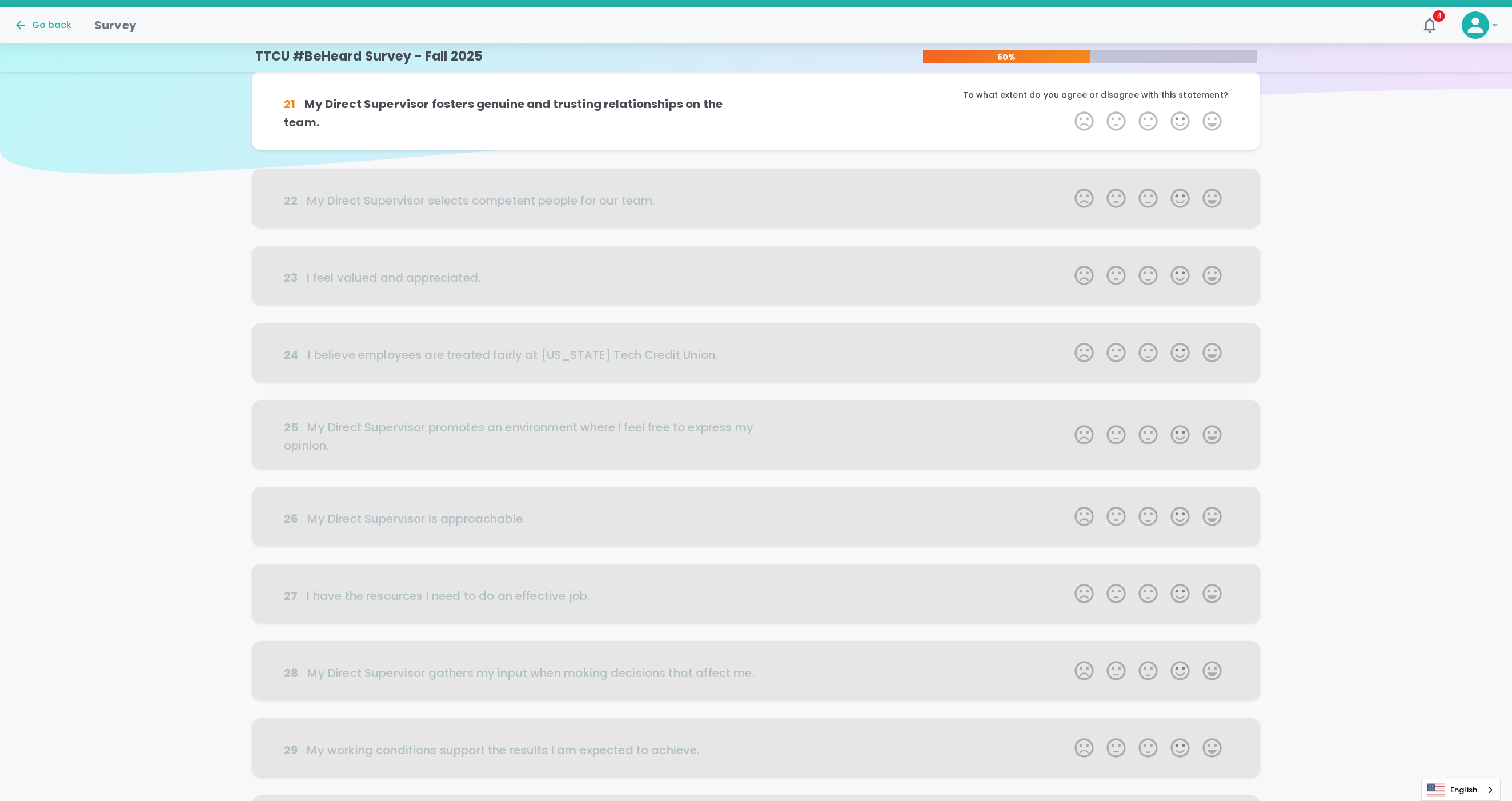
scroll to position [0, 0]
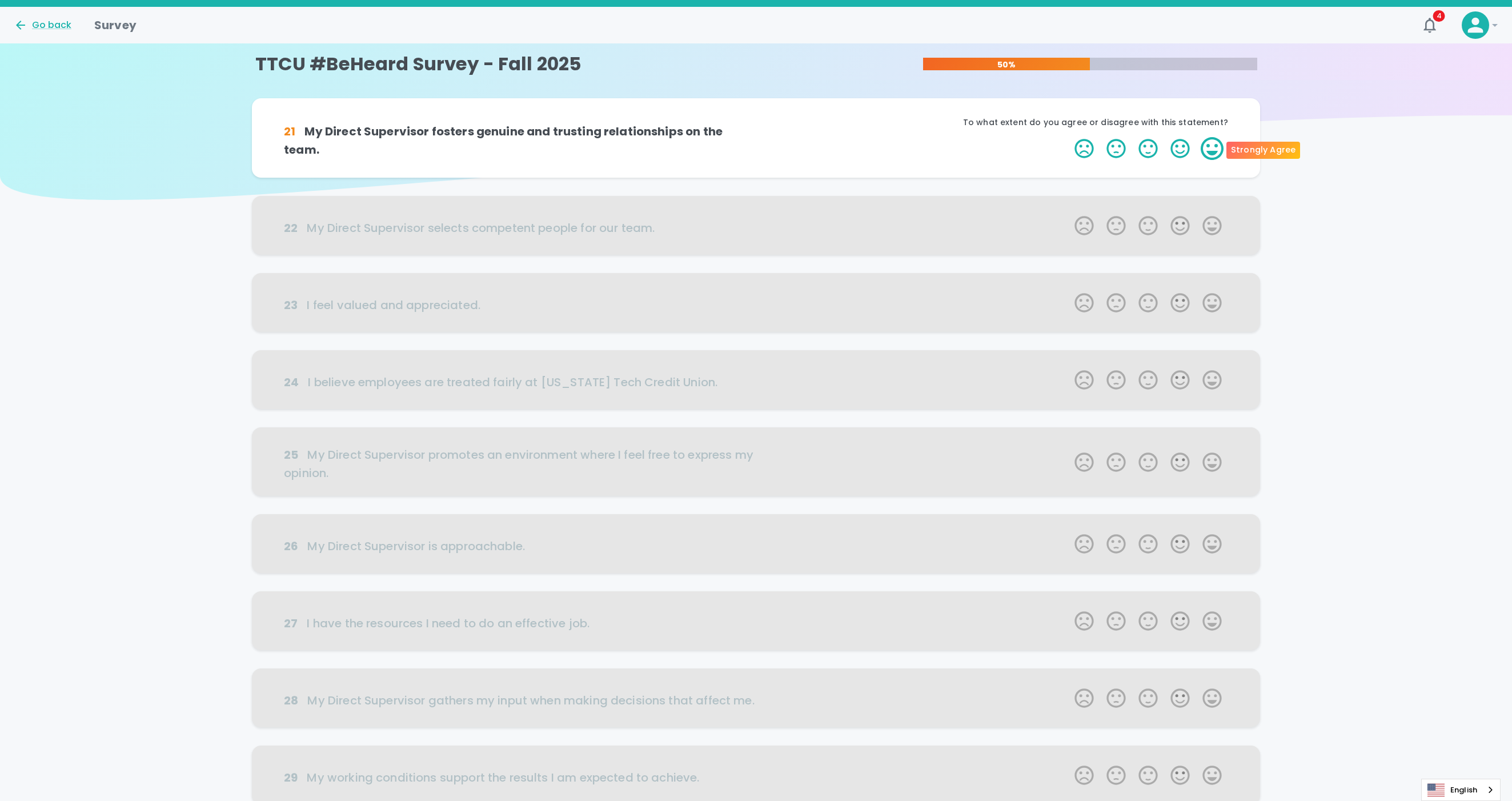
click at [1090, 152] on label "5 Stars" at bounding box center [1212, 149] width 32 height 23
click at [1068, 138] on input "5 Stars" at bounding box center [1068, 137] width 1 height 1
click at [1090, 153] on label "5 Stars" at bounding box center [1212, 149] width 32 height 23
click at [1068, 138] on input "5 Stars" at bounding box center [1068, 137] width 1 height 1
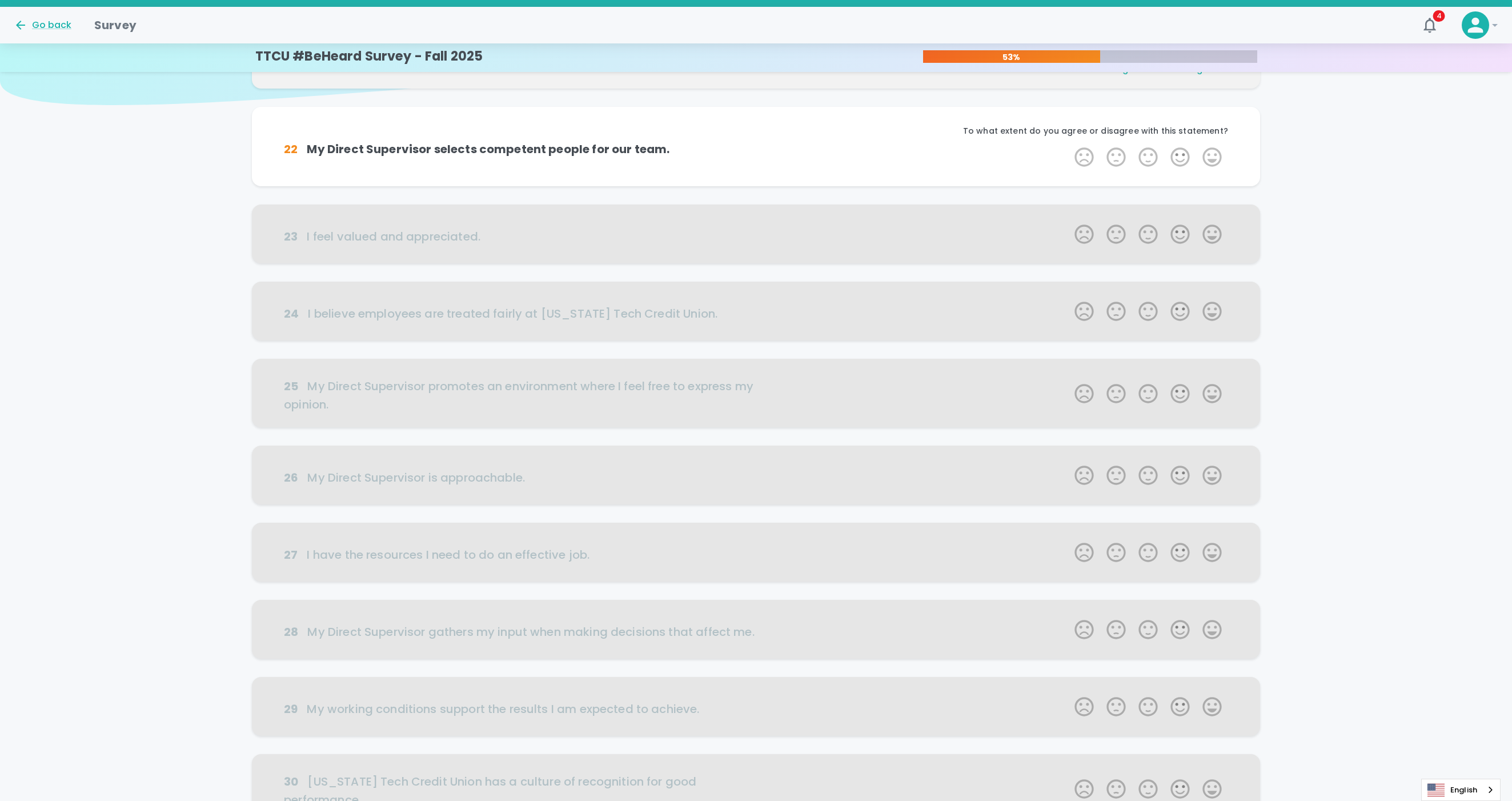
scroll to position [101, 0]
click at [1090, 150] on label "5 Stars" at bounding box center [1212, 150] width 32 height 23
click at [1068, 140] on input "5 Stars" at bounding box center [1068, 140] width 1 height 1
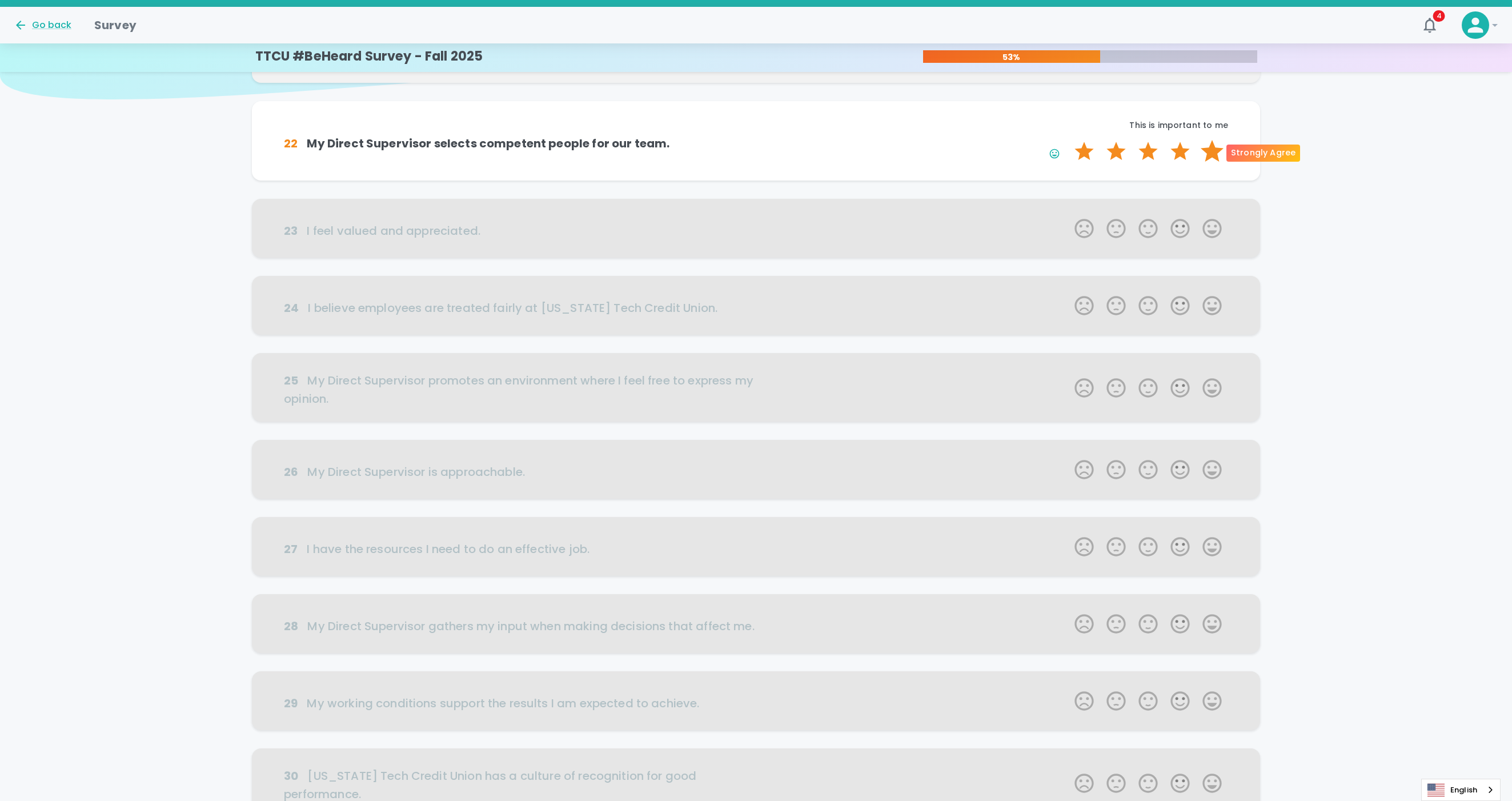
click at [1090, 152] on label "5 Stars" at bounding box center [1212, 150] width 32 height 23
click at [1068, 140] on input "5 Stars" at bounding box center [1068, 140] width 1 height 1
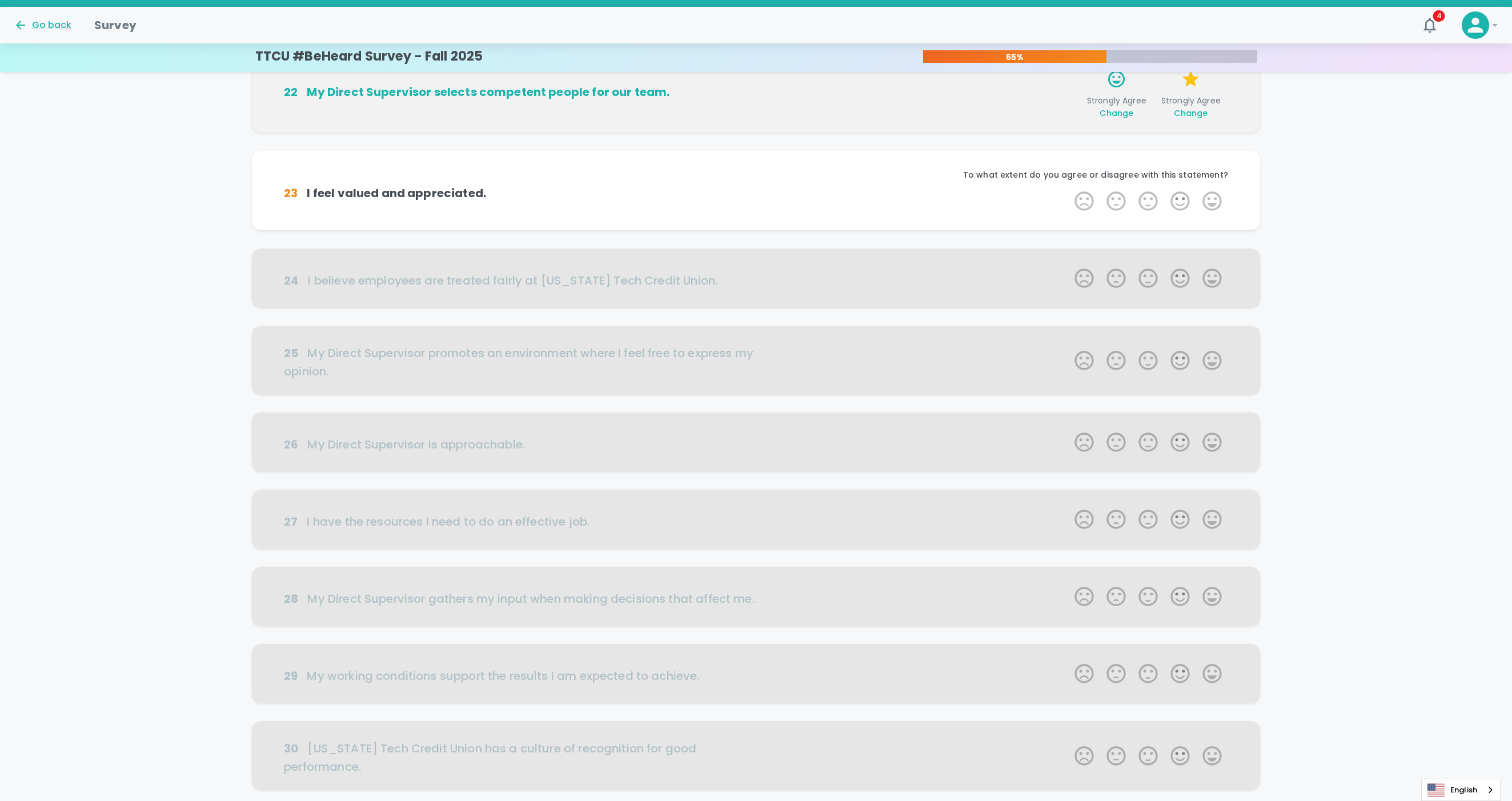
scroll to position [201, 0]
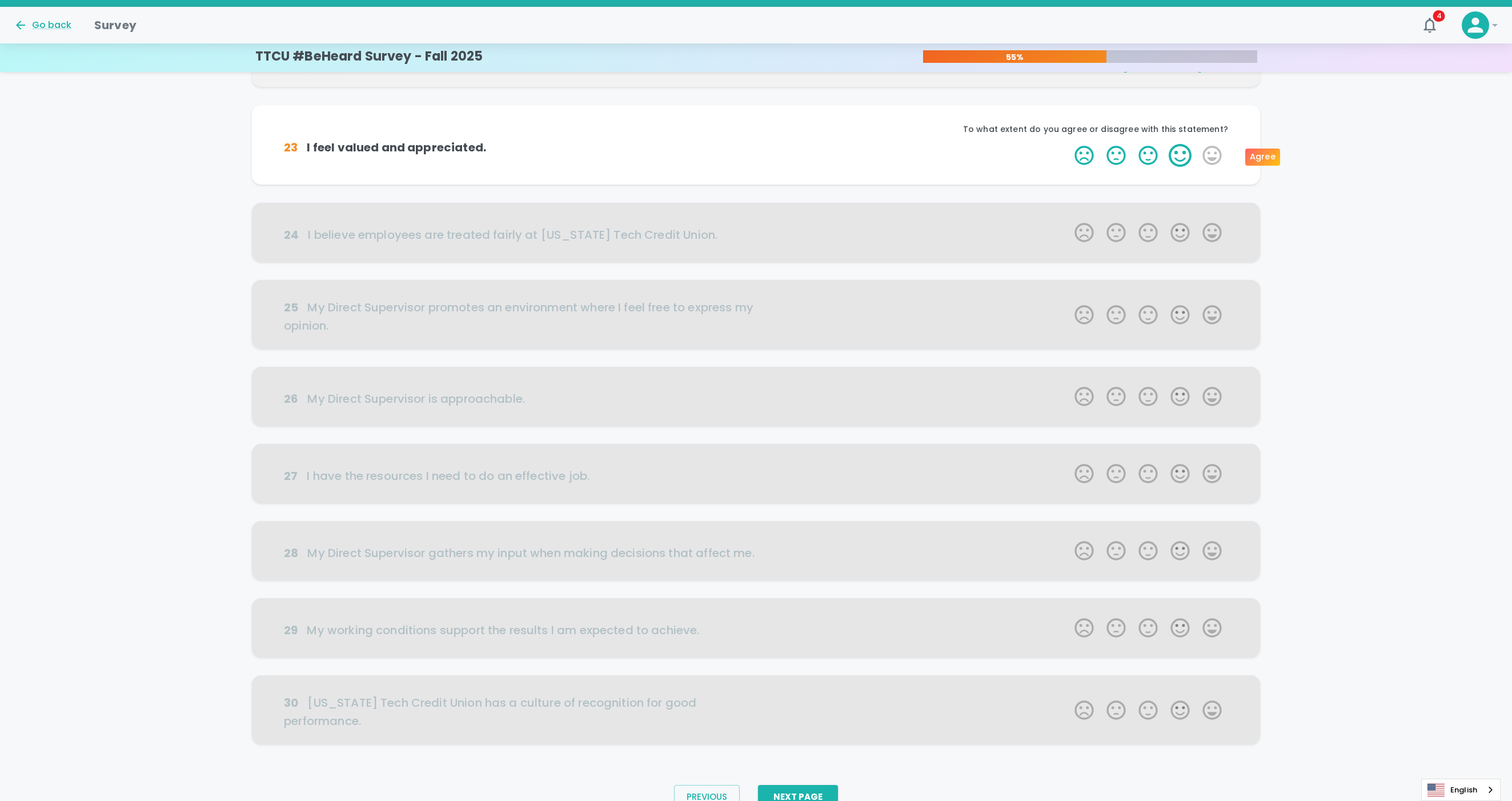
click at [1090, 154] on label "4 Stars" at bounding box center [1180, 154] width 32 height 23
click at [1068, 144] on input "4 Stars" at bounding box center [1068, 144] width 1 height 1
click at [1090, 158] on label "4 Stars" at bounding box center [1180, 154] width 32 height 23
click at [1068, 144] on input "4 Stars" at bounding box center [1068, 144] width 1 height 1
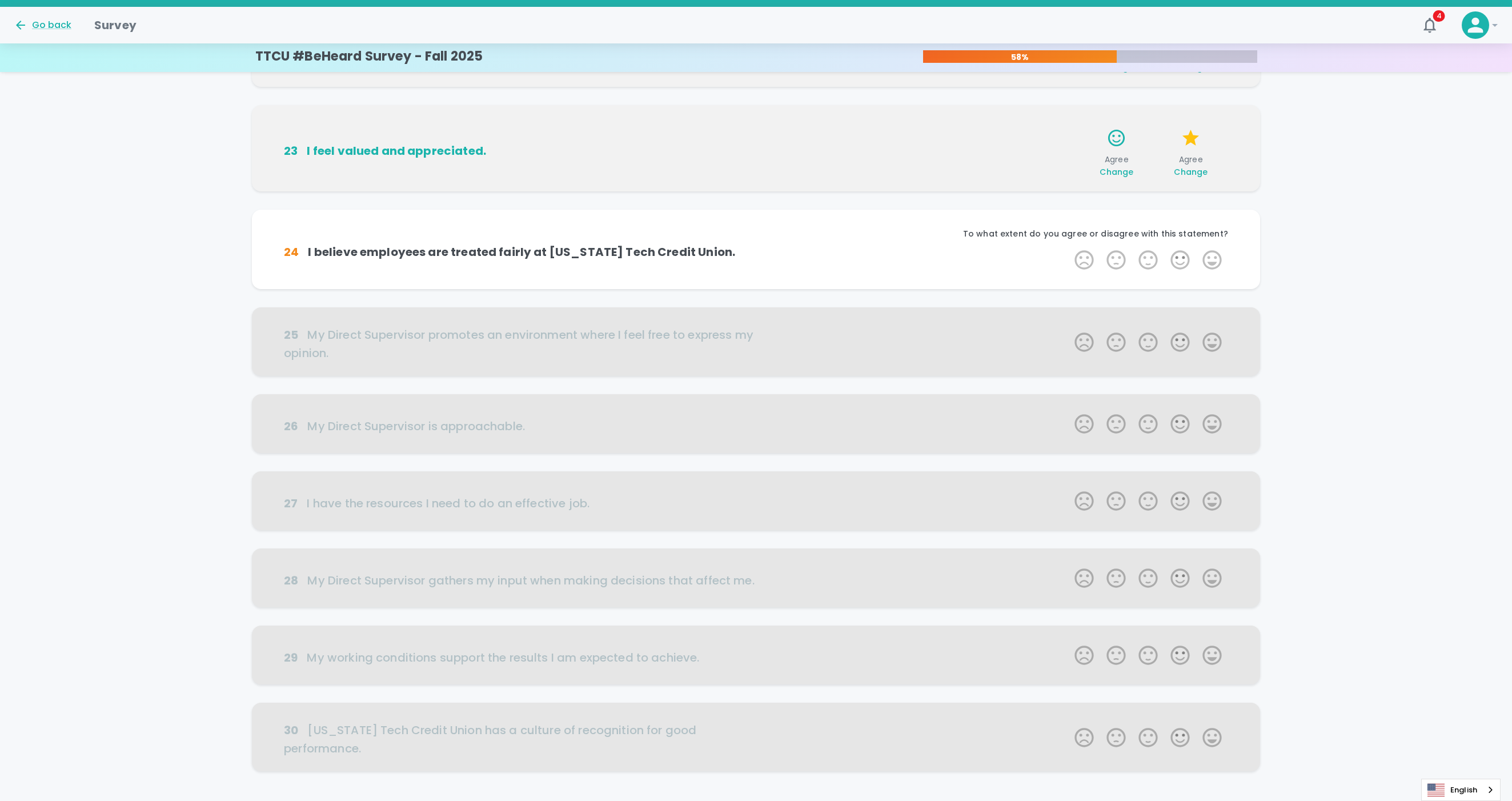
scroll to position [254, 0]
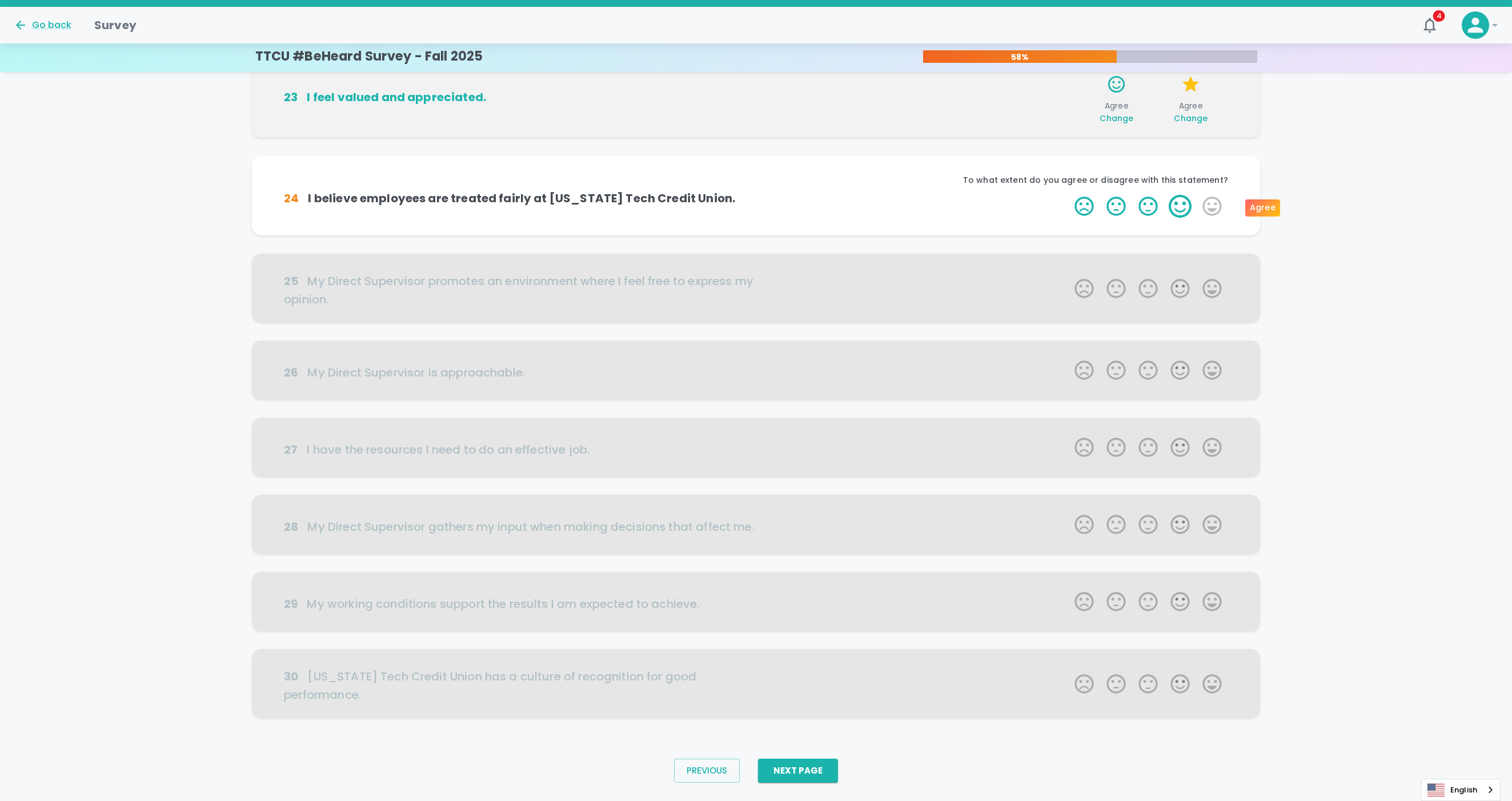
click at [1090, 208] on label "4 Stars" at bounding box center [1180, 206] width 32 height 23
click at [1068, 195] on input "4 Stars" at bounding box center [1068, 194] width 1 height 1
click at [1090, 210] on label "4 Stars" at bounding box center [1180, 206] width 32 height 23
click at [1068, 195] on input "4 Stars" at bounding box center [1068, 194] width 1 height 1
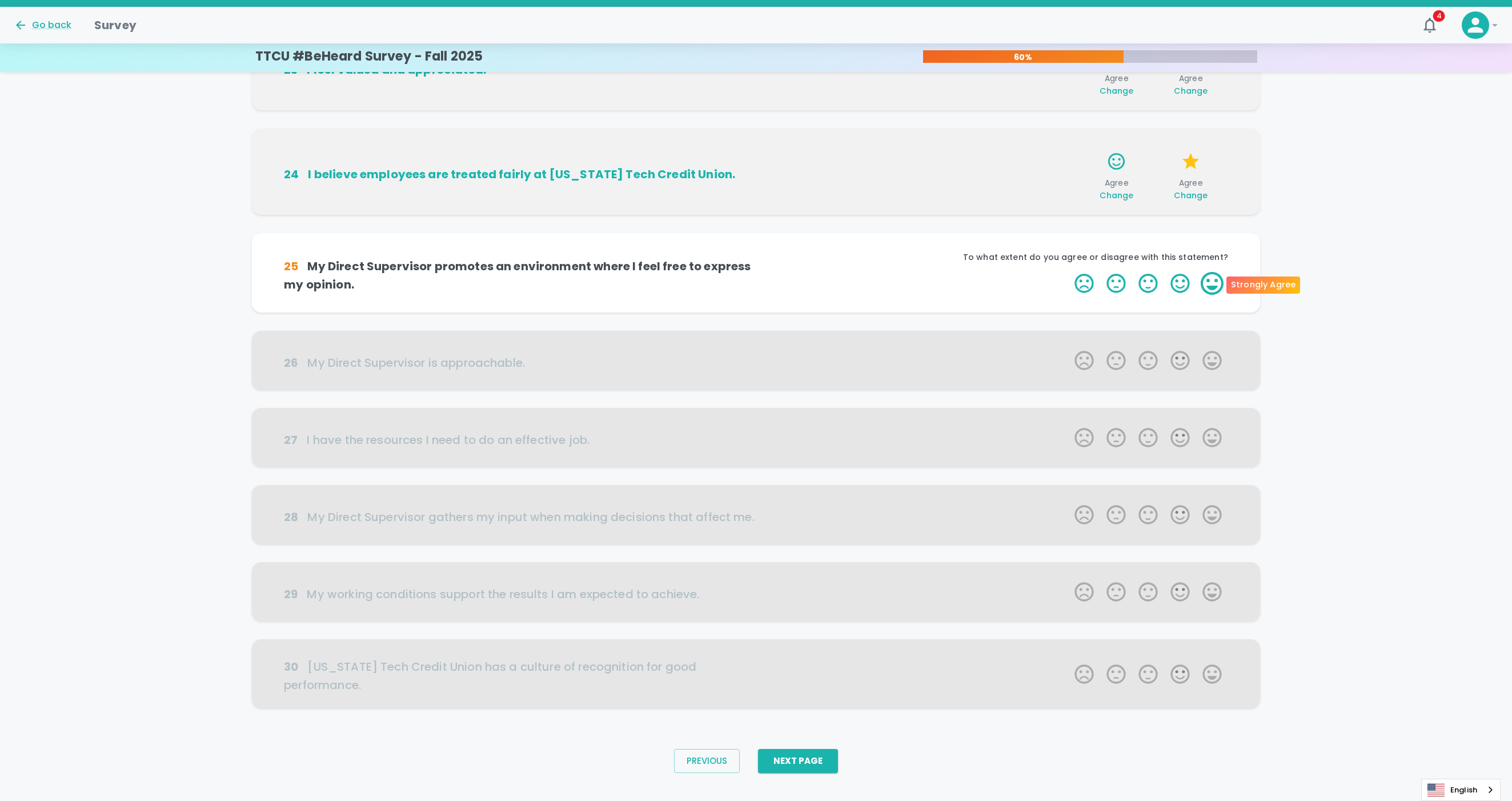
click at [1090, 281] on label "5 Stars" at bounding box center [1212, 283] width 32 height 23
click at [1068, 272] on input "5 Stars" at bounding box center [1068, 271] width 1 height 1
click at [1090, 281] on label "5 Stars" at bounding box center [1212, 283] width 32 height 23
click at [1068, 272] on input "5 Stars" at bounding box center [1068, 271] width 1 height 1
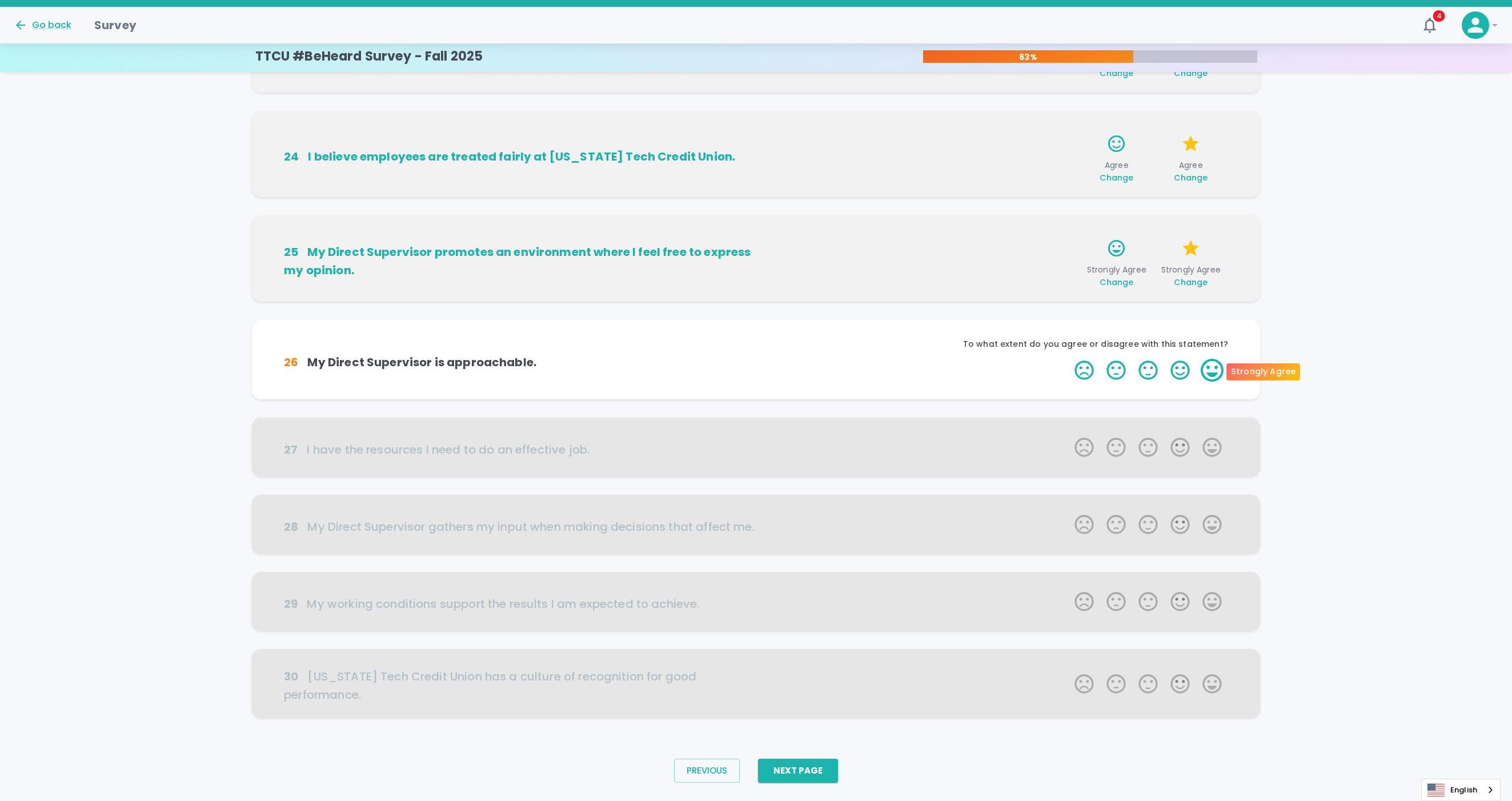
click at [1090, 368] on label "5 Stars" at bounding box center [1212, 369] width 32 height 23
click at [1068, 358] on input "5 Stars" at bounding box center [1068, 358] width 1 height 1
click at [1090, 369] on label "5 Stars" at bounding box center [1212, 369] width 32 height 23
click at [1068, 358] on input "5 Stars" at bounding box center [1068, 358] width 1 height 1
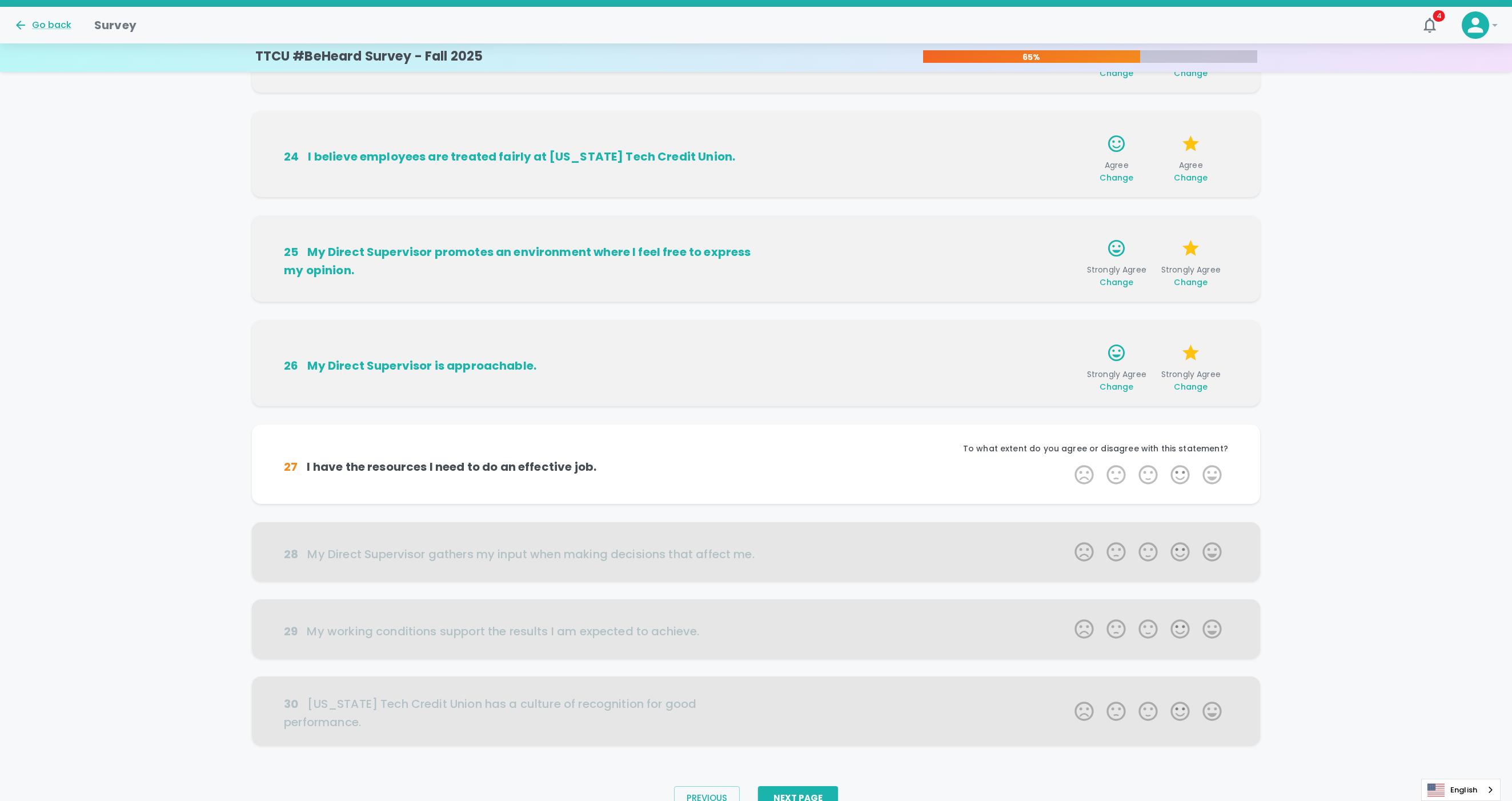
scroll to position [328, 0]
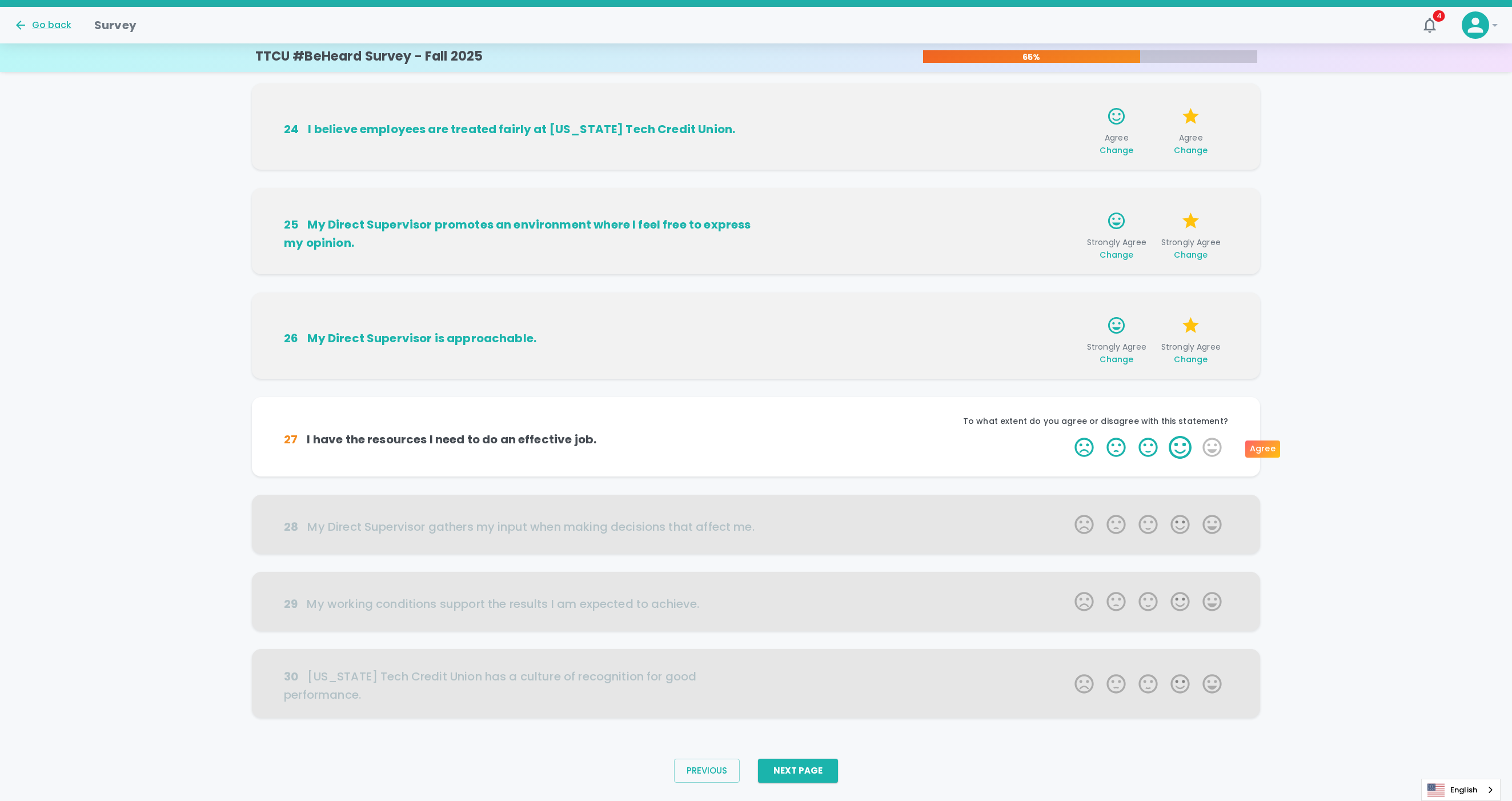
click at [1090, 453] on label "4 Stars" at bounding box center [1180, 447] width 32 height 23
click at [1068, 436] on input "4 Stars" at bounding box center [1068, 436] width 1 height 1
click at [1054, 450] on icon "button" at bounding box center [1055, 450] width 12 height 12
click at [1090, 449] on label "3 Stars" at bounding box center [1148, 447] width 32 height 23
click at [1068, 436] on input "3 Stars" at bounding box center [1068, 436] width 1 height 1
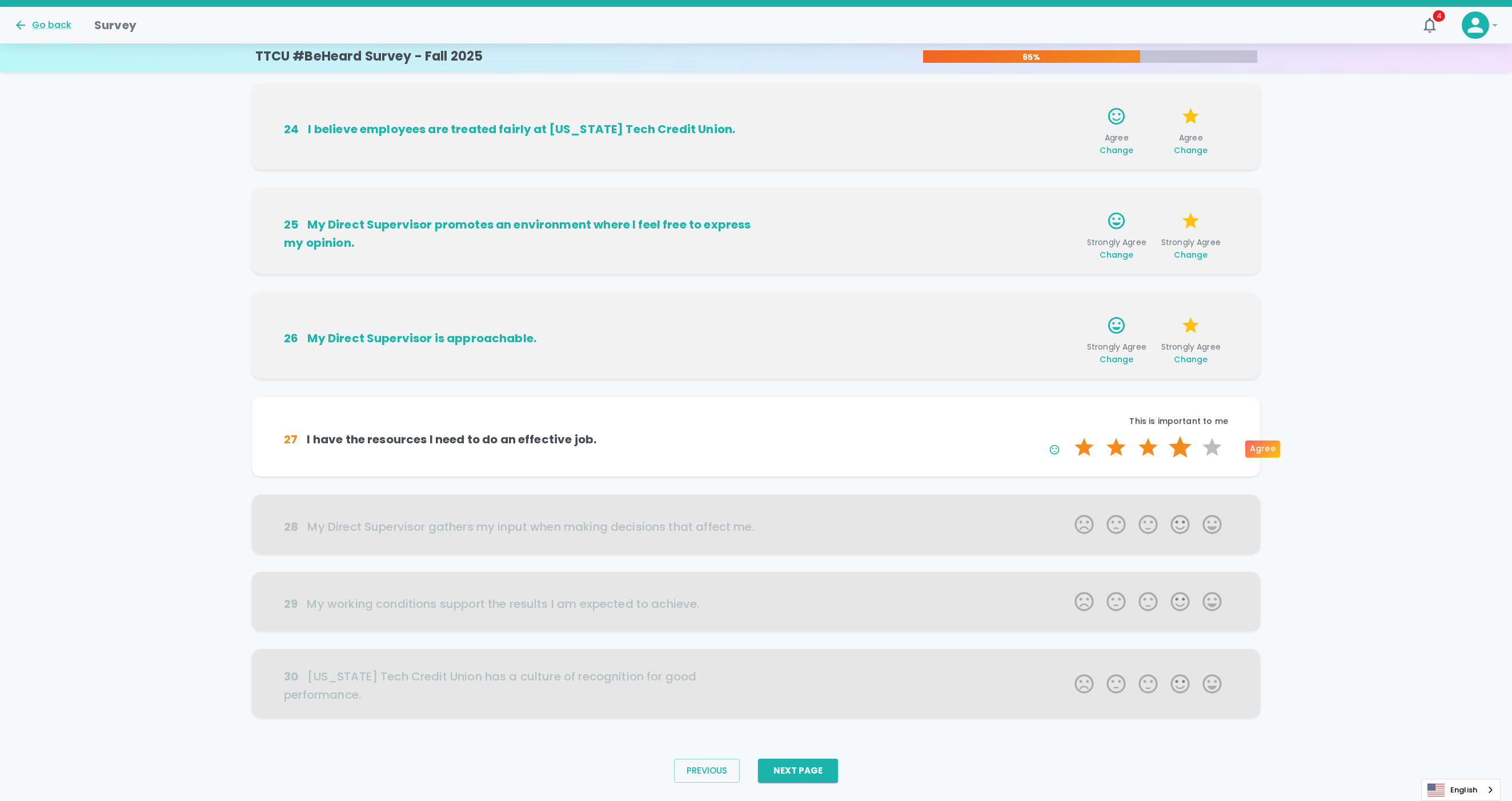
click at [1090, 446] on label "4 Stars" at bounding box center [1180, 447] width 32 height 23
click at [1068, 436] on input "4 Stars" at bounding box center [1068, 436] width 1 height 1
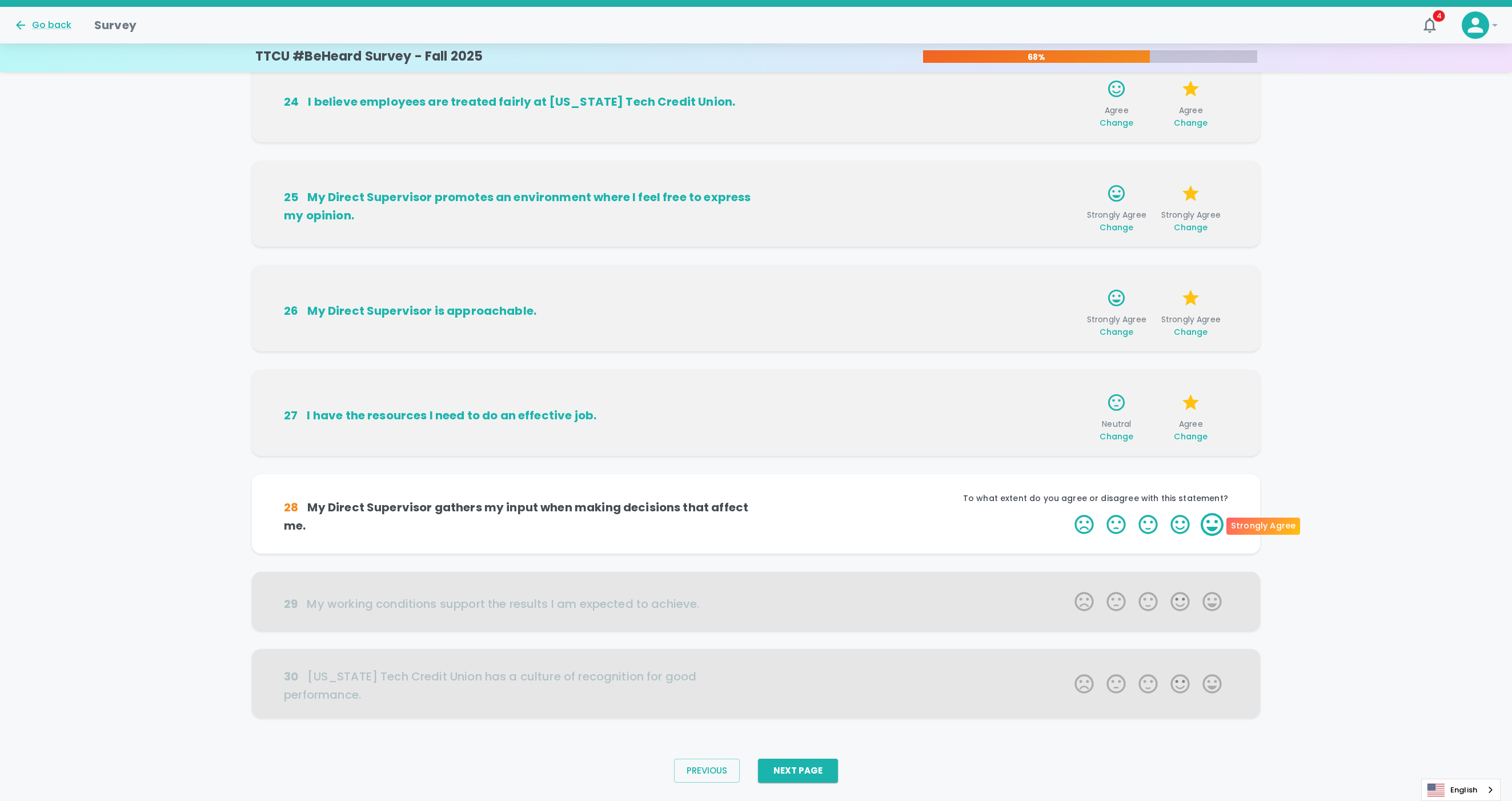
click at [1090, 526] on label "5 Stars" at bounding box center [1212, 524] width 32 height 23
click at [1068, 513] on input "5 Stars" at bounding box center [1068, 513] width 1 height 1
click at [1090, 526] on label "5 Stars" at bounding box center [1212, 524] width 32 height 23
click at [1068, 513] on input "5 Stars" at bounding box center [1068, 513] width 1 height 1
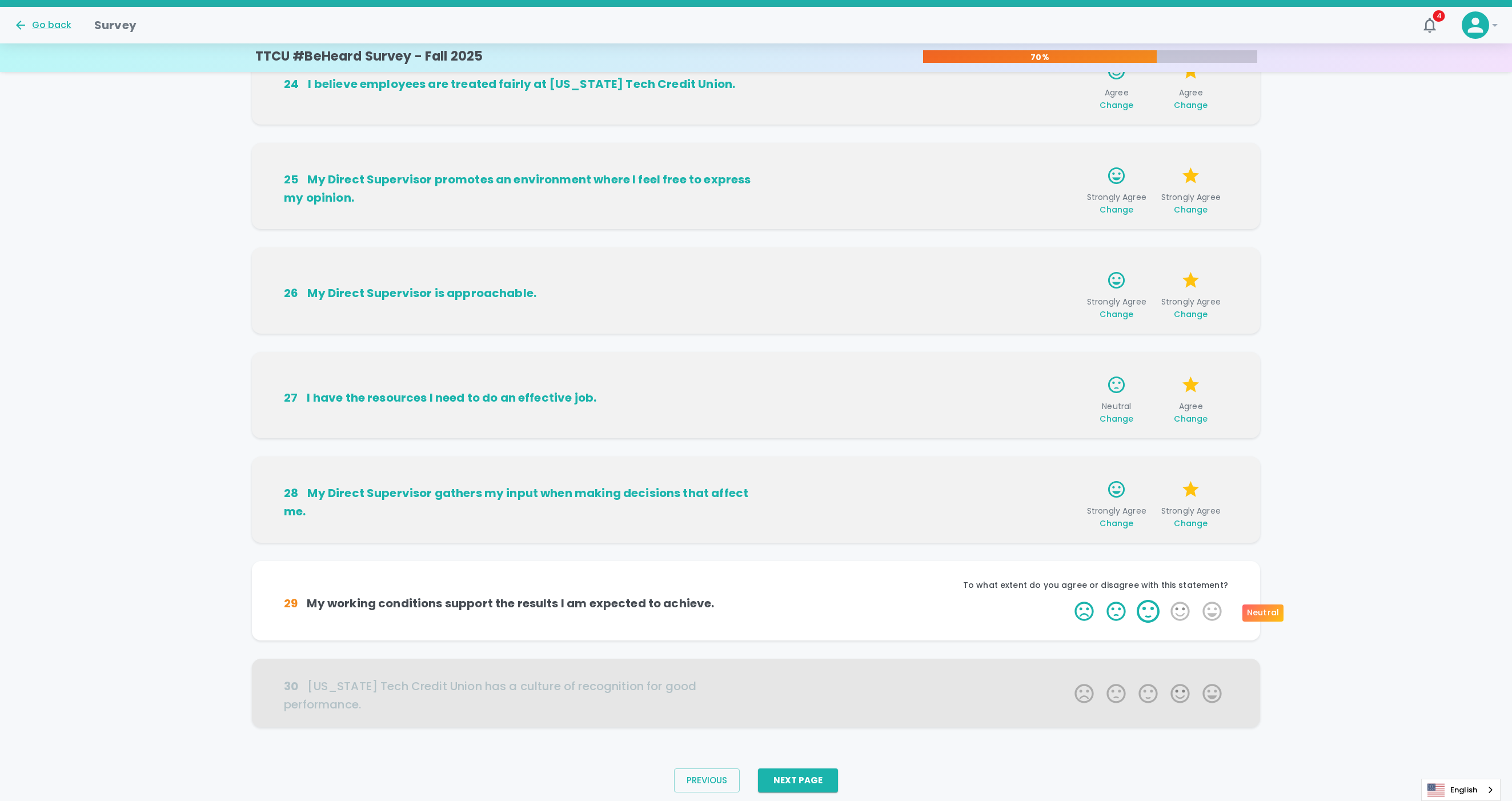
click at [1090, 539] on label "3 Stars" at bounding box center [1148, 611] width 32 height 23
click at [1068, 539] on input "3 Stars" at bounding box center [1068, 599] width 1 height 1
click at [1090, 539] on label "4 Stars" at bounding box center [1180, 611] width 32 height 23
click at [1068, 539] on input "4 Stars" at bounding box center [1068, 599] width 1 height 1
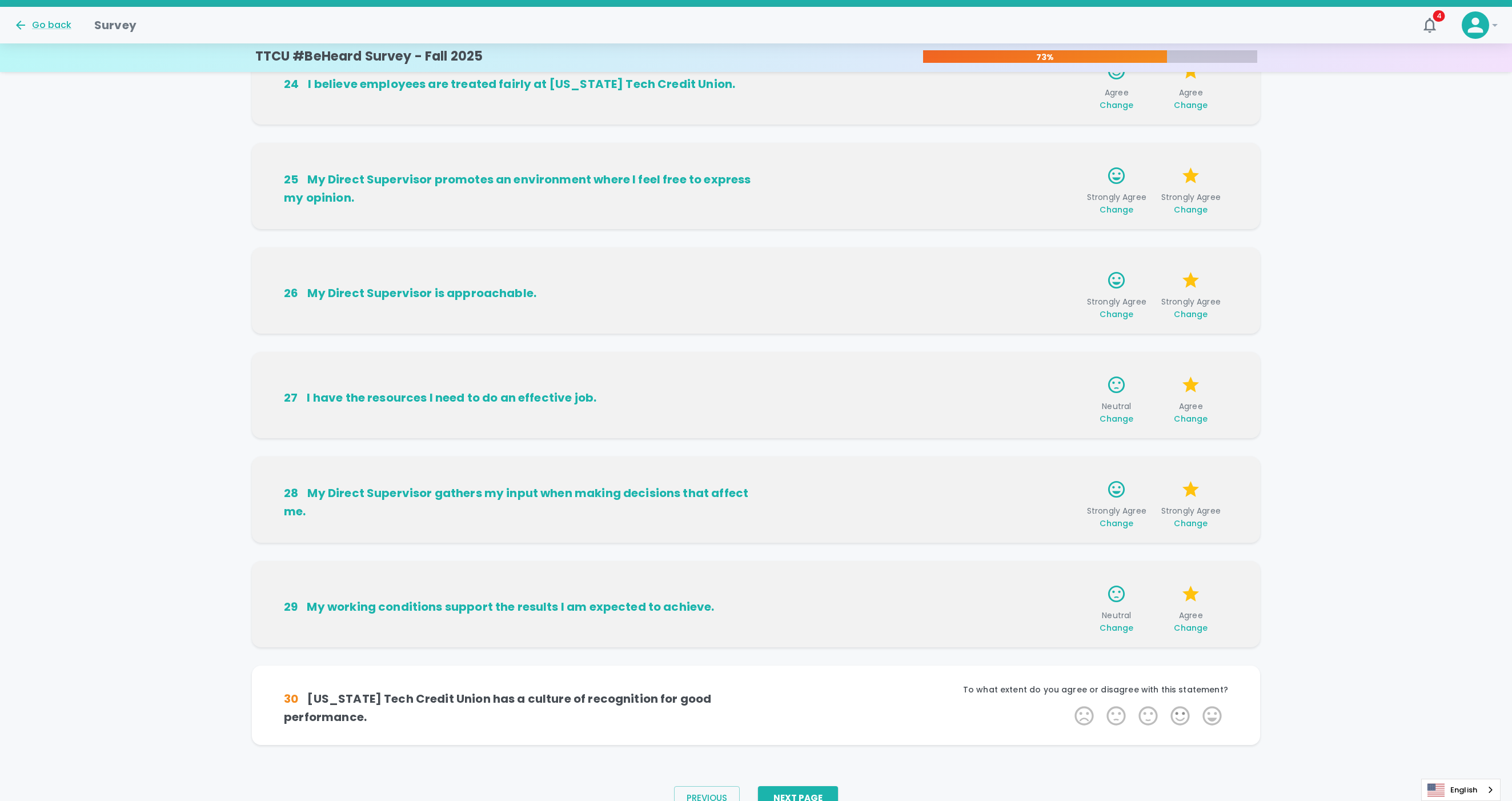
scroll to position [400, 0]
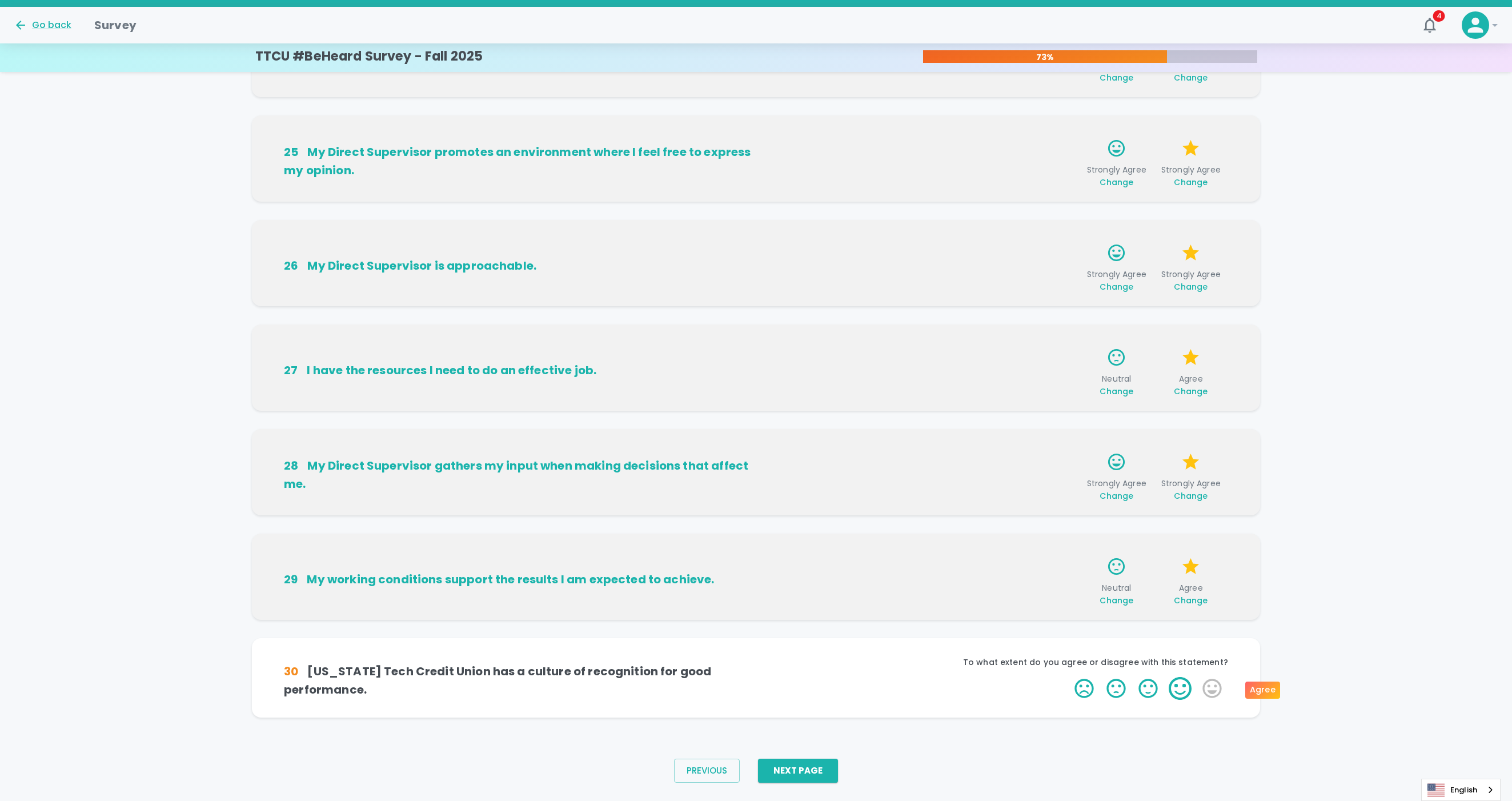
click at [1090, 539] on label "4 Stars" at bounding box center [1180, 688] width 32 height 23
click at [1068, 539] on input "4 Stars" at bounding box center [1068, 676] width 1 height 1
click at [1090, 539] on label "4 Stars" at bounding box center [1180, 688] width 32 height 23
click at [1068, 539] on input "4 Stars" at bounding box center [1068, 676] width 1 height 1
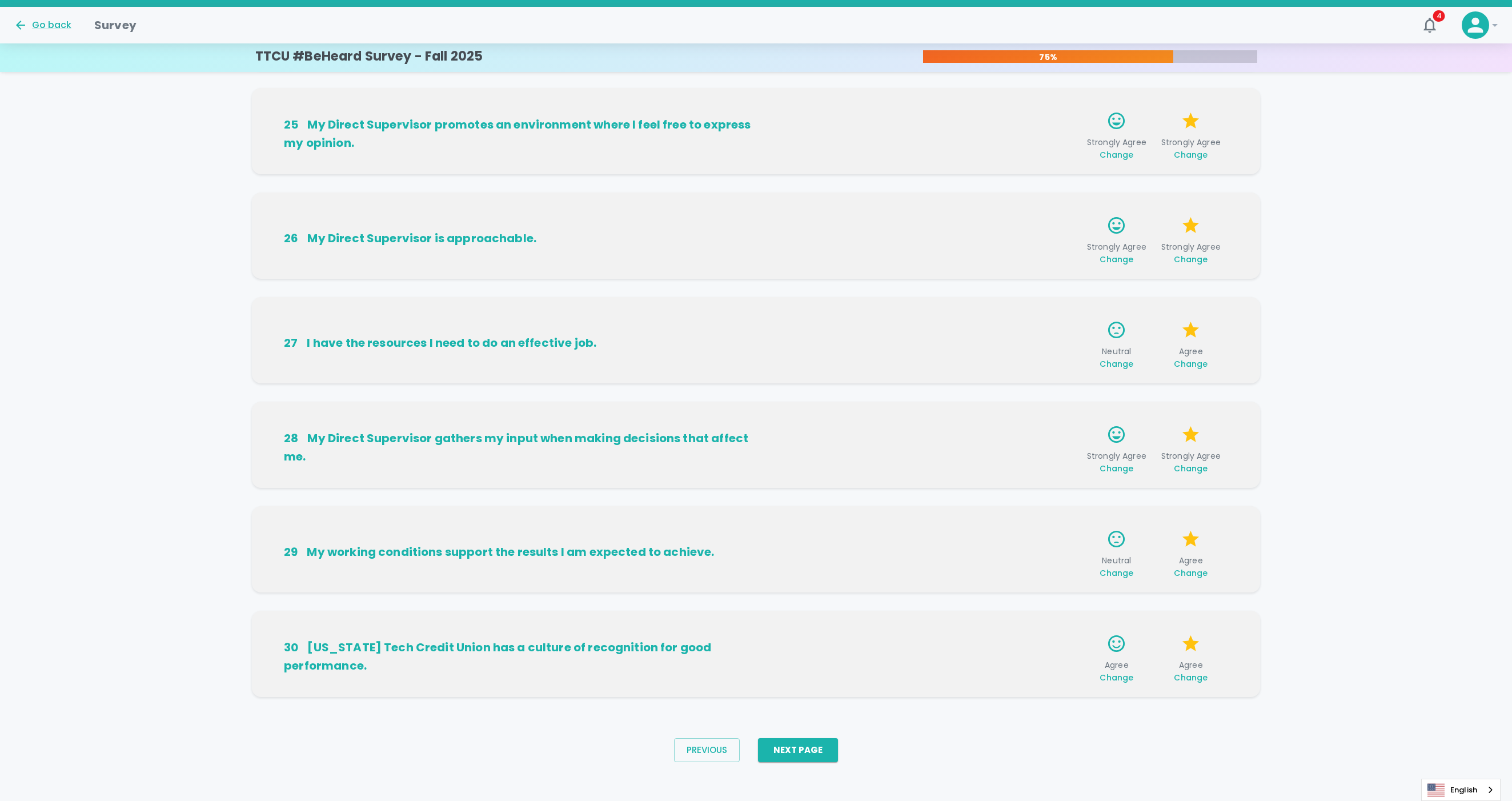
click at [1090, 539] on span "Change" at bounding box center [1190, 678] width 34 height 12
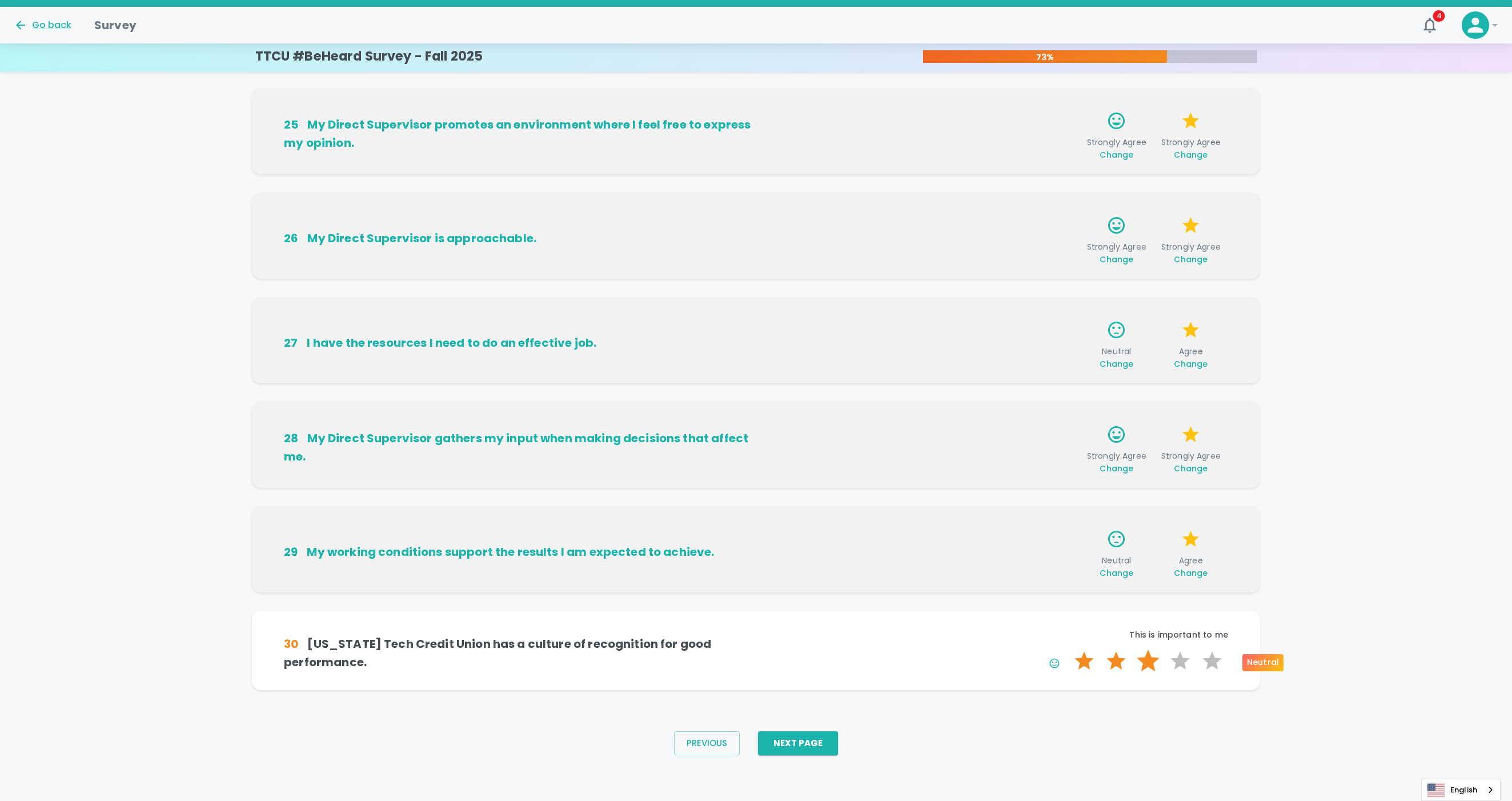
click at [1090, 539] on label "3 Stars" at bounding box center [1148, 660] width 32 height 23
click at [1068, 539] on input "3 Stars" at bounding box center [1068, 650] width 1 height 1
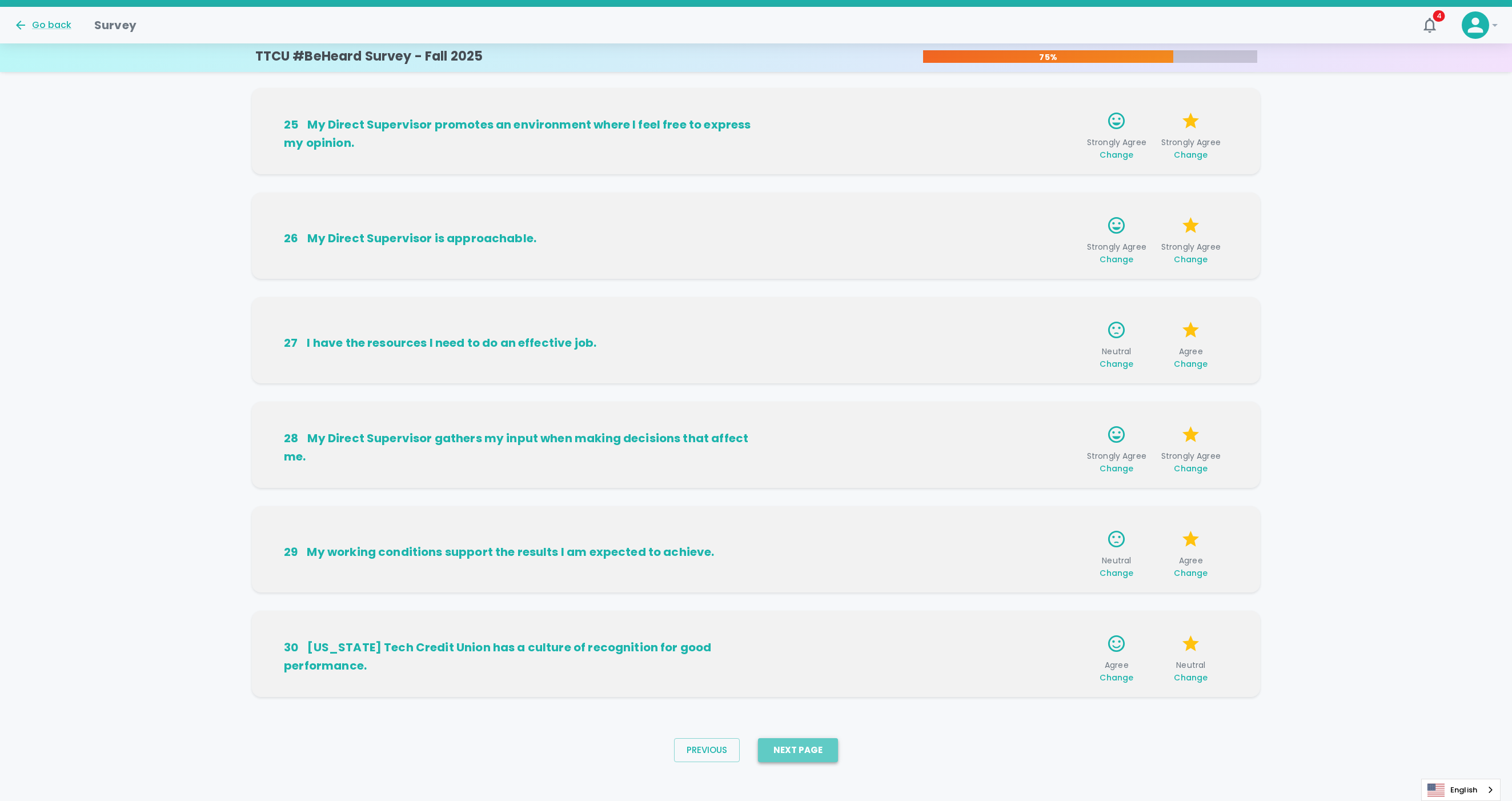
click at [821, 539] on button "Next Page" at bounding box center [798, 751] width 80 height 24
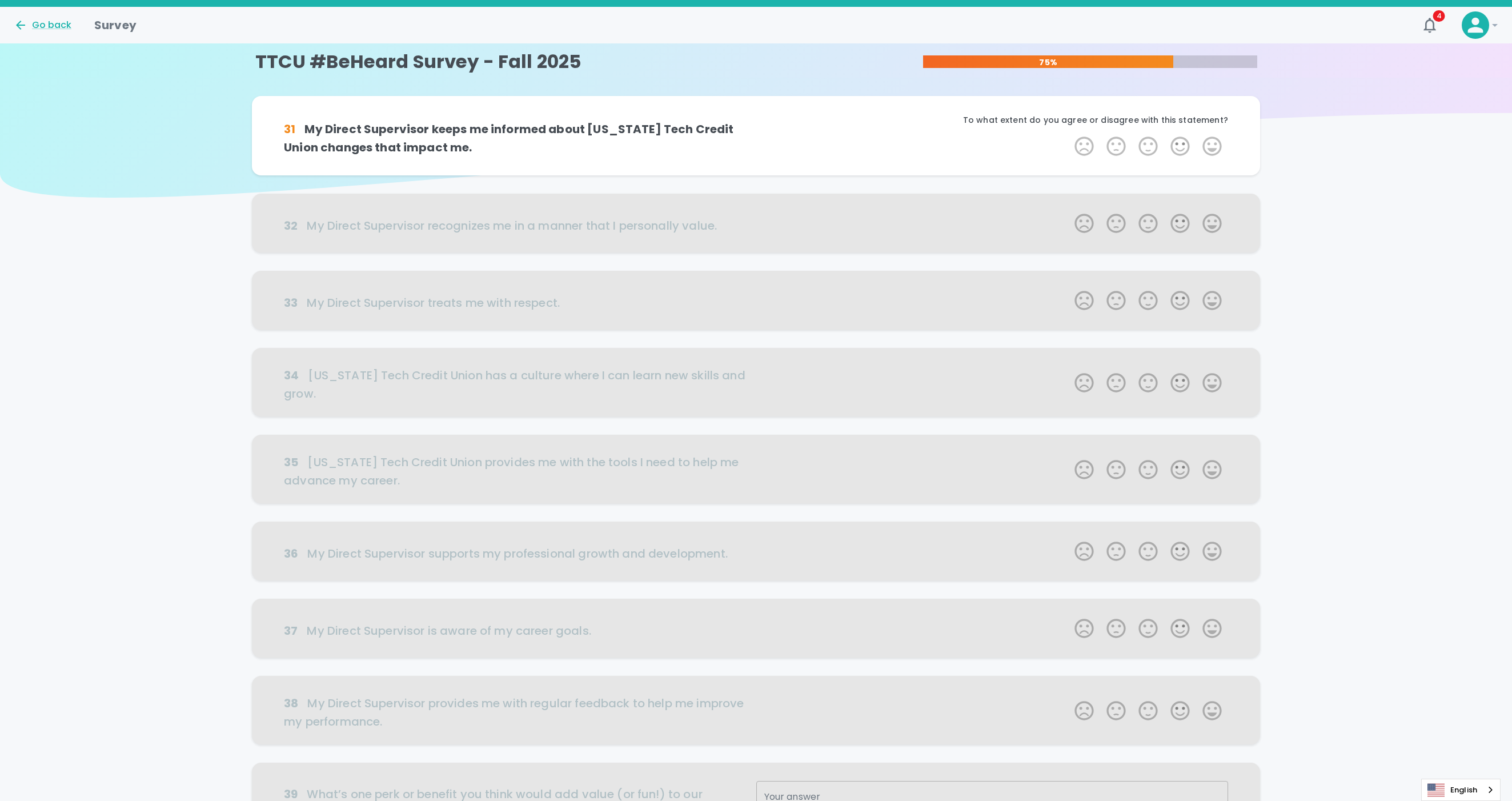
scroll to position [0, 0]
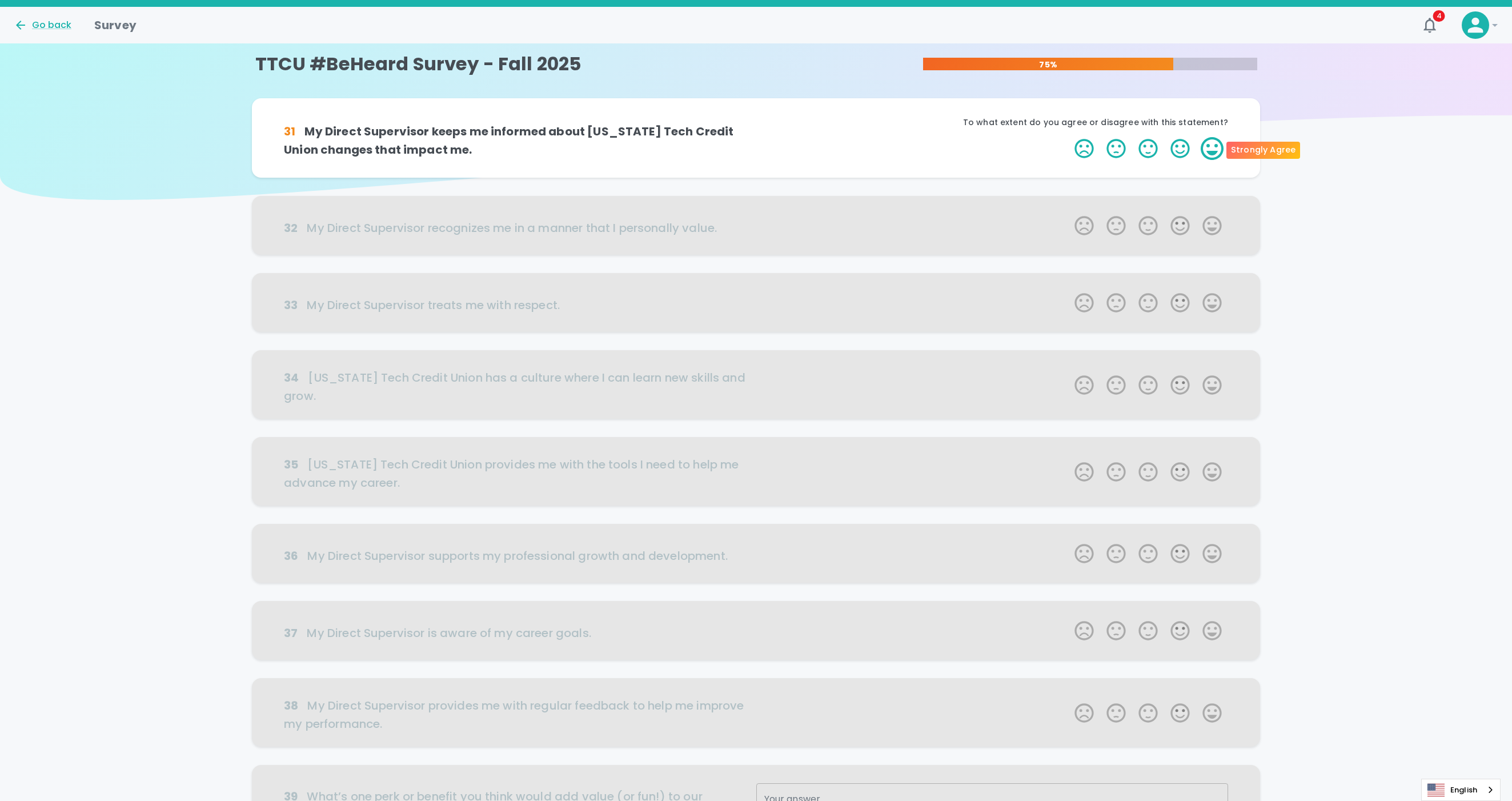
click at [1090, 148] on label "5 Stars" at bounding box center [1212, 149] width 32 height 23
click at [1068, 138] on input "5 Stars" at bounding box center [1068, 137] width 1 height 1
click at [1090, 148] on label "5 Stars" at bounding box center [1212, 149] width 32 height 23
click at [1068, 138] on input "5 Stars" at bounding box center [1068, 137] width 1 height 1
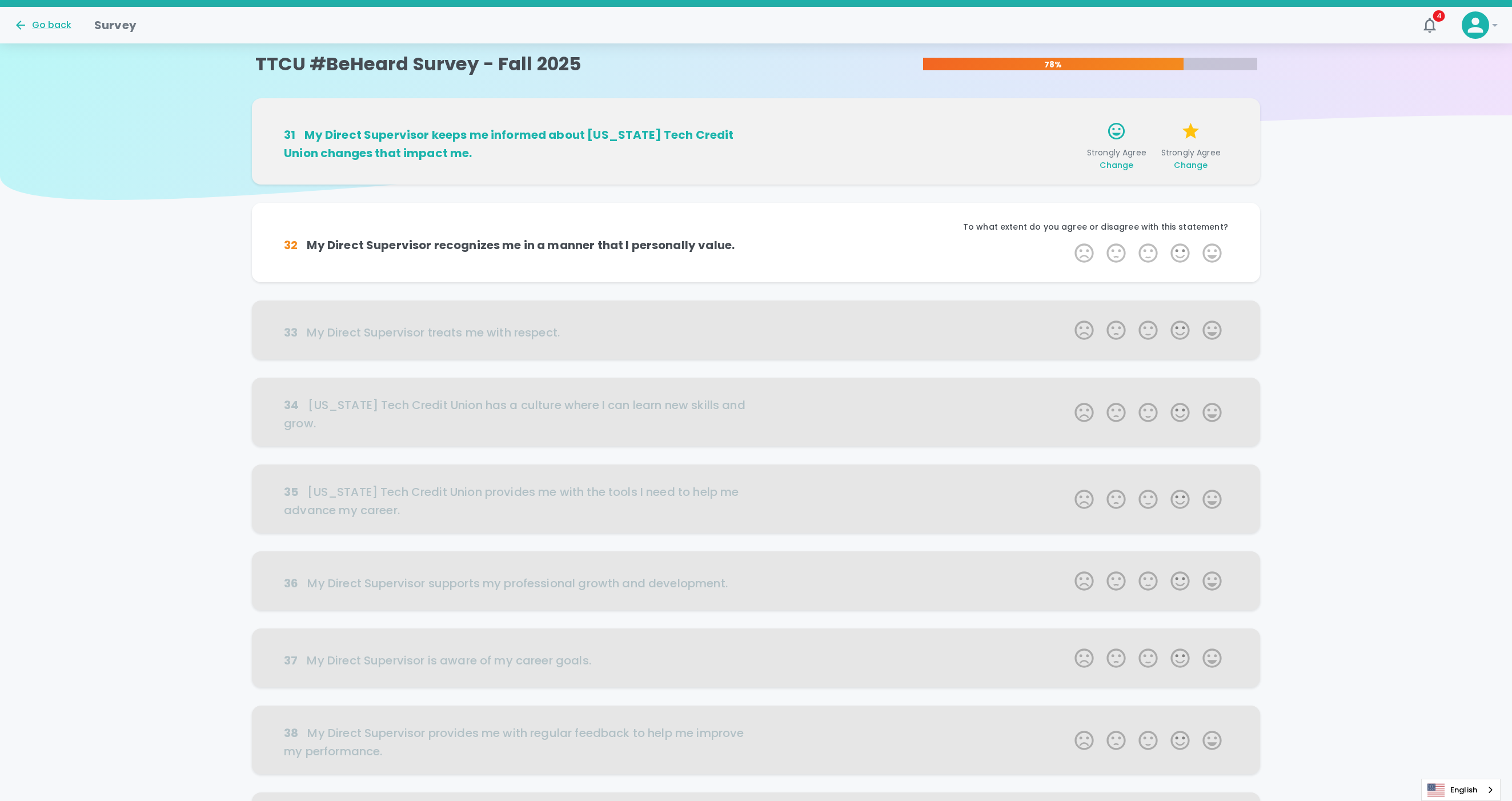
scroll to position [101, 0]
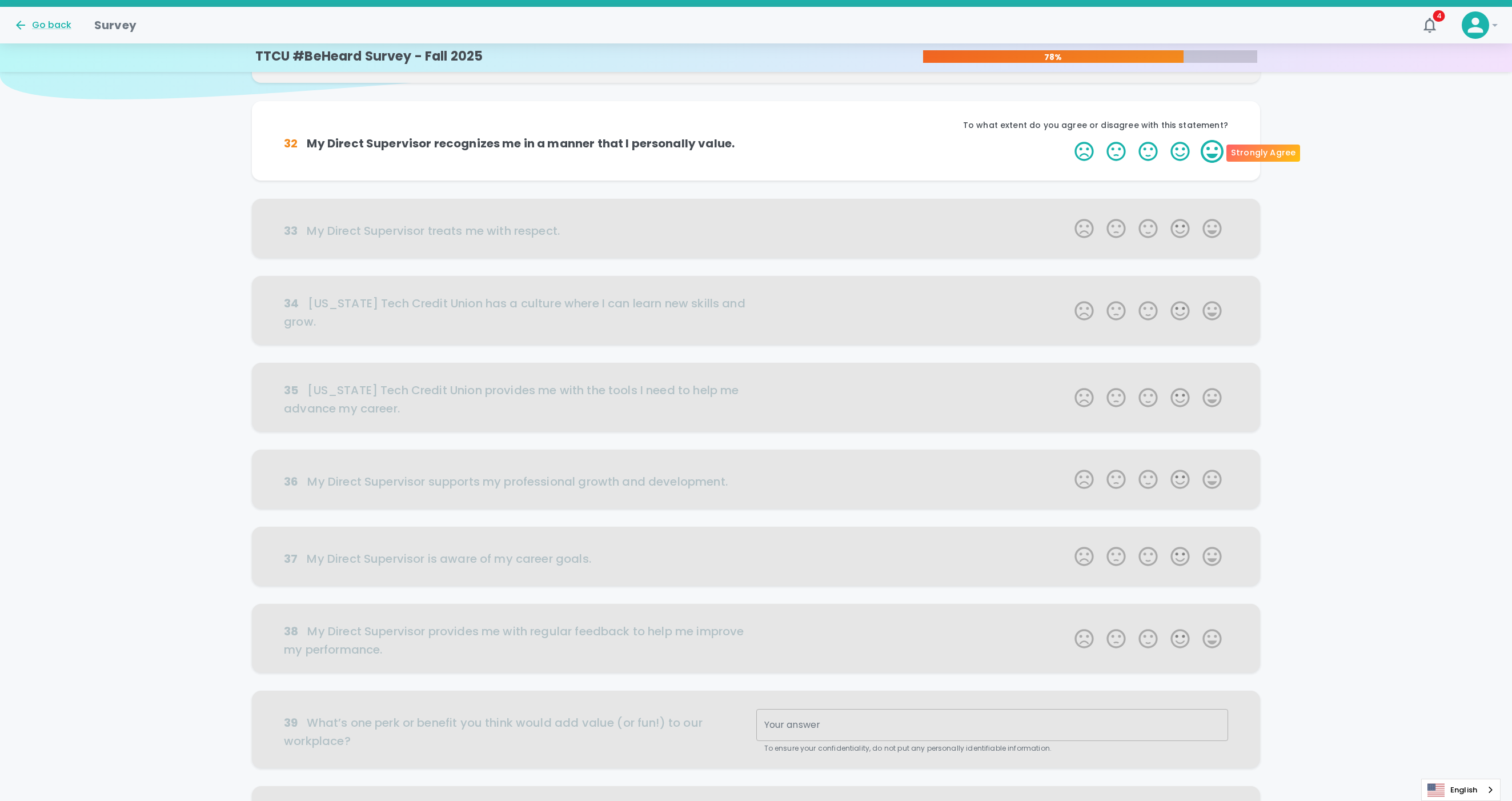
click at [1090, 150] on label "5 Stars" at bounding box center [1212, 150] width 32 height 23
click at [1068, 140] on input "5 Stars" at bounding box center [1068, 140] width 1 height 1
click at [1090, 154] on label "5 Stars" at bounding box center [1212, 150] width 32 height 23
click at [1068, 140] on input "5 Stars" at bounding box center [1068, 140] width 1 height 1
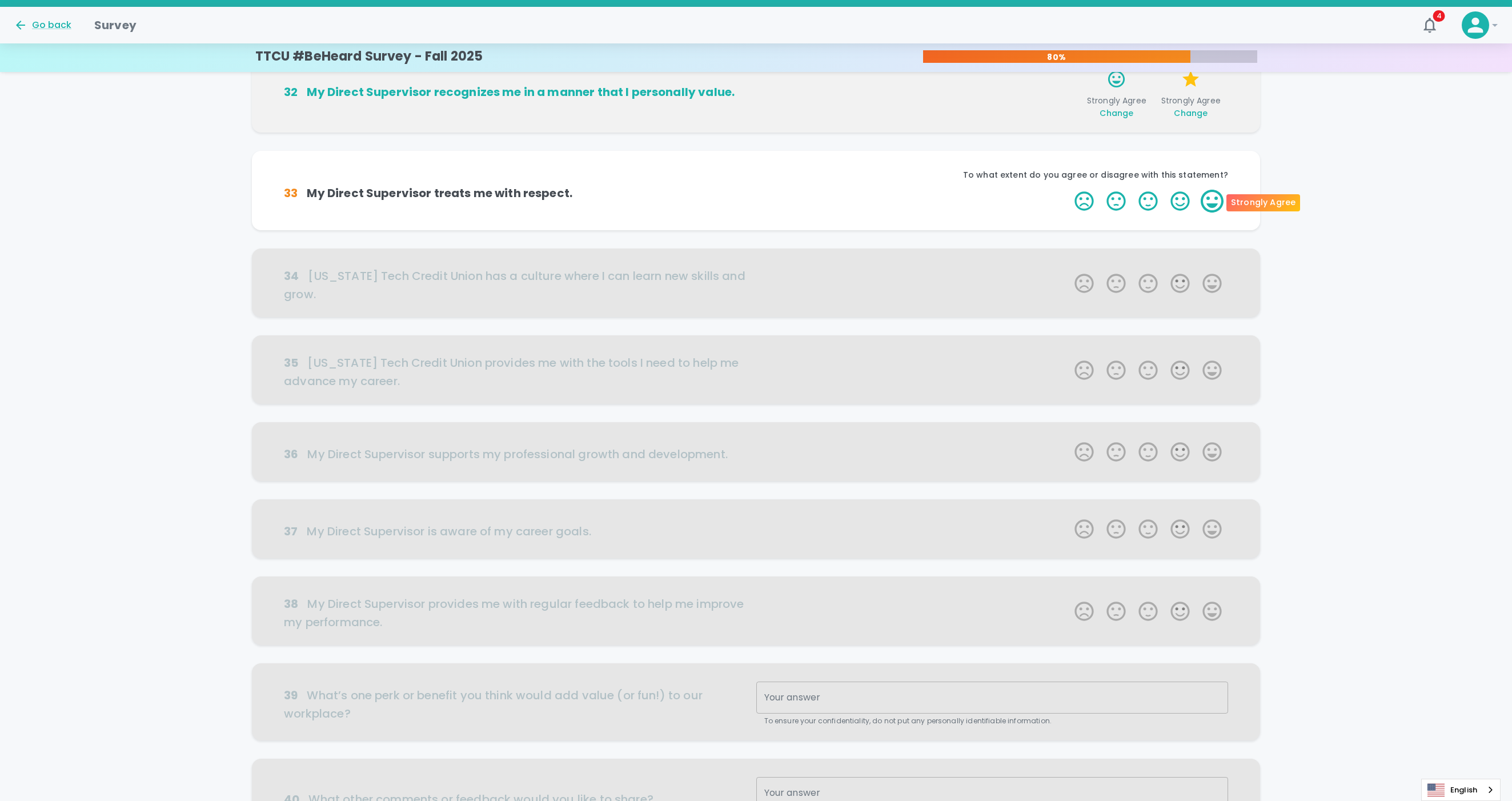
scroll to position [201, 0]
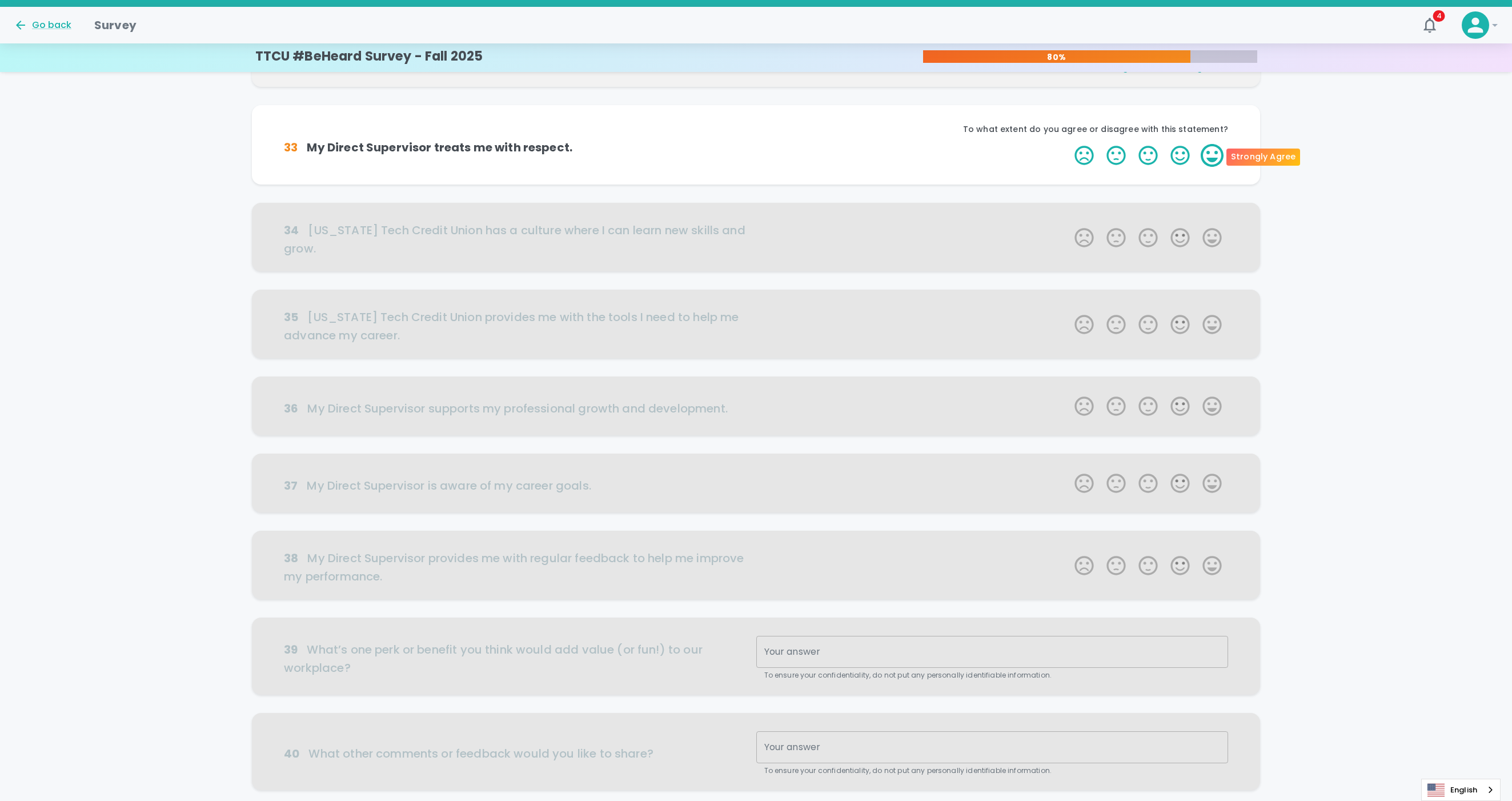
click at [1090, 158] on label "5 Stars" at bounding box center [1212, 154] width 32 height 23
click at [1068, 144] on input "5 Stars" at bounding box center [1068, 144] width 1 height 1
click at [1090, 158] on label "5 Stars" at bounding box center [1212, 154] width 32 height 23
click at [1068, 144] on input "5 Stars" at bounding box center [1068, 144] width 1 height 1
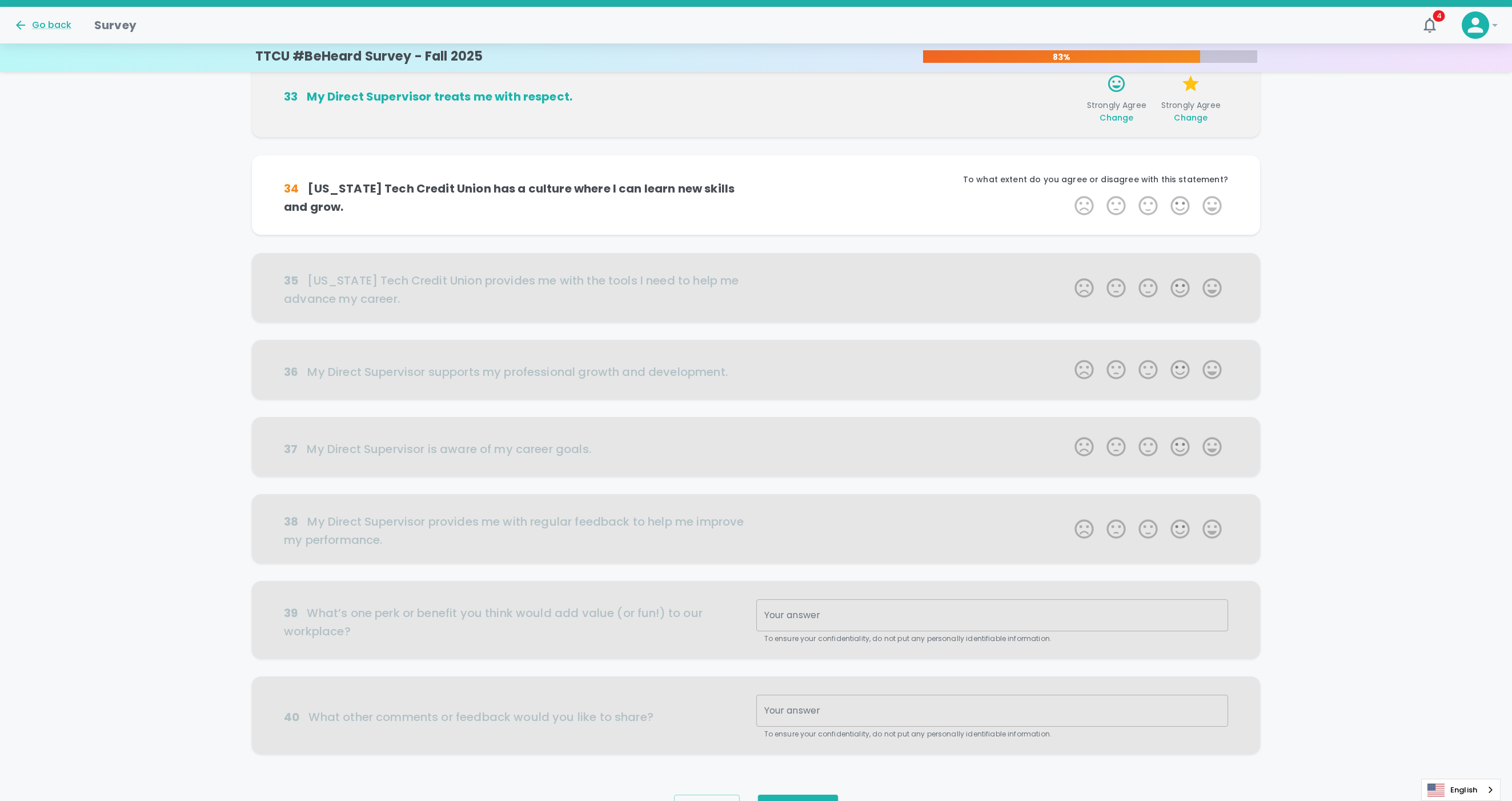
scroll to position [291, 0]
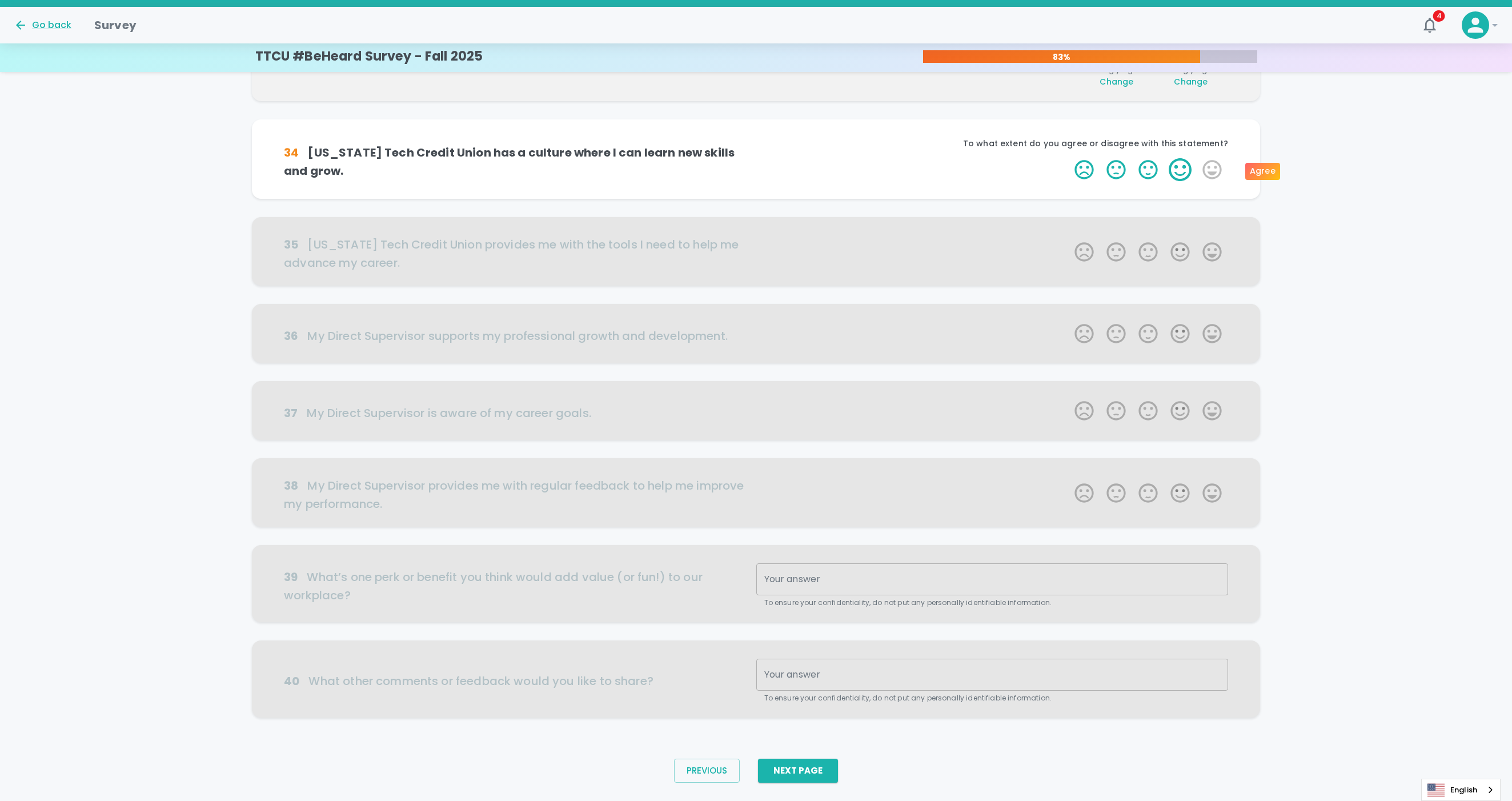
click at [1090, 172] on label "4 Stars" at bounding box center [1180, 169] width 32 height 23
click at [1068, 158] on input "4 Stars" at bounding box center [1068, 157] width 1 height 1
click at [1090, 168] on label "3 Stars" at bounding box center [1148, 169] width 32 height 23
click at [1068, 158] on input "3 Stars" at bounding box center [1068, 157] width 1 height 1
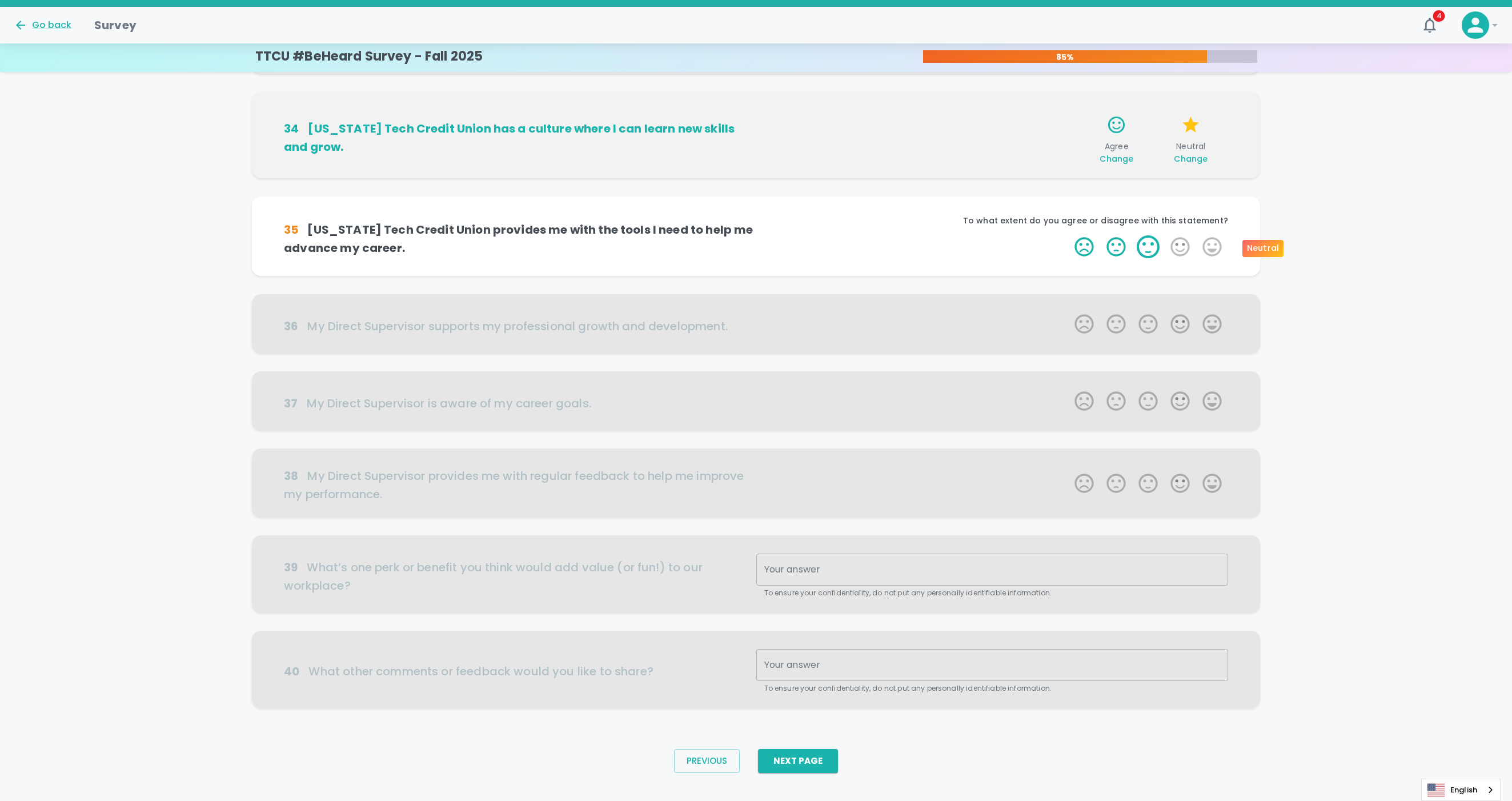
click at [1090, 250] on label "3 Stars" at bounding box center [1148, 247] width 32 height 23
click at [1068, 236] on input "3 Stars" at bounding box center [1068, 235] width 1 height 1
click at [1090, 250] on label "4 Stars" at bounding box center [1180, 247] width 32 height 23
click at [1068, 236] on input "4 Stars" at bounding box center [1068, 235] width 1 height 1
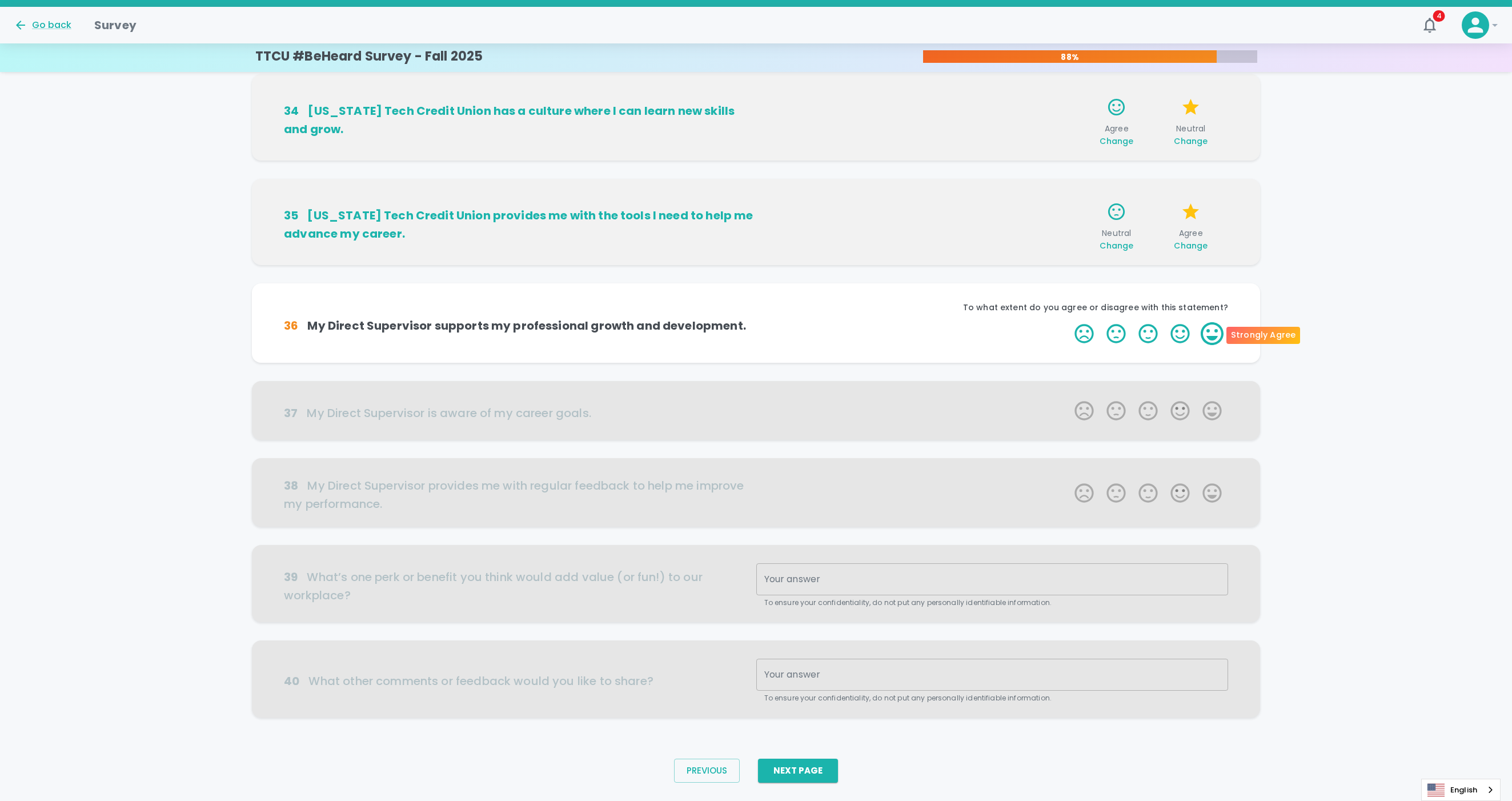
click at [1090, 338] on label "5 Stars" at bounding box center [1212, 334] width 32 height 23
click at [1068, 323] on input "5 Stars" at bounding box center [1068, 322] width 1 height 1
click at [1090, 338] on label "5 Stars" at bounding box center [1212, 334] width 32 height 23
click at [1068, 323] on input "5 Stars" at bounding box center [1068, 322] width 1 height 1
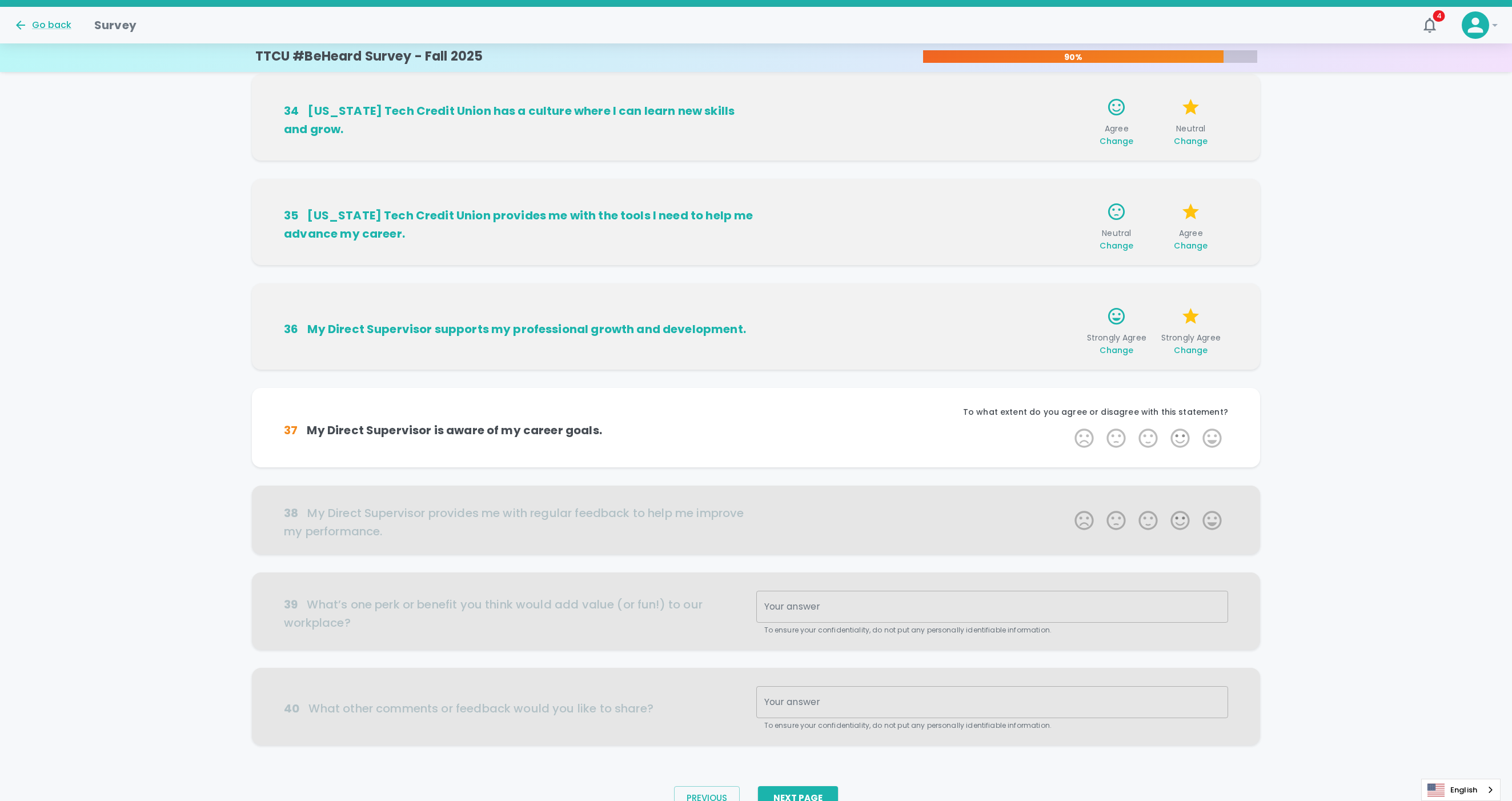
scroll to position [364, 0]
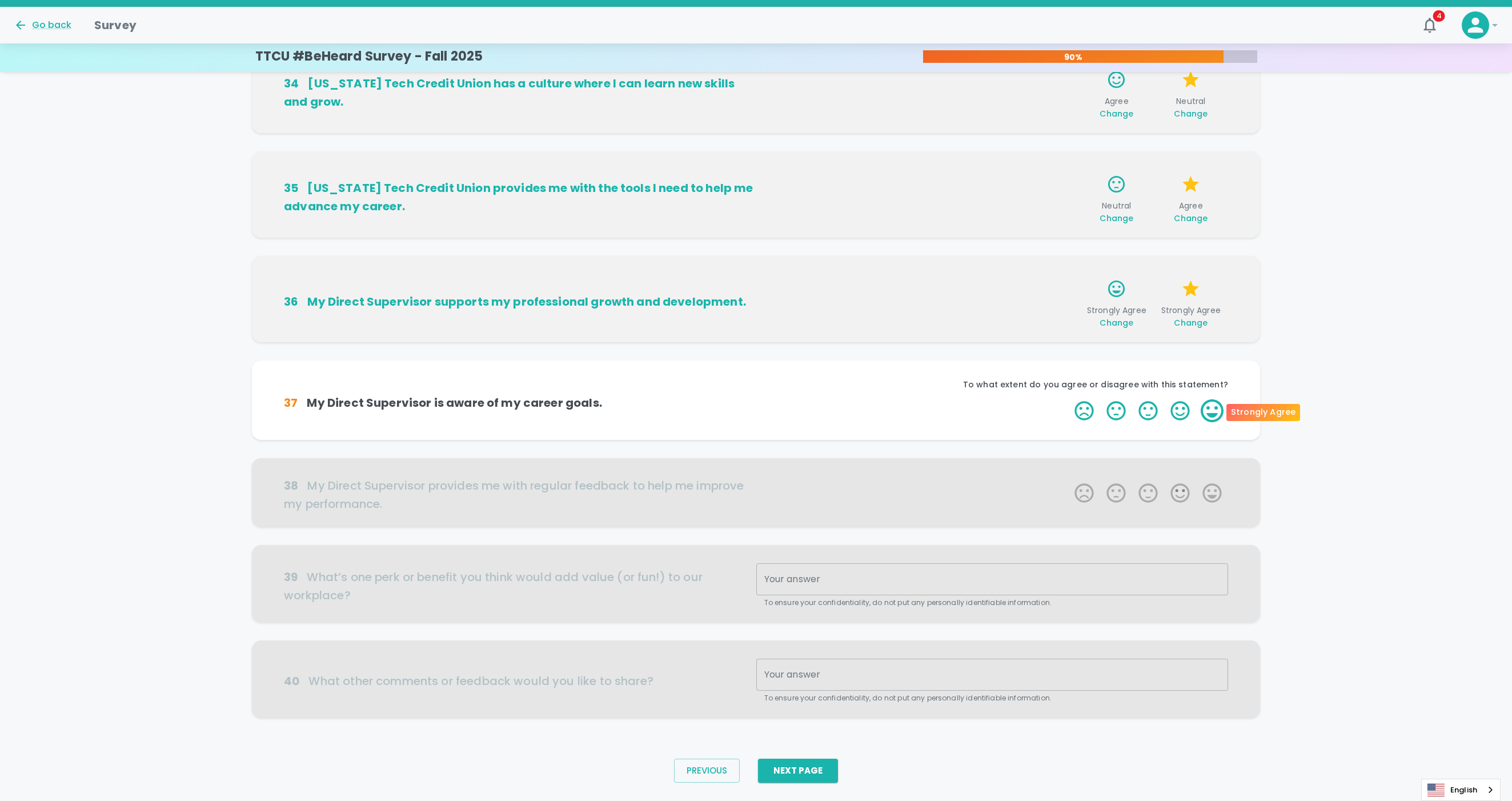
click at [1090, 414] on label "5 Stars" at bounding box center [1212, 410] width 32 height 23
click at [1068, 399] on input "5 Stars" at bounding box center [1068, 399] width 1 height 1
click at [1090, 413] on label "5 Stars" at bounding box center [1212, 410] width 32 height 23
click at [1068, 399] on input "5 Stars" at bounding box center [1068, 399] width 1 height 1
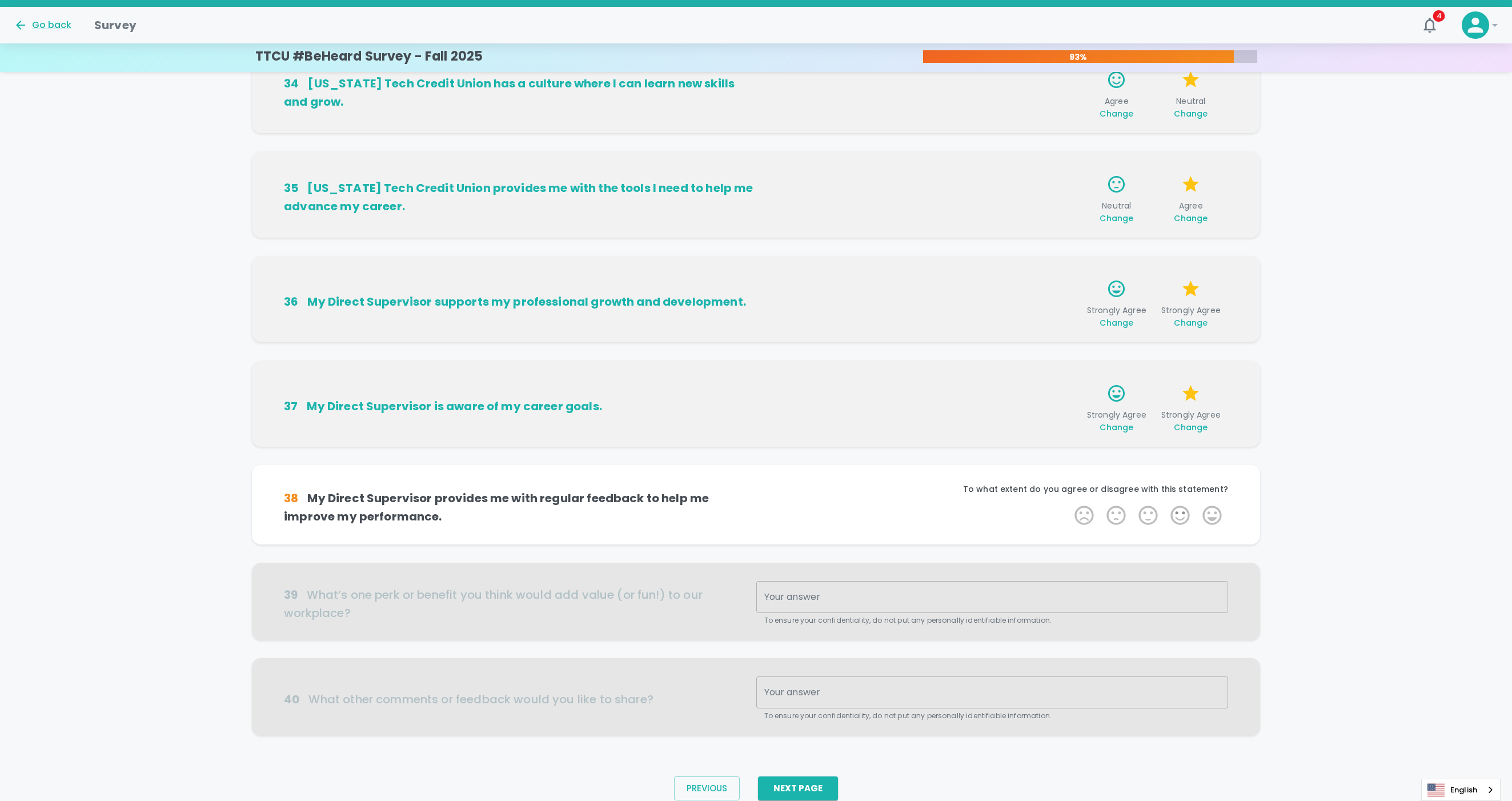
scroll to position [391, 0]
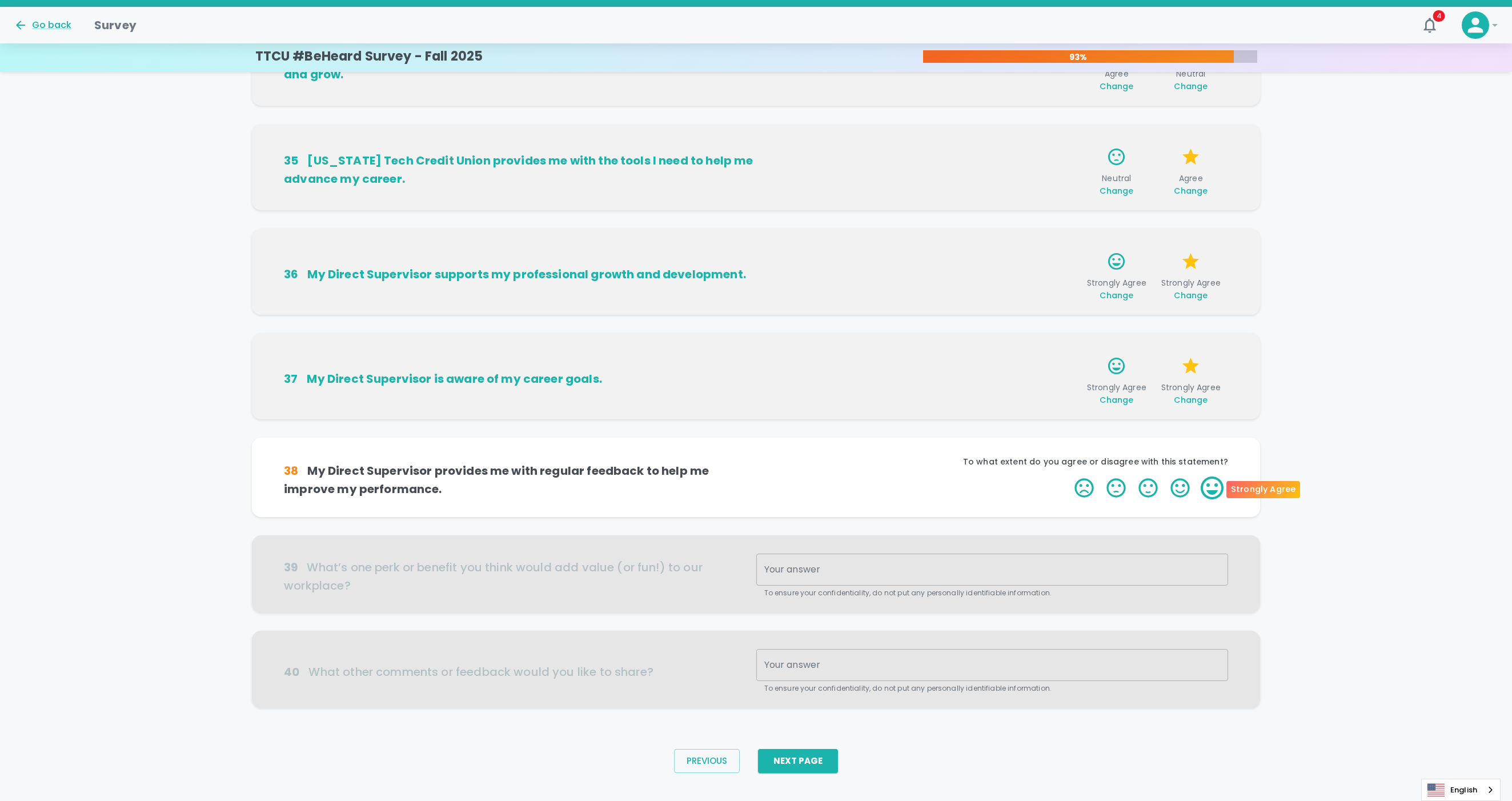
click at [1090, 490] on label "5 Stars" at bounding box center [1212, 487] width 32 height 23
click at [1068, 476] on input "5 Stars" at bounding box center [1068, 476] width 1 height 1
click at [1090, 488] on label "5 Stars" at bounding box center [1212, 487] width 32 height 23
click at [1068, 476] on input "5 Stars" at bounding box center [1068, 476] width 1 height 1
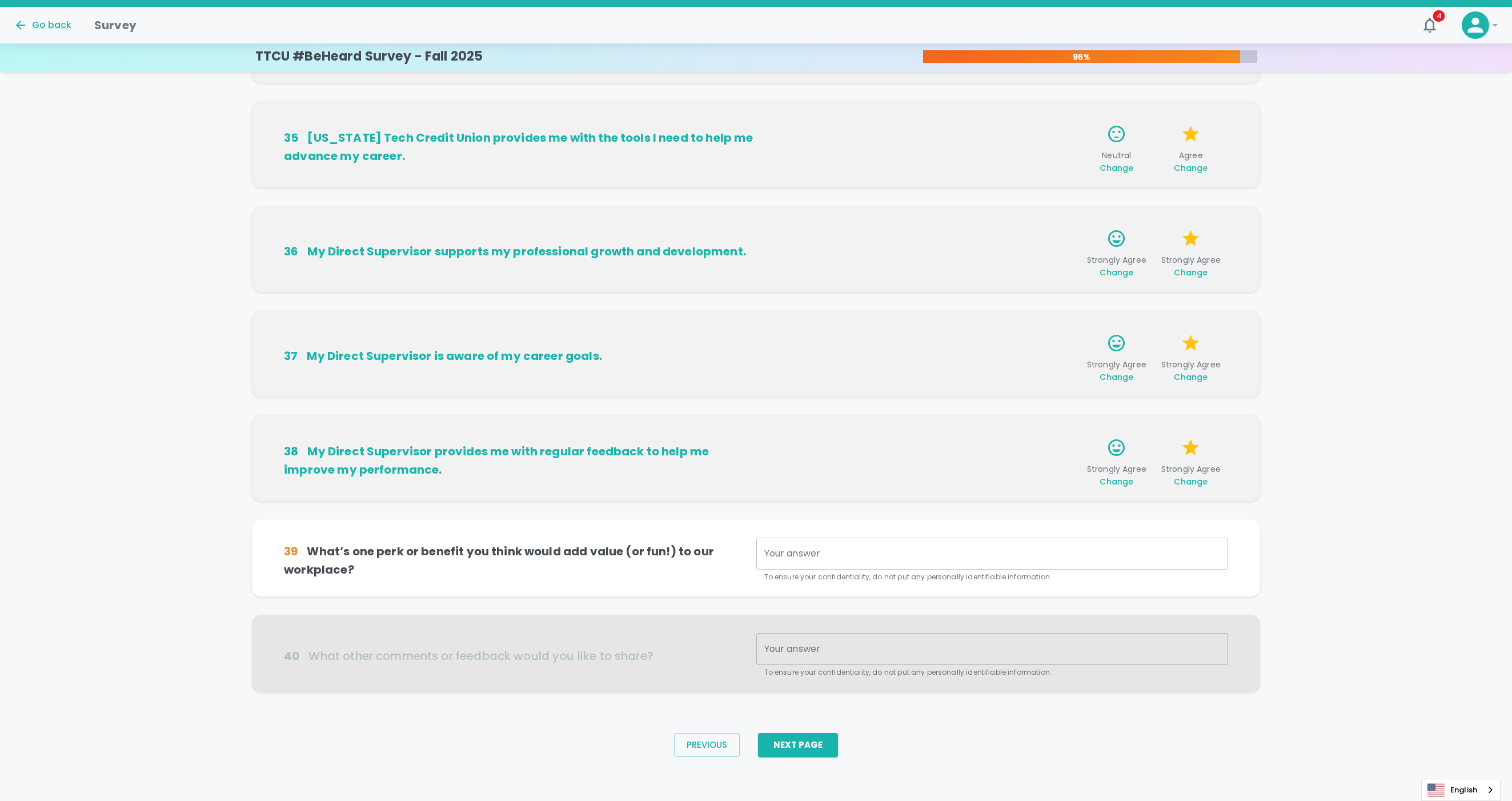
scroll to position [416, 0]
click at [820, 539] on button "Next Page" at bounding box center [798, 744] width 80 height 24
click at [768, 539] on textarea "Your answer" at bounding box center [992, 551] width 456 height 13
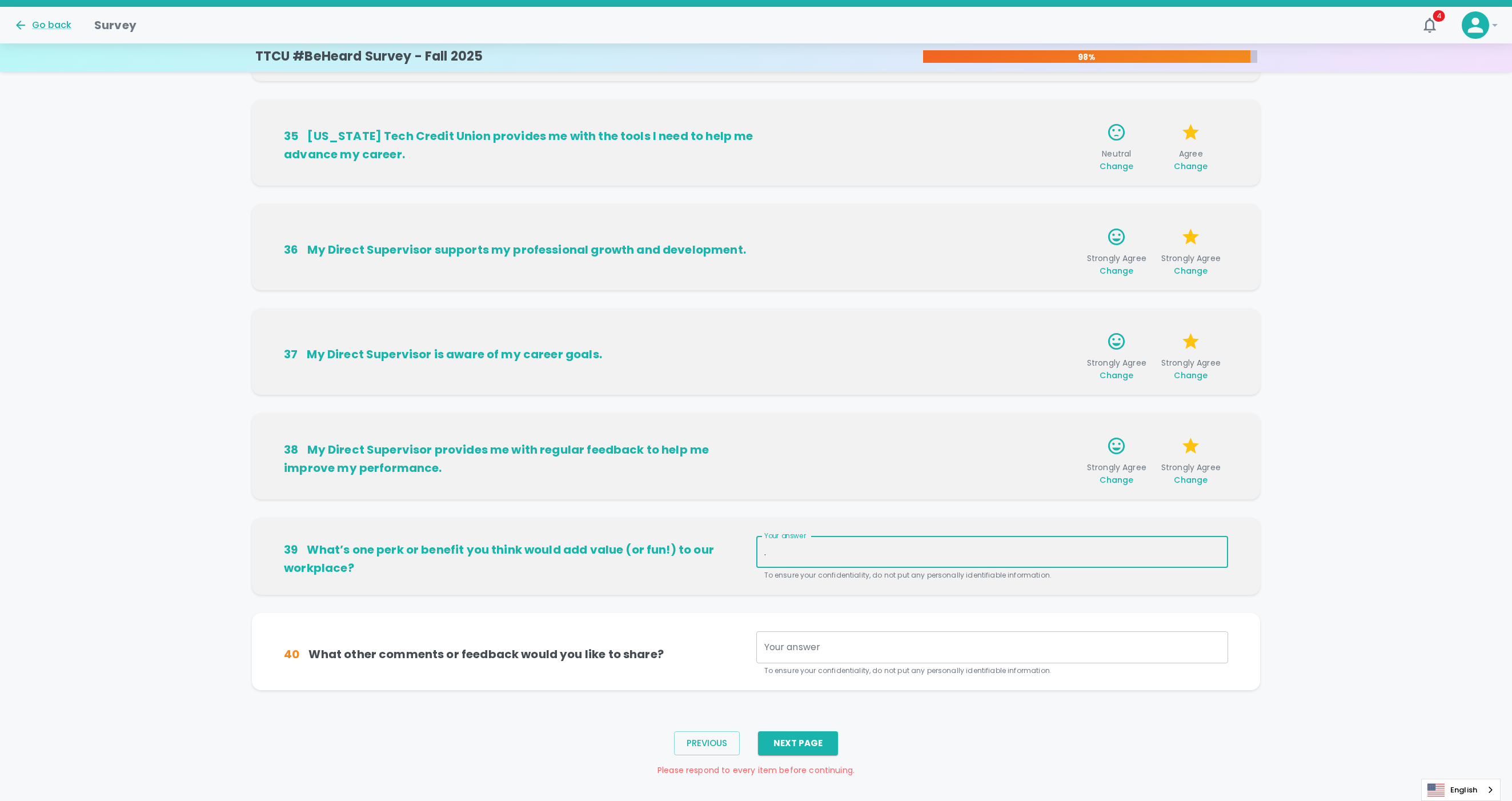
type textarea "."
click at [788, 539] on textarea "Your answer" at bounding box center [992, 648] width 456 height 13
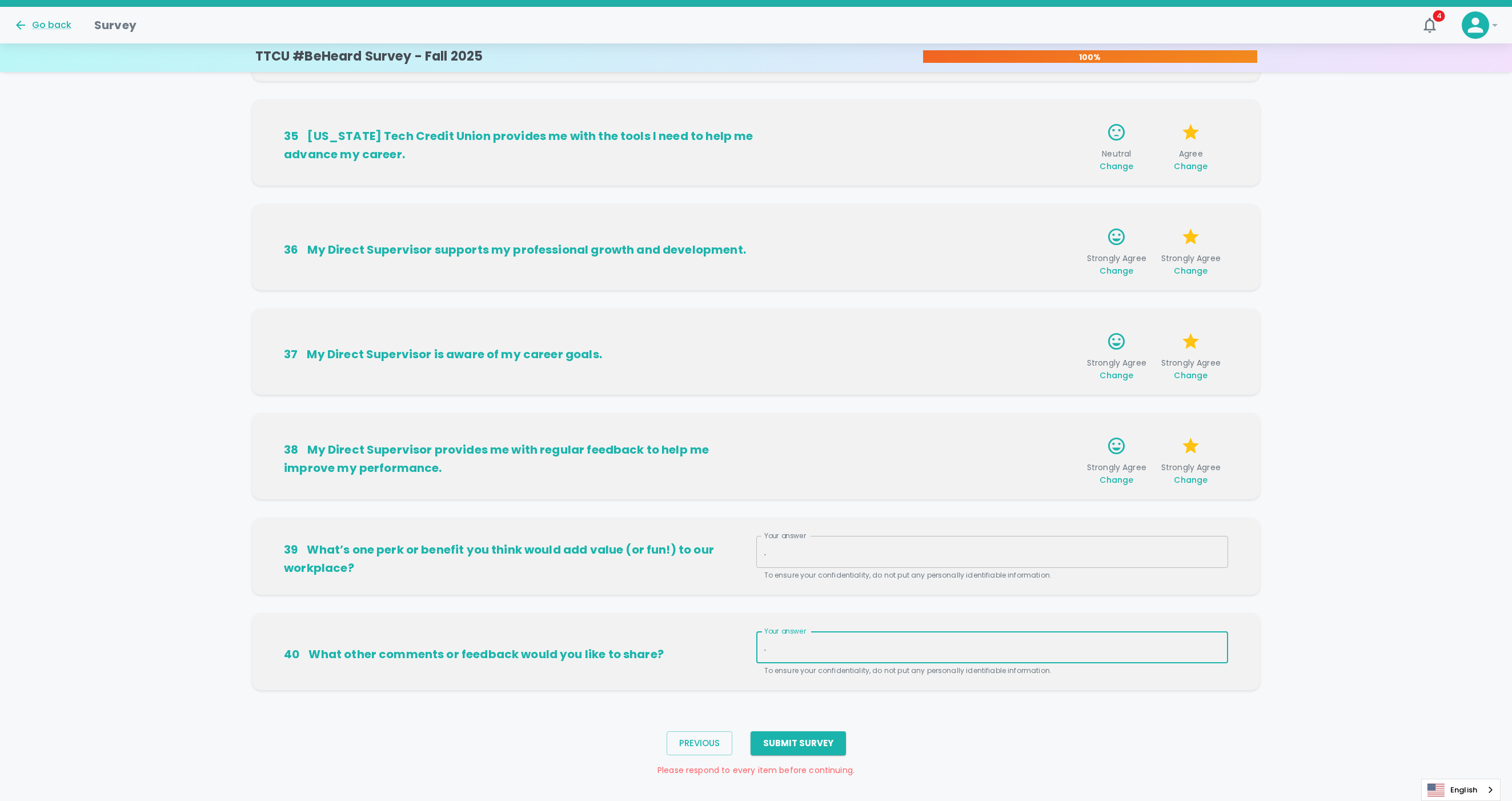
type textarea "."
click at [665, 539] on div "40 What other comments or feedback would you like to share? Your answer . x You…" at bounding box center [756, 660] width 1008 height 95
click at [772, 539] on button "Submit Survey" at bounding box center [798, 744] width 95 height 24
